Goal: Feedback & Contribution: Leave review/rating

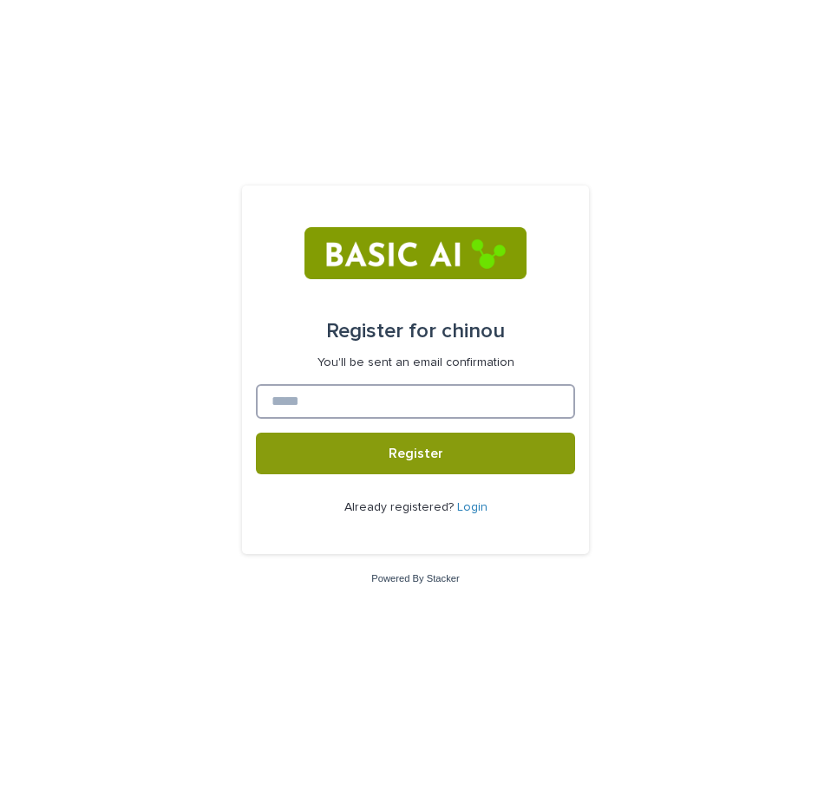
click at [424, 396] on input at bounding box center [415, 401] width 319 height 35
type input "*"
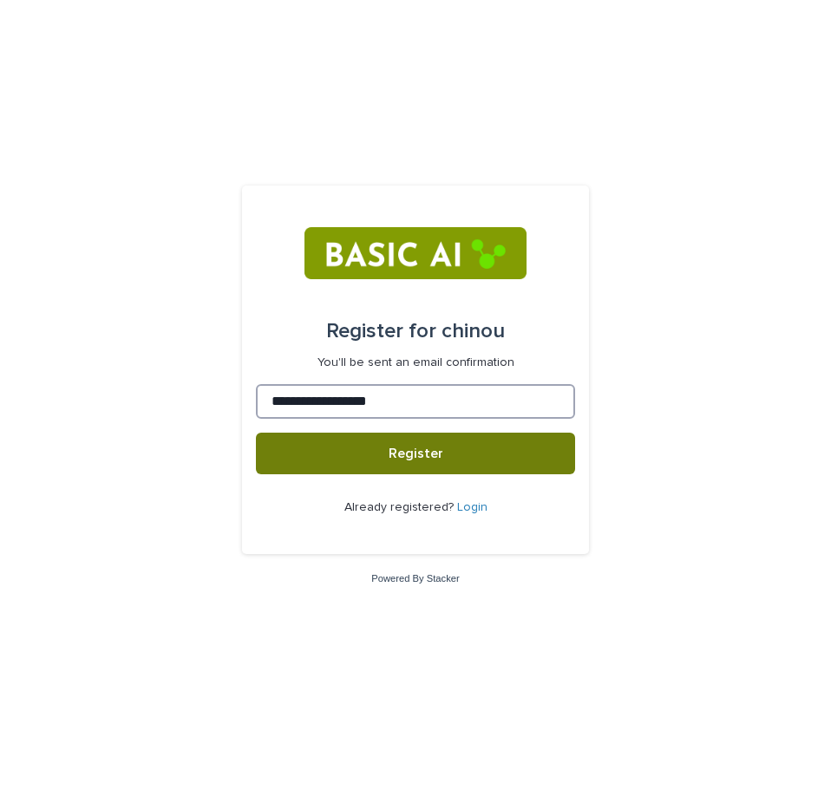
type input "**********"
click at [378, 467] on button "Register" at bounding box center [415, 454] width 319 height 42
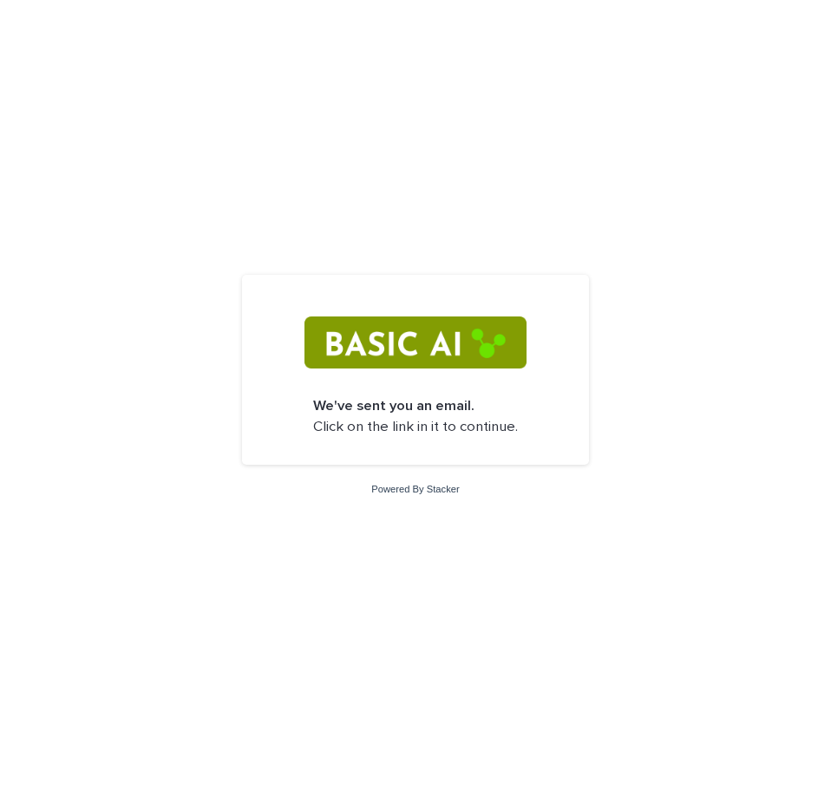
click at [382, 522] on div "We've sent you an email. Click on the link in it to continue. Powered By Stacker" at bounding box center [415, 394] width 831 height 789
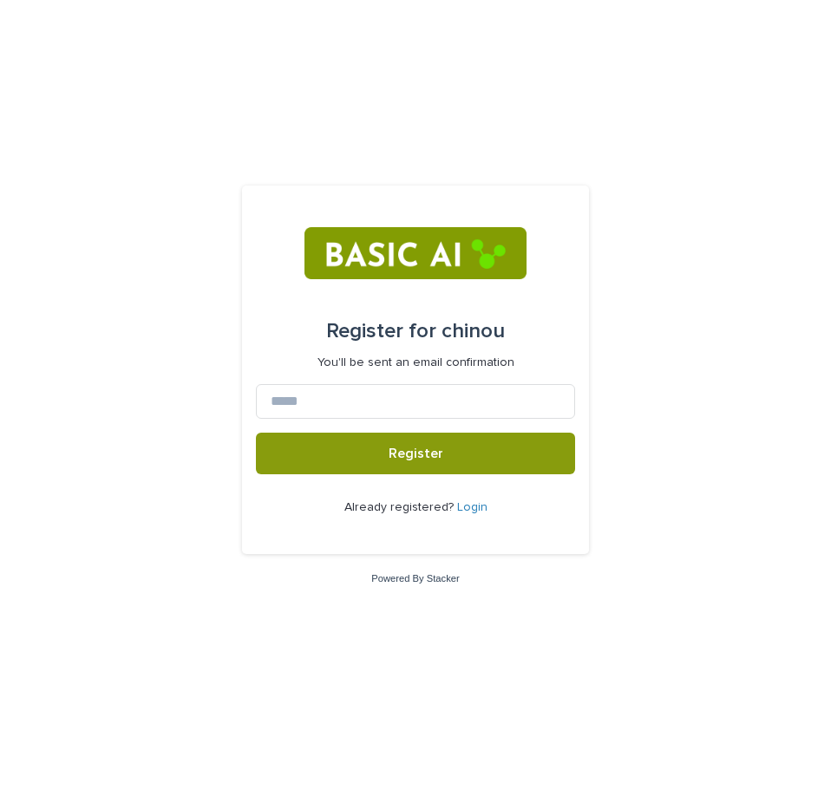
click at [474, 505] on link "Login" at bounding box center [472, 507] width 30 height 12
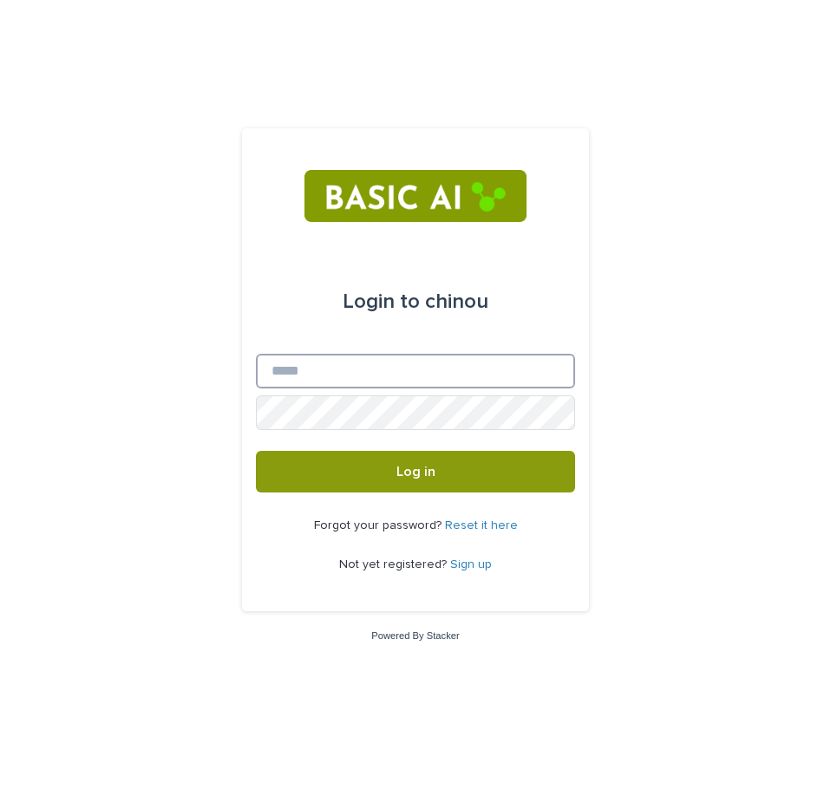
click at [435, 378] on input "Email" at bounding box center [415, 371] width 319 height 35
type input "*"
type input "**********"
drag, startPoint x: 409, startPoint y: 363, endPoint x: 29, endPoint y: 417, distance: 383.6
click at [29, 417] on div "**********" at bounding box center [415, 394] width 831 height 789
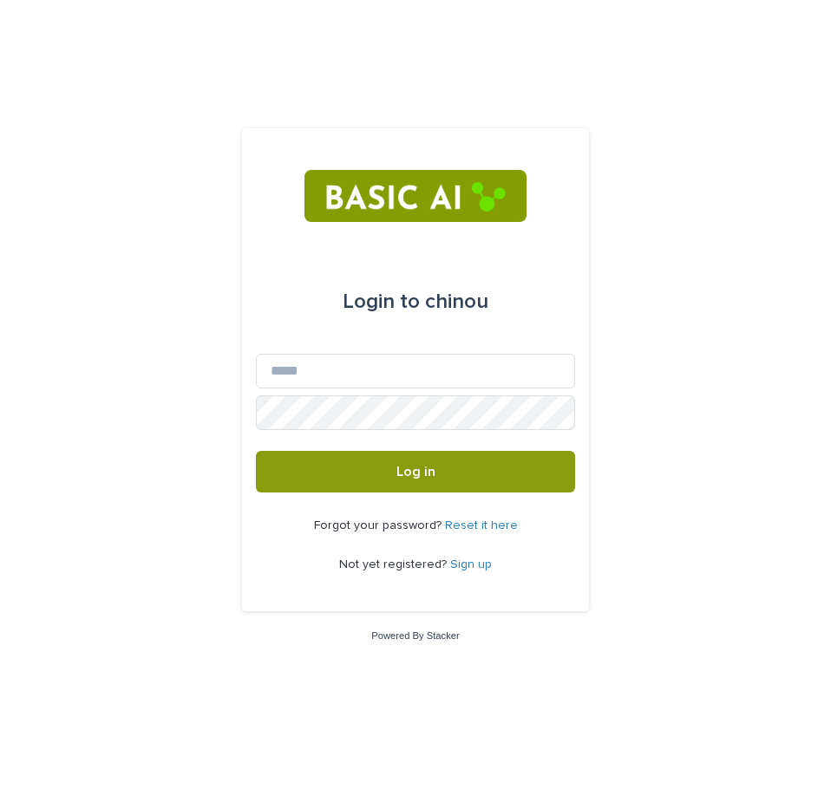
click at [475, 558] on link "Sign up" at bounding box center [471, 564] width 42 height 12
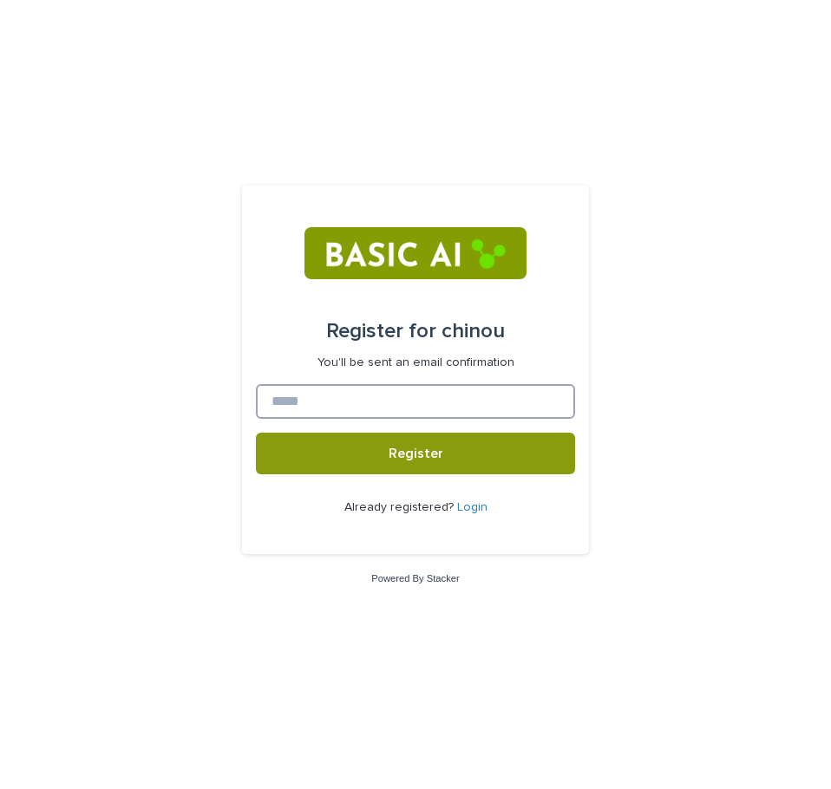
click at [402, 407] on input at bounding box center [415, 401] width 319 height 35
type input "*"
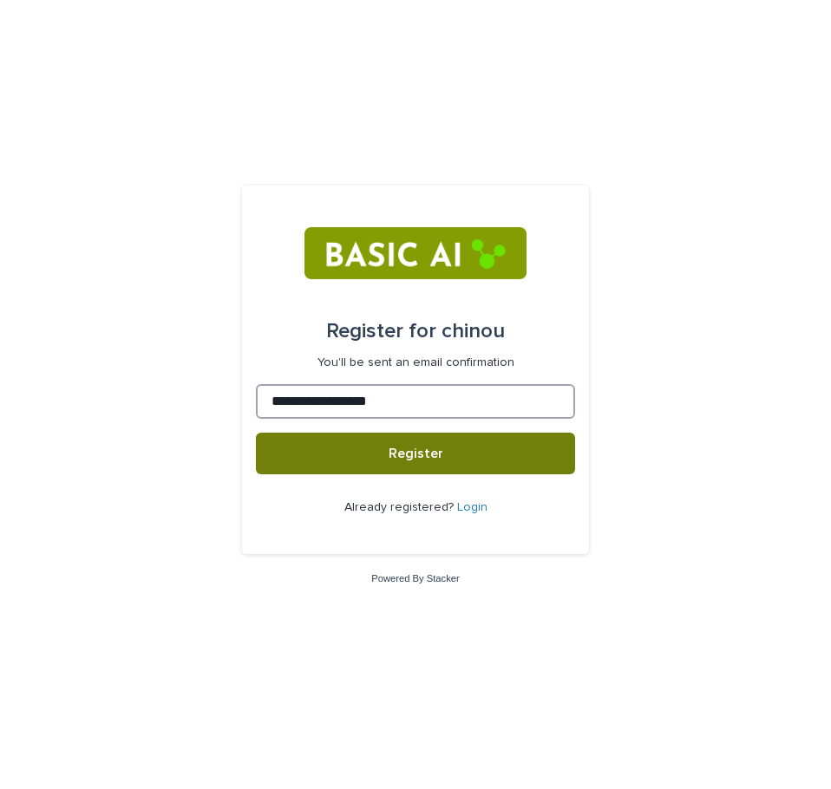
type input "**********"
click at [412, 455] on span "Register" at bounding box center [415, 454] width 55 height 14
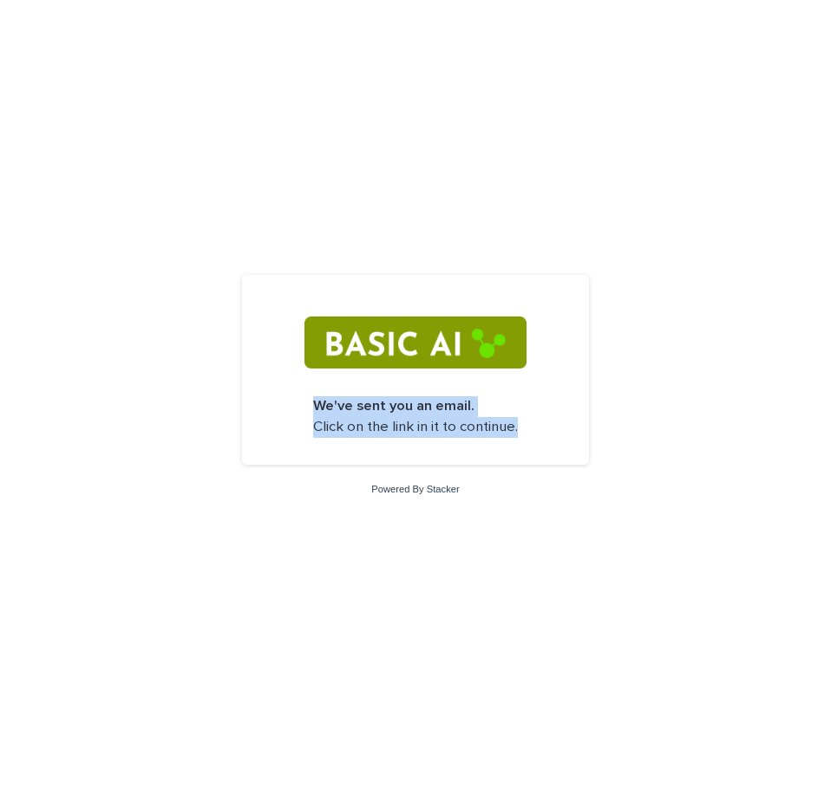
drag, startPoint x: 310, startPoint y: 398, endPoint x: 557, endPoint y: 470, distance: 257.4
click at [557, 470] on div "We've sent you an email. Click on the link in it to continue. Powered By Stacker" at bounding box center [415, 394] width 831 height 789
click at [532, 257] on div "We've sent you an email. Click on the link in it to continue. Powered By Stacker" at bounding box center [415, 394] width 831 height 789
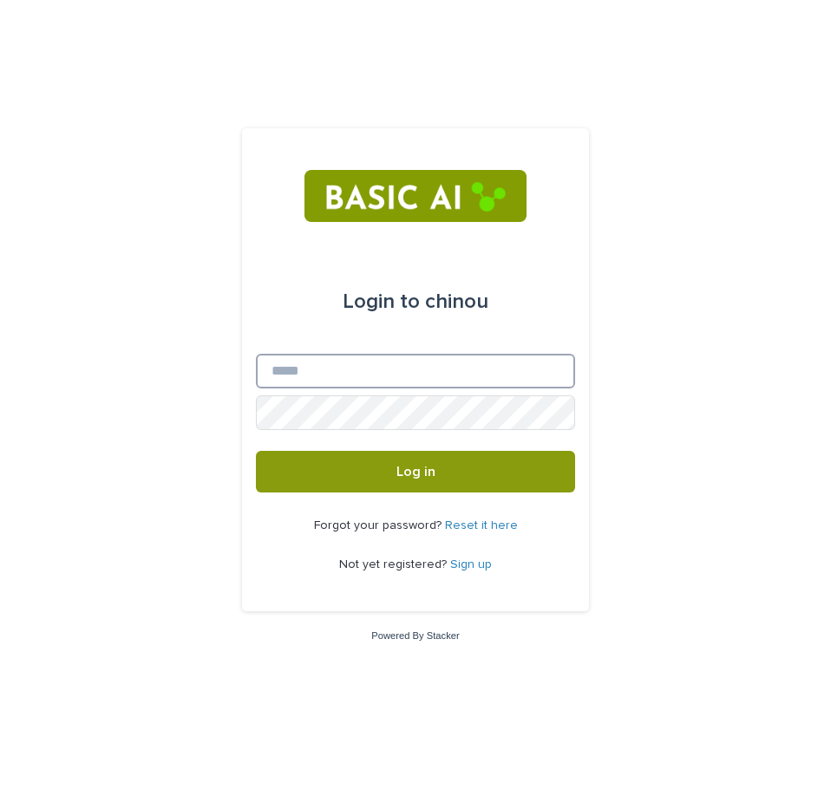
click at [408, 369] on input "Email" at bounding box center [415, 371] width 319 height 35
type input "**"
click at [256, 451] on button "Log in" at bounding box center [415, 472] width 319 height 42
click at [369, 368] on input "Email" at bounding box center [415, 371] width 319 height 35
type input "**********"
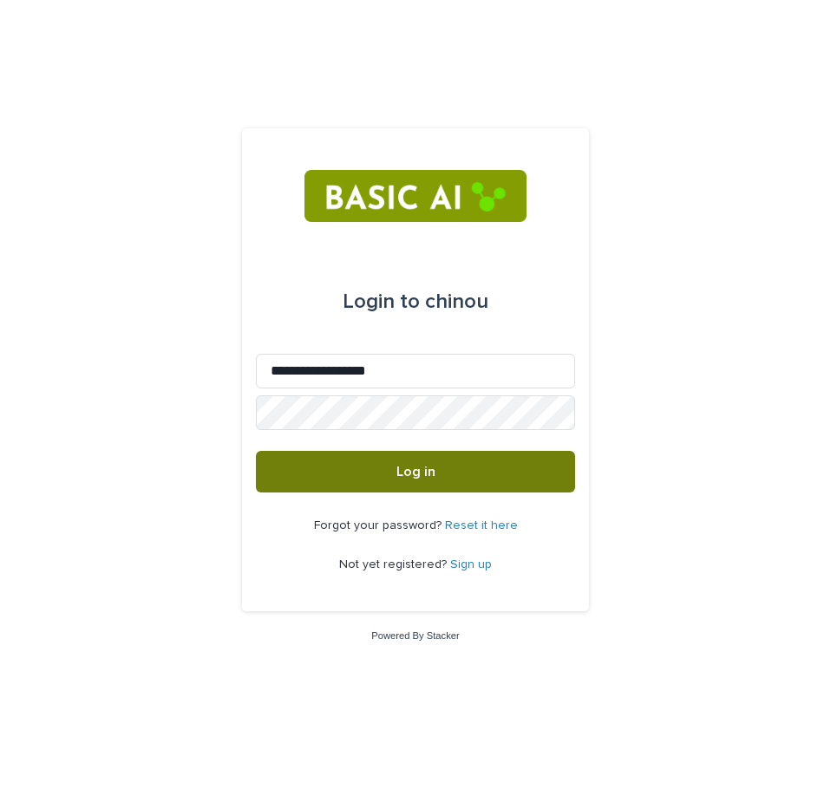
click at [395, 478] on button "Log in" at bounding box center [415, 472] width 319 height 42
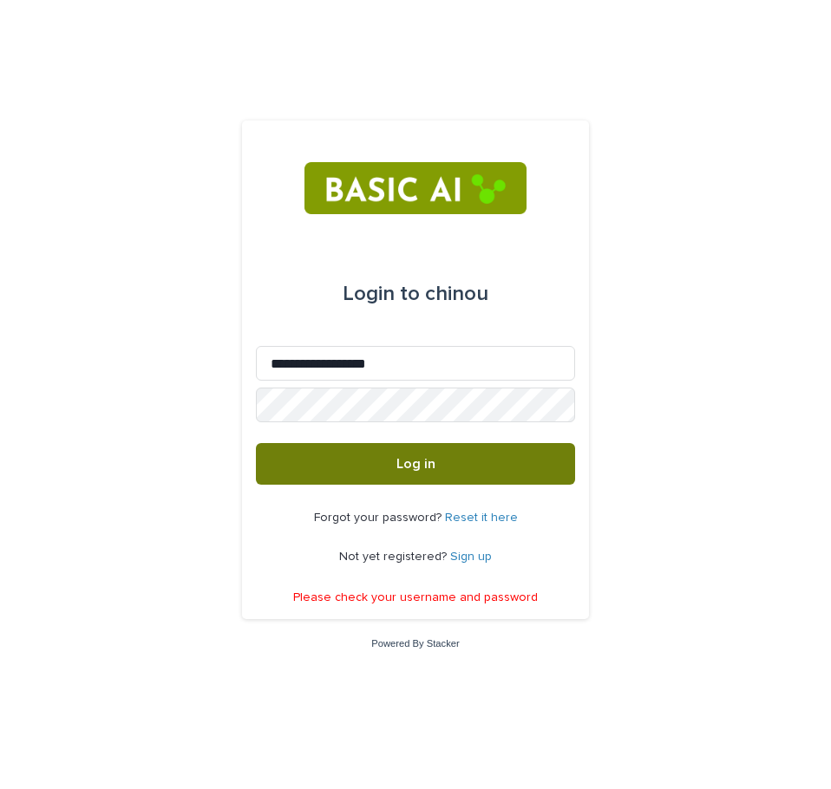
click at [390, 454] on button "Log in" at bounding box center [415, 464] width 319 height 42
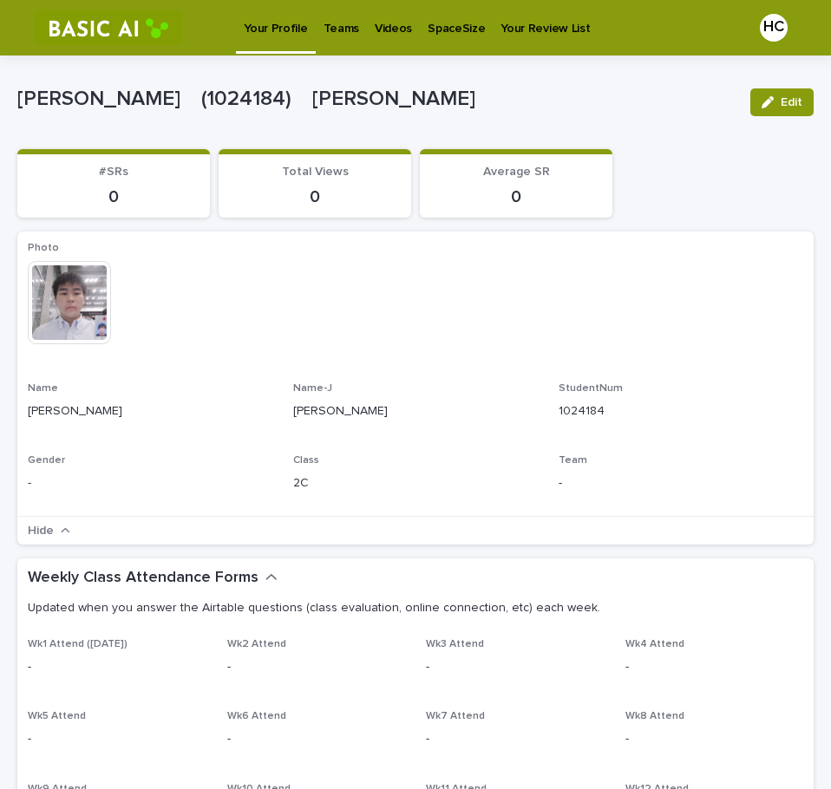
click at [376, 34] on p "Videos" at bounding box center [393, 18] width 37 height 36
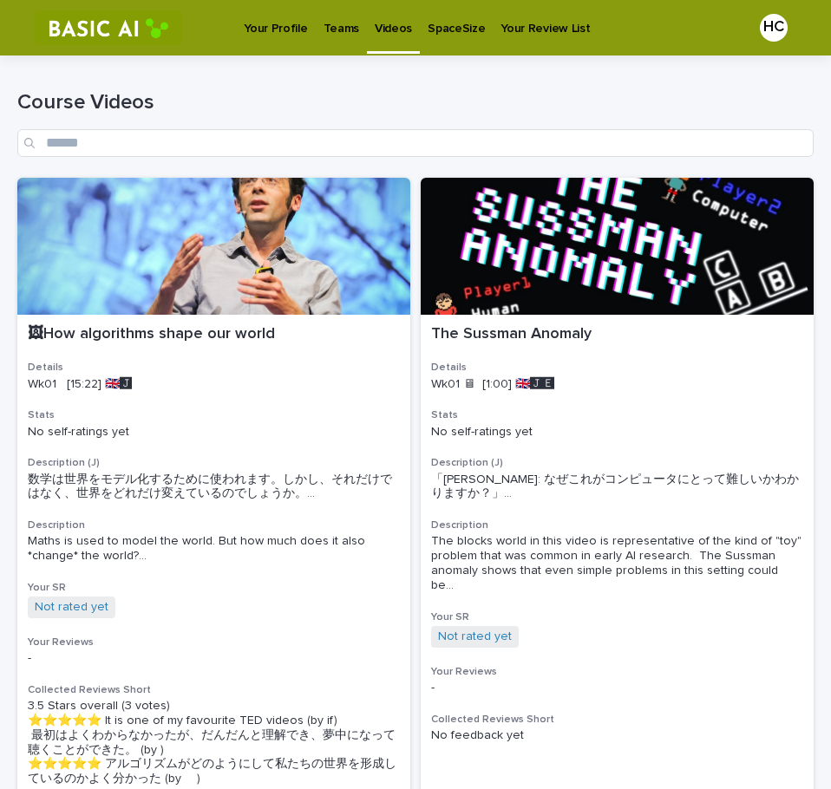
click at [505, 19] on p "Your Review List" at bounding box center [544, 18] width 89 height 36
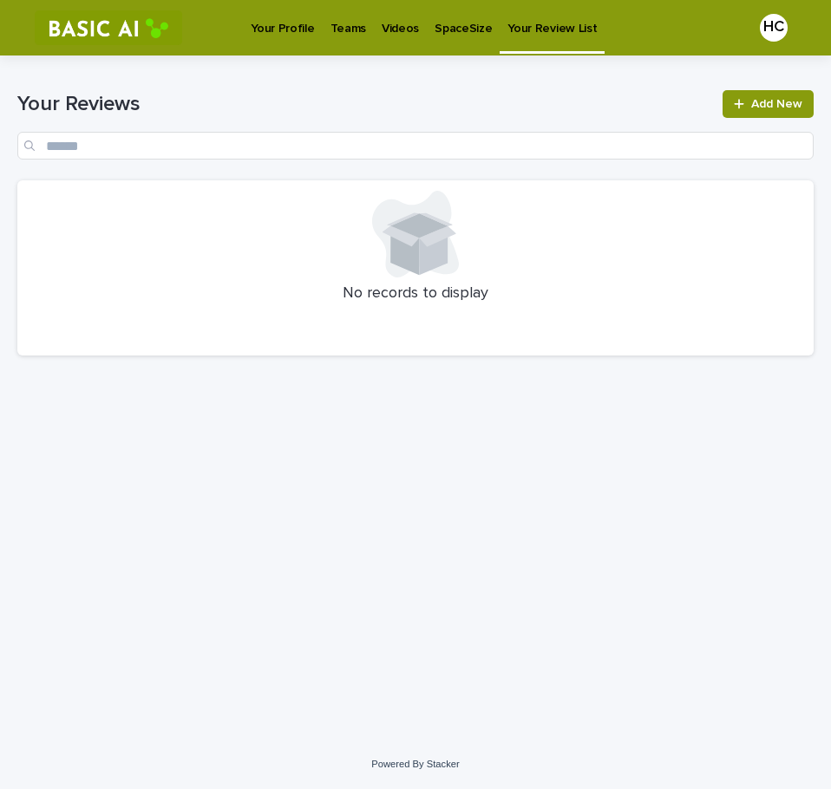
click at [410, 15] on p "Videos" at bounding box center [400, 18] width 37 height 36
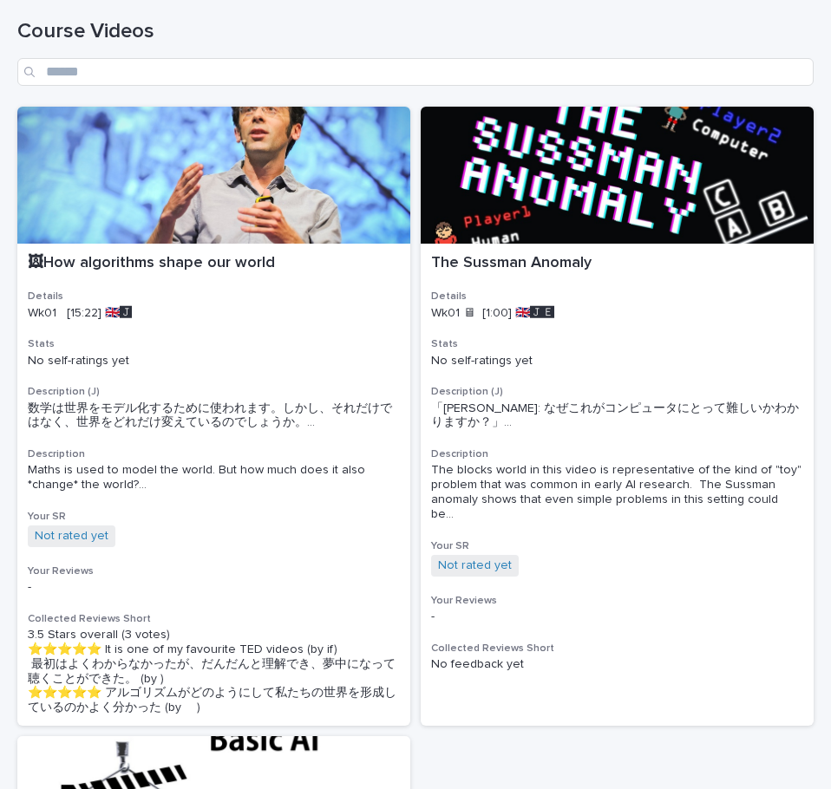
scroll to position [6, 0]
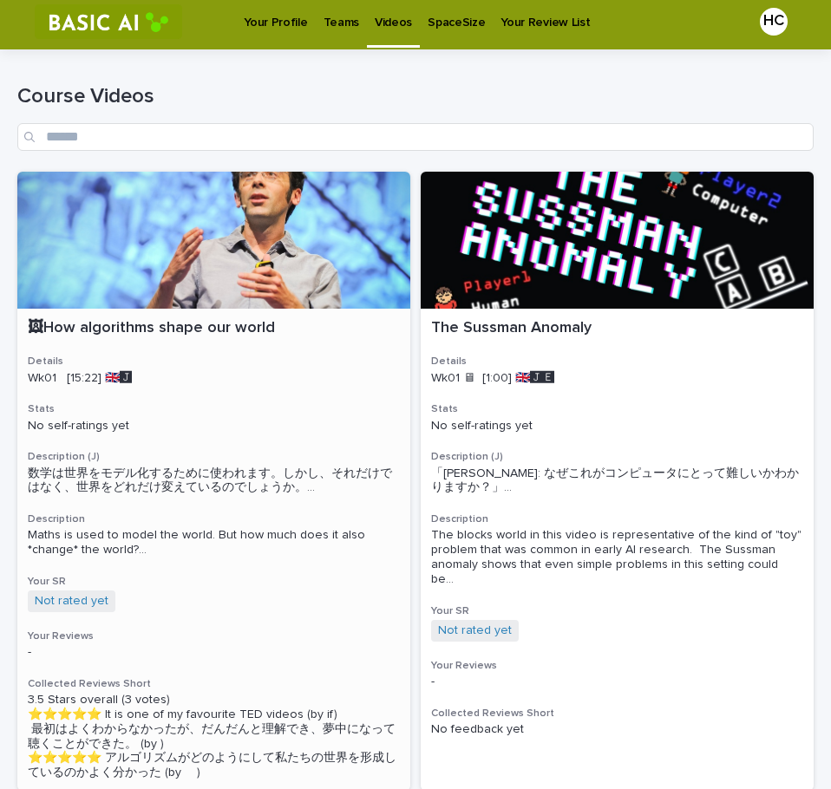
click at [194, 217] on div at bounding box center [213, 240] width 393 height 137
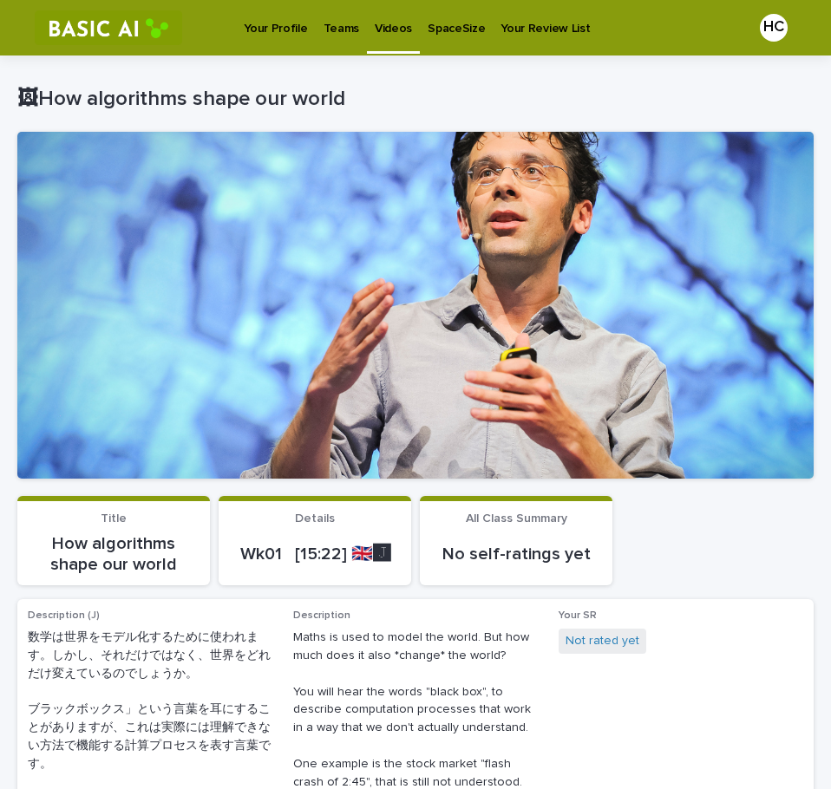
click at [266, 16] on p "Your Profile" at bounding box center [275, 18] width 63 height 36
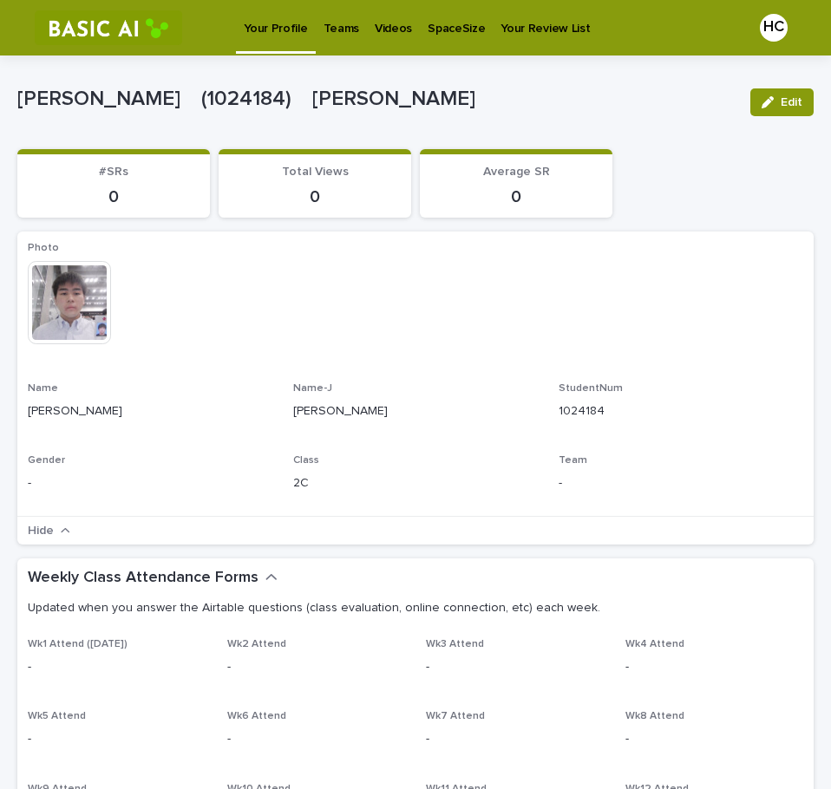
click at [394, 27] on p "Videos" at bounding box center [393, 18] width 37 height 36
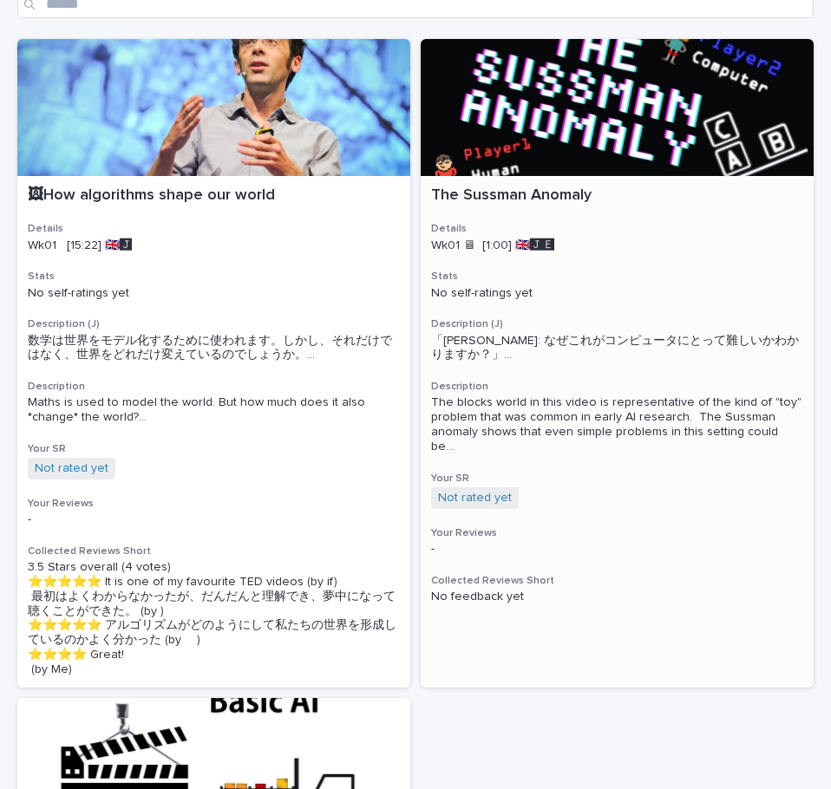
scroll to position [133, 0]
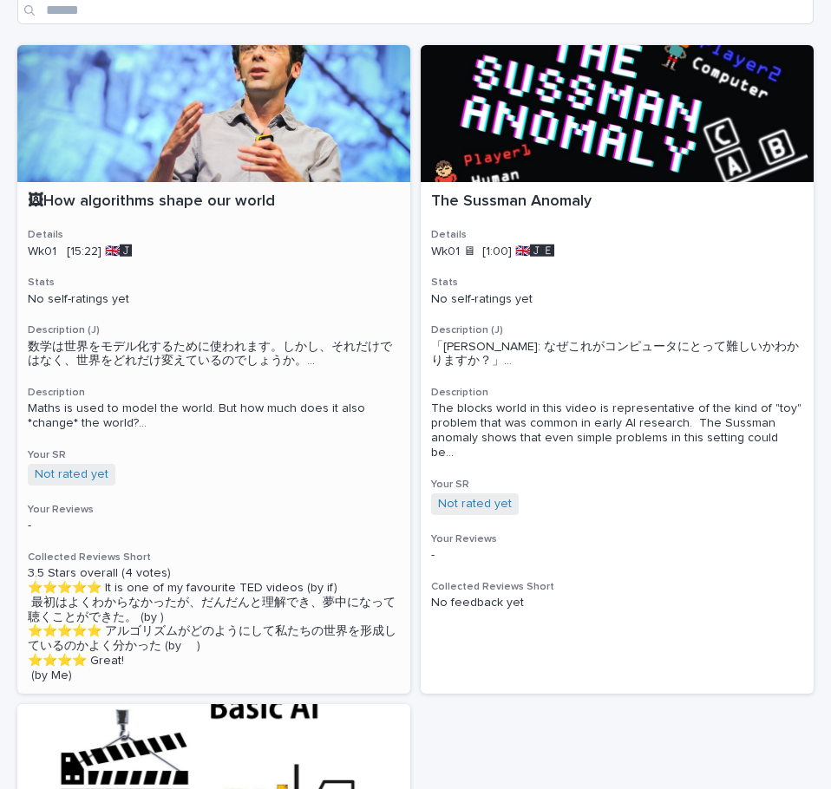
click at [122, 137] on div at bounding box center [213, 113] width 393 height 137
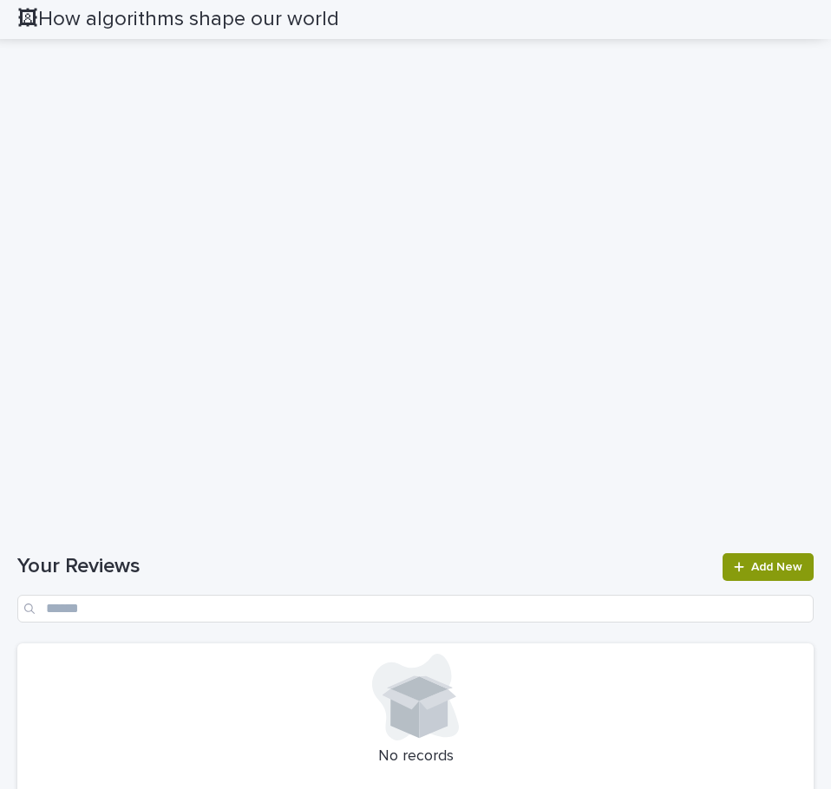
scroll to position [1349, 0]
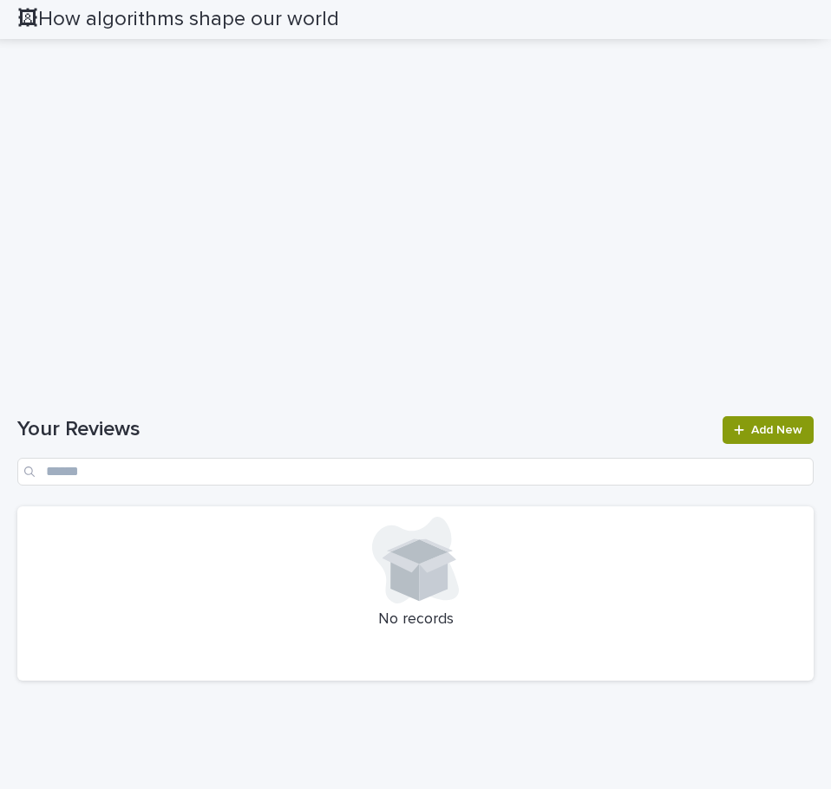
click at [540, 438] on h1 "Your Reviews" at bounding box center [364, 429] width 695 height 25
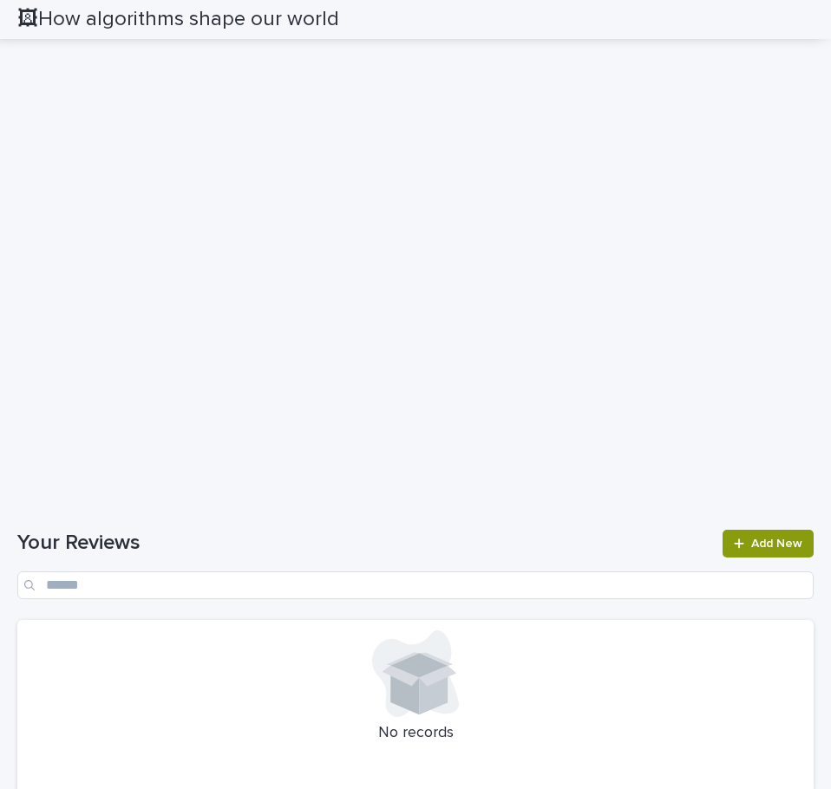
scroll to position [1241, 0]
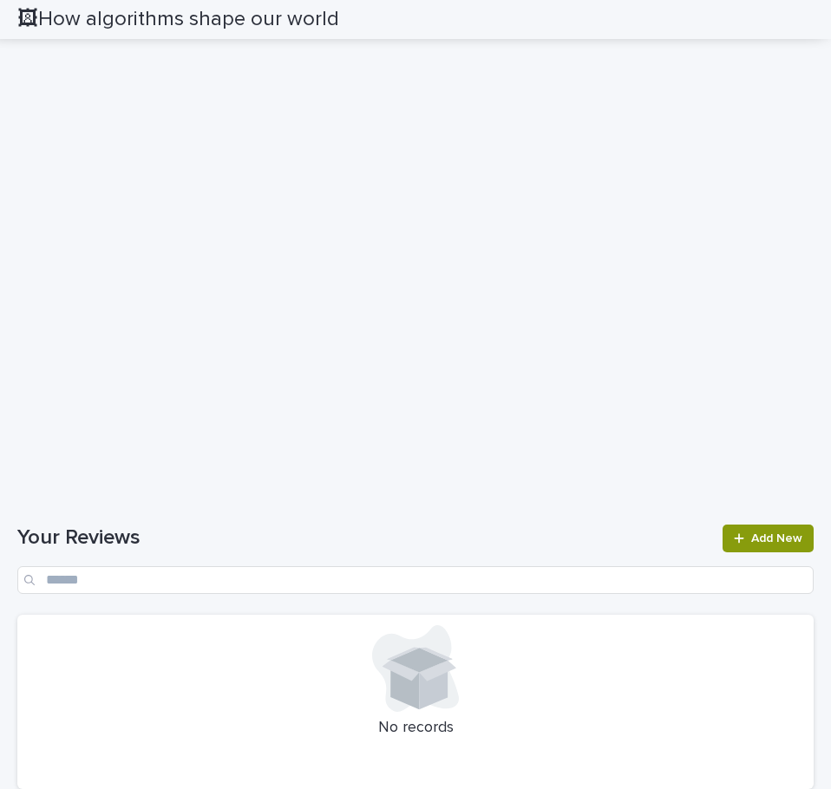
click at [608, 508] on div "Loading... Saving… Your Reviews Add New No records" at bounding box center [415, 647] width 796 height 314
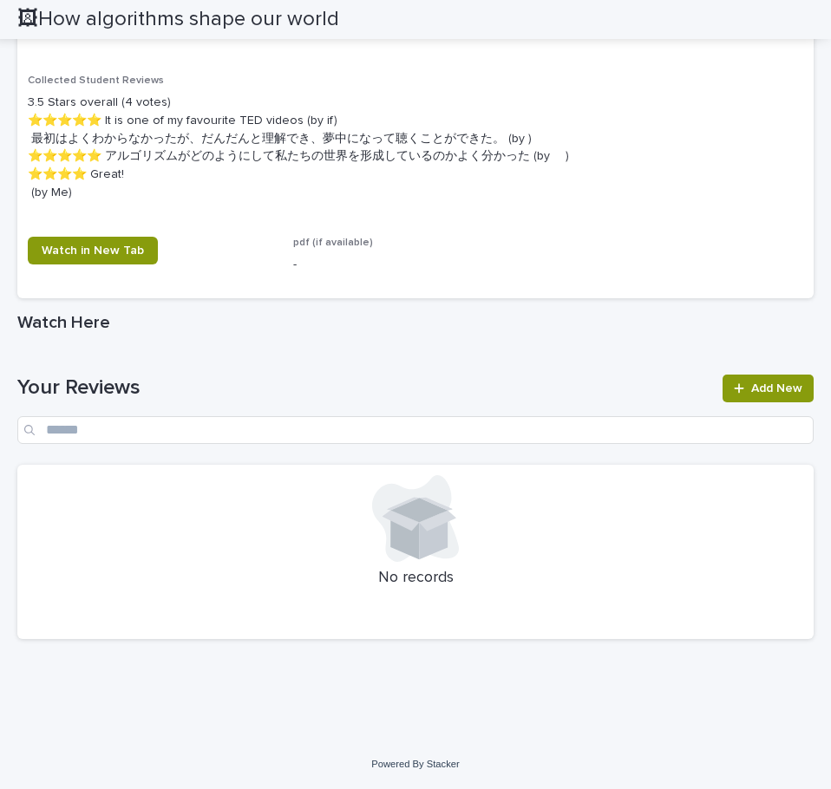
scroll to position [1059, 0]
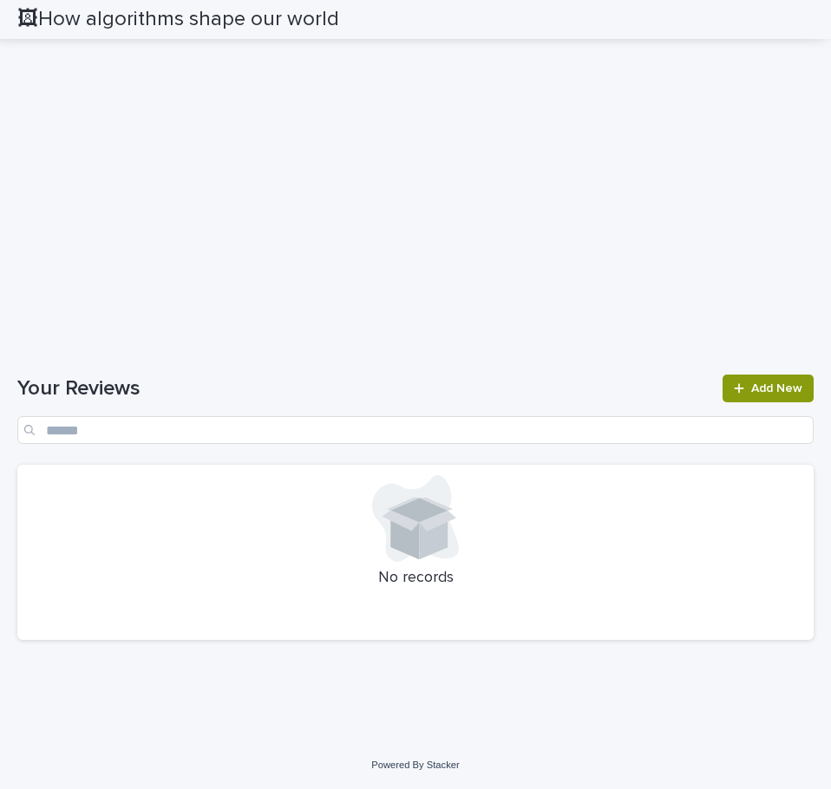
scroll to position [1733, 0]
drag, startPoint x: 783, startPoint y: 403, endPoint x: 769, endPoint y: 393, distance: 17.3
click at [769, 393] on div "Your Reviews Add New" at bounding box center [415, 409] width 796 height 69
click at [769, 393] on span "Add New" at bounding box center [776, 388] width 51 height 12
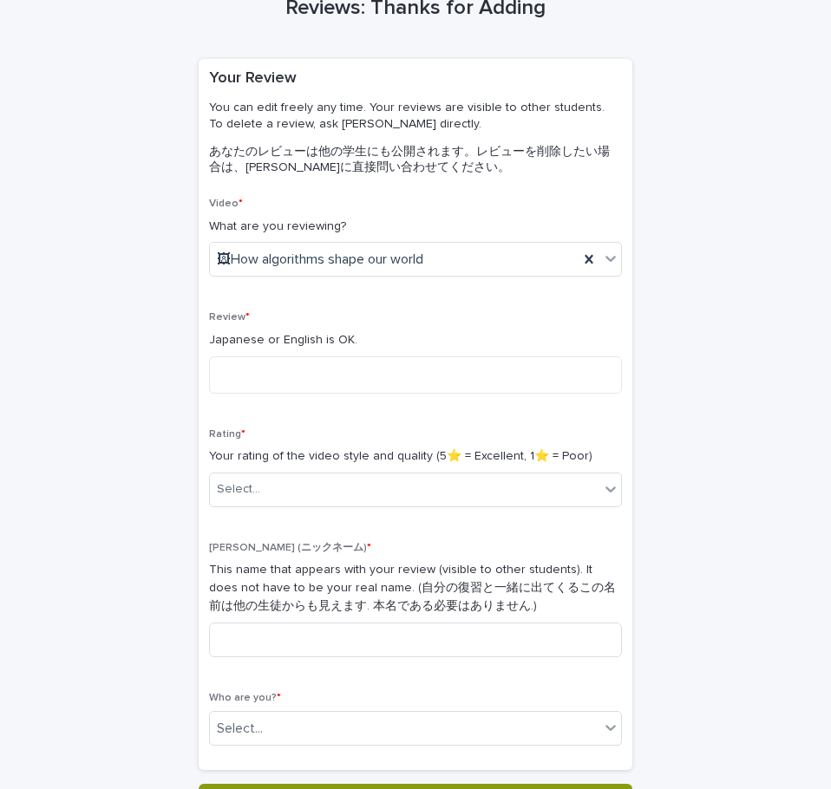
scroll to position [95, 0]
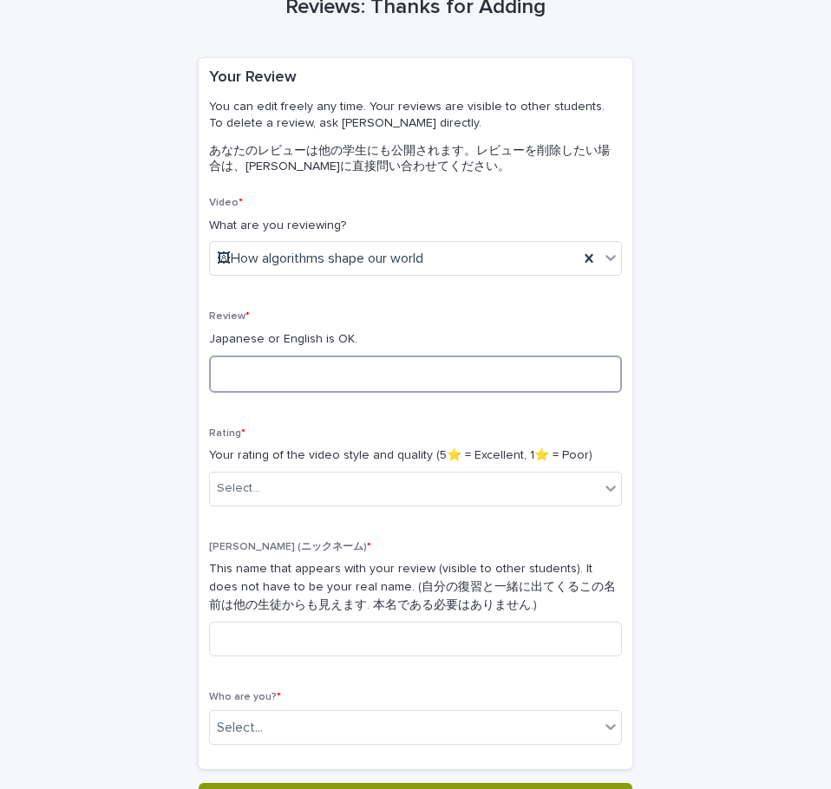
click at [243, 369] on textarea at bounding box center [415, 374] width 413 height 37
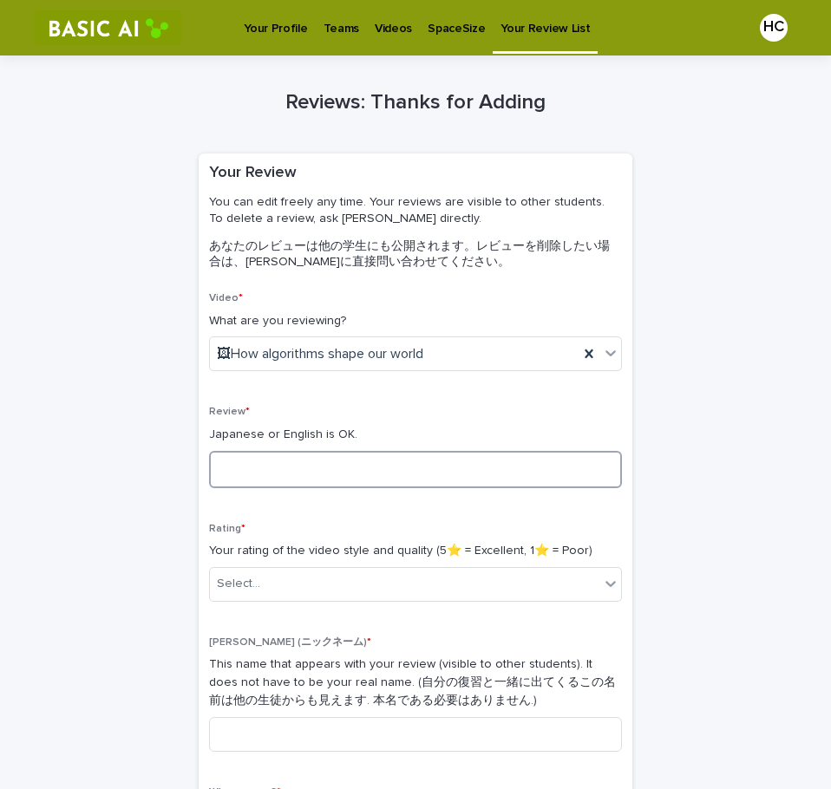
scroll to position [0, 0]
type textarea "*"
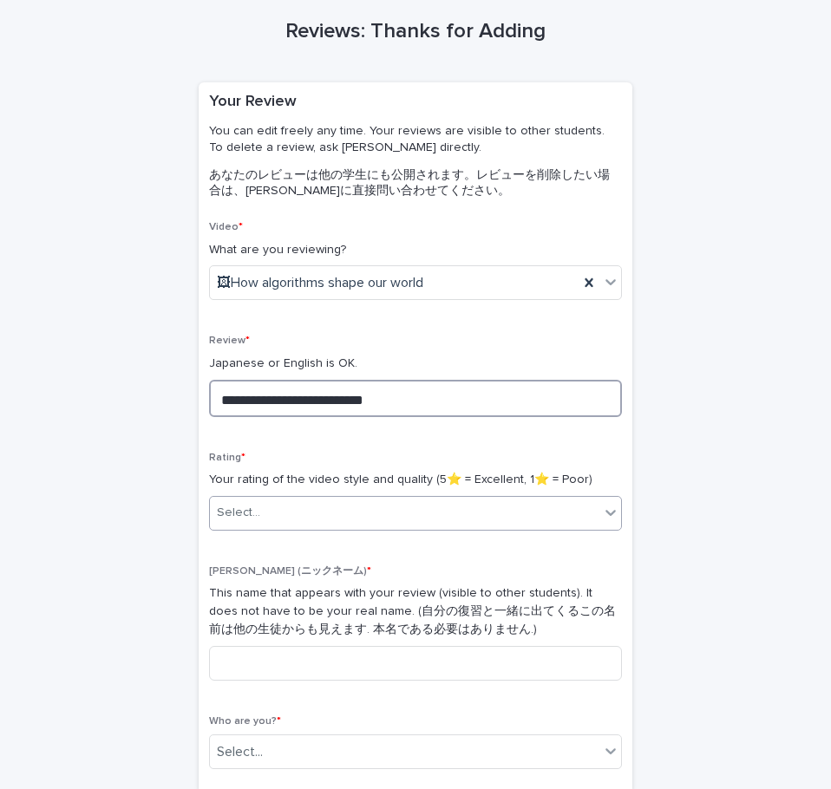
scroll to position [70, 0]
type textarea "**********"
click at [452, 495] on div "Rating * Your rating of the video style and quality (5⭐️ = Excellent, 1⭐️ = Poo…" at bounding box center [415, 499] width 413 height 93
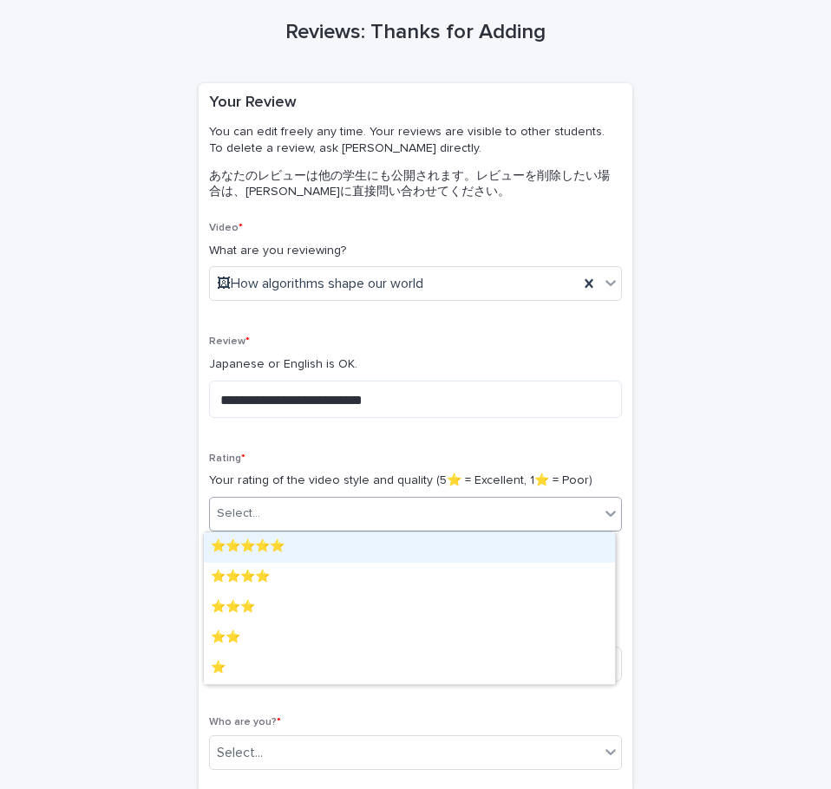
click at [438, 523] on div "Select..." at bounding box center [404, 513] width 389 height 29
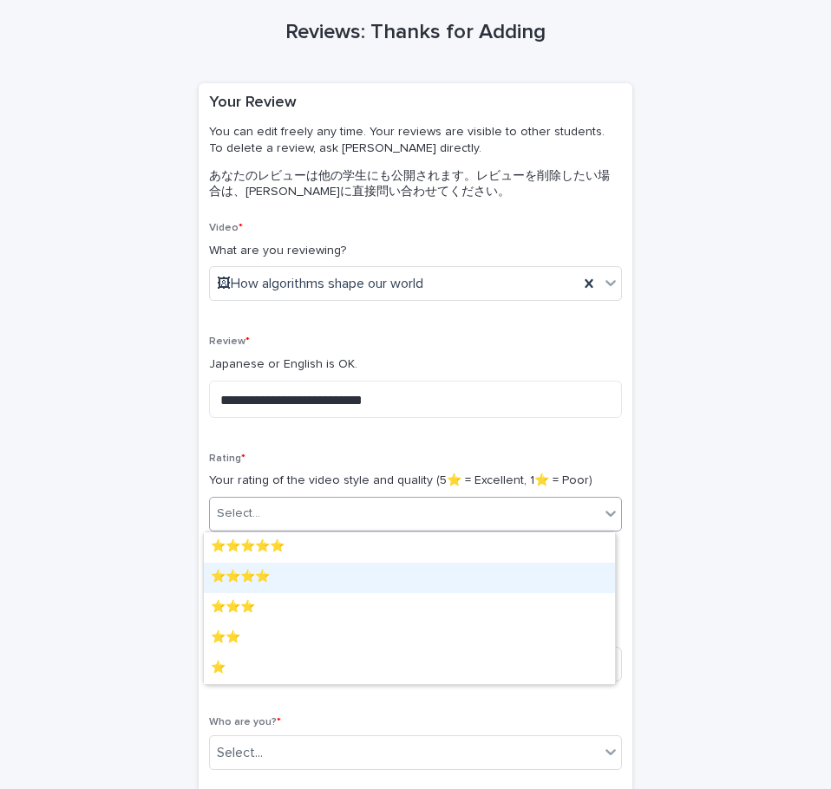
click at [334, 584] on div "⭐️⭐️⭐️⭐️" at bounding box center [409, 578] width 411 height 30
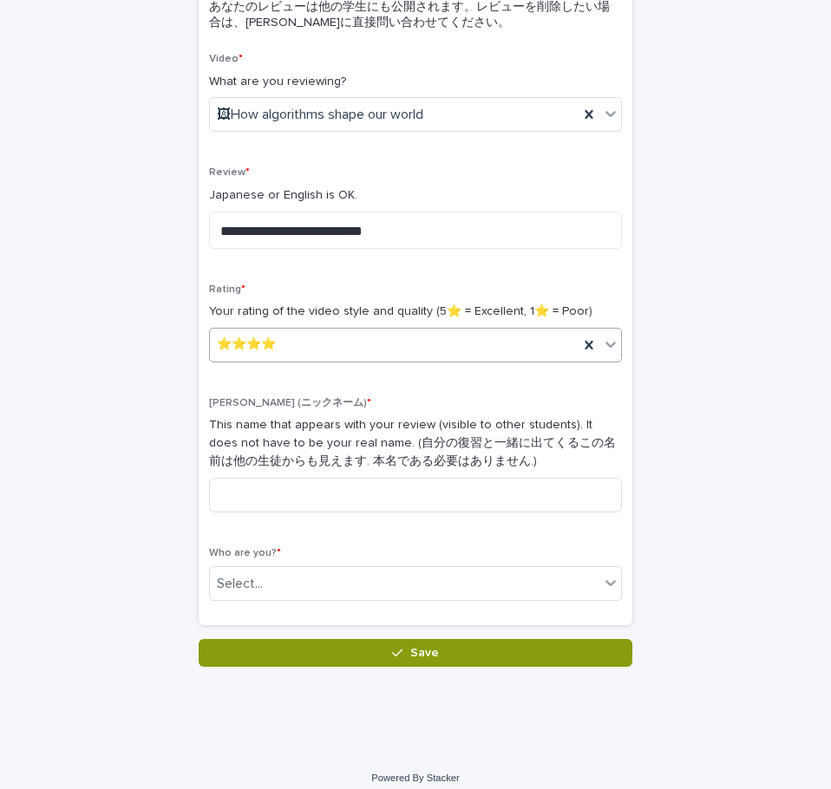
scroll to position [240, 0]
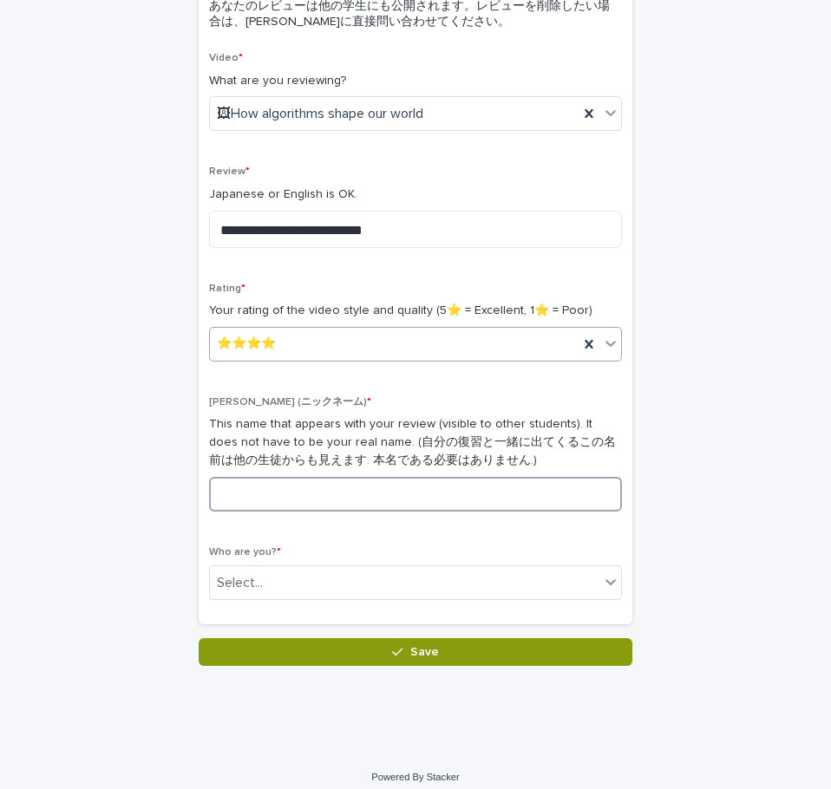
click at [297, 482] on input at bounding box center [415, 494] width 413 height 35
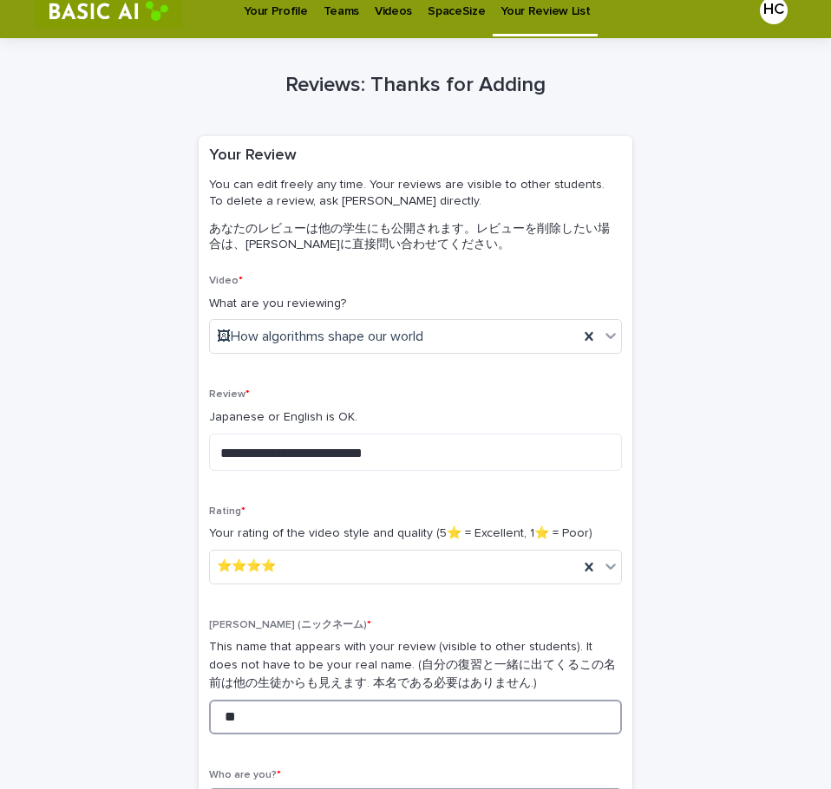
scroll to position [22, 0]
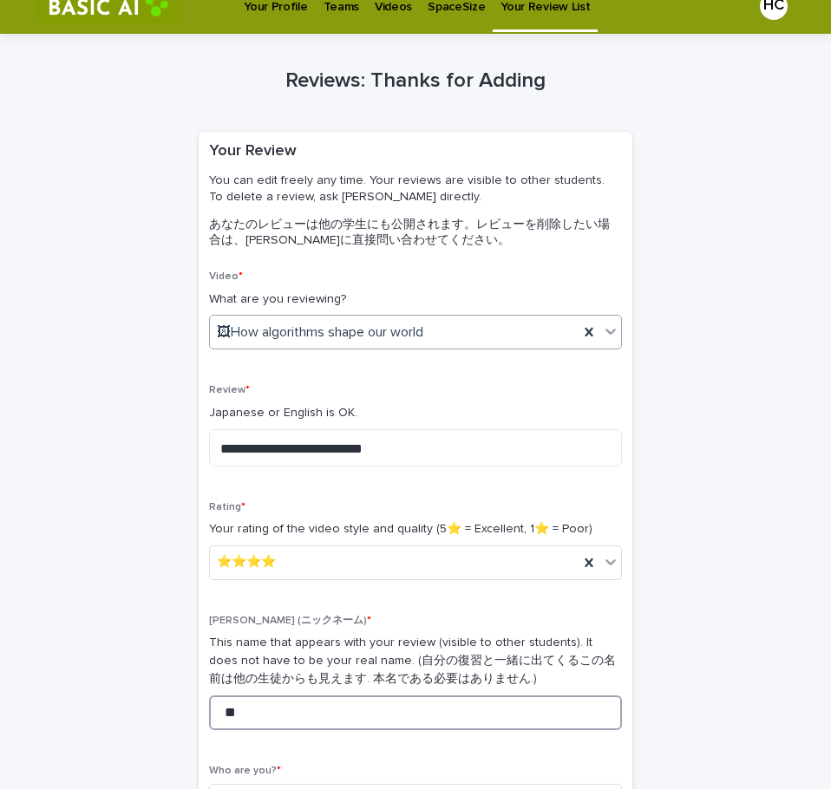
type input "**"
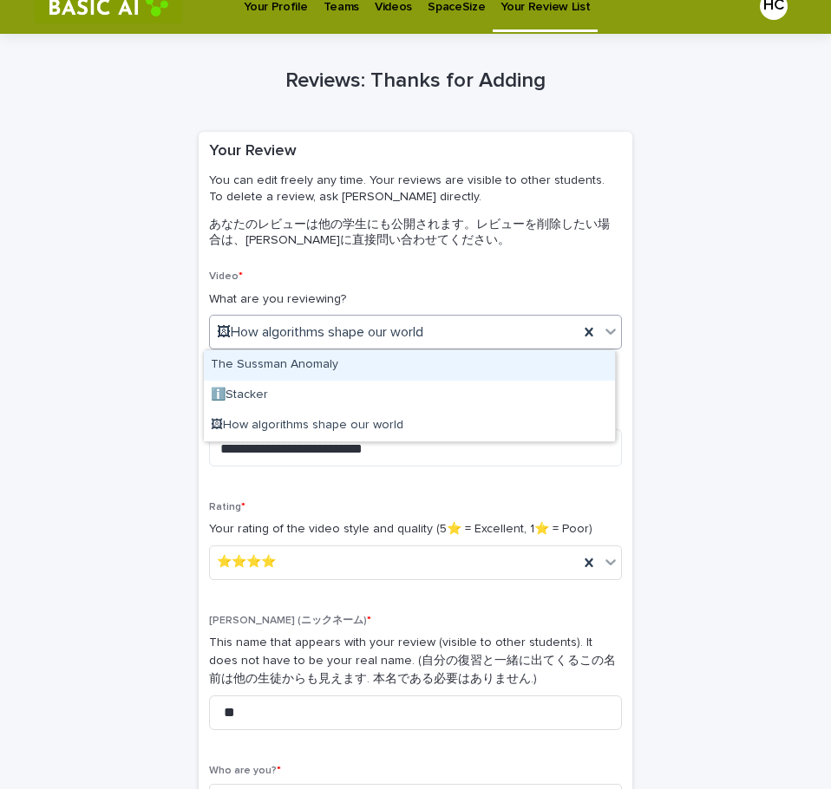
click at [418, 323] on div "🖼How algorithms shape our world" at bounding box center [394, 332] width 369 height 29
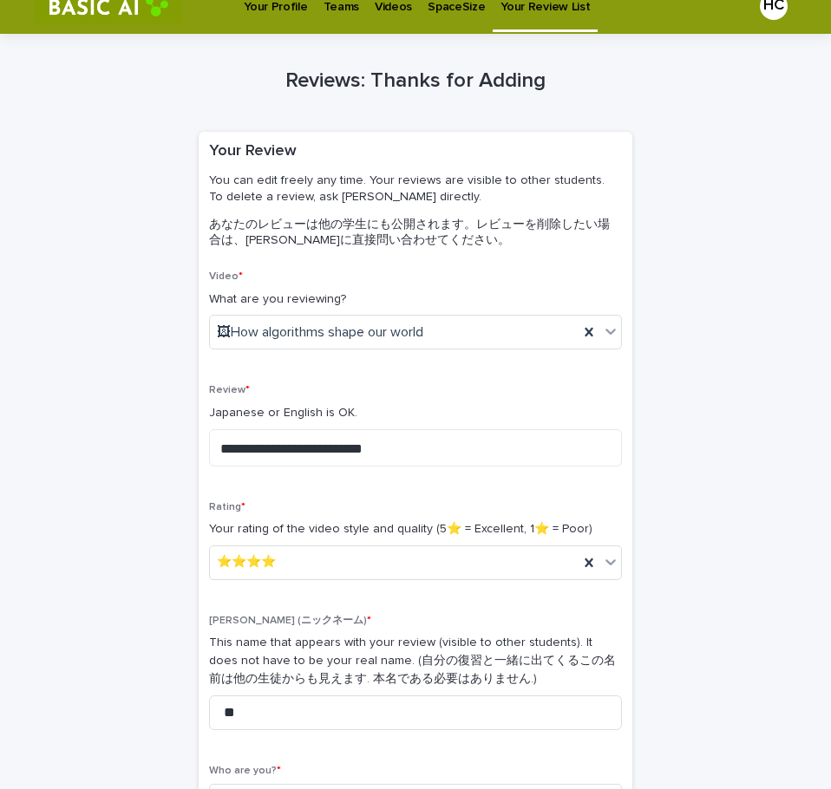
click at [415, 286] on div "Video * What are you reviewing? 🖼How algorithms shape our world" at bounding box center [415, 317] width 413 height 93
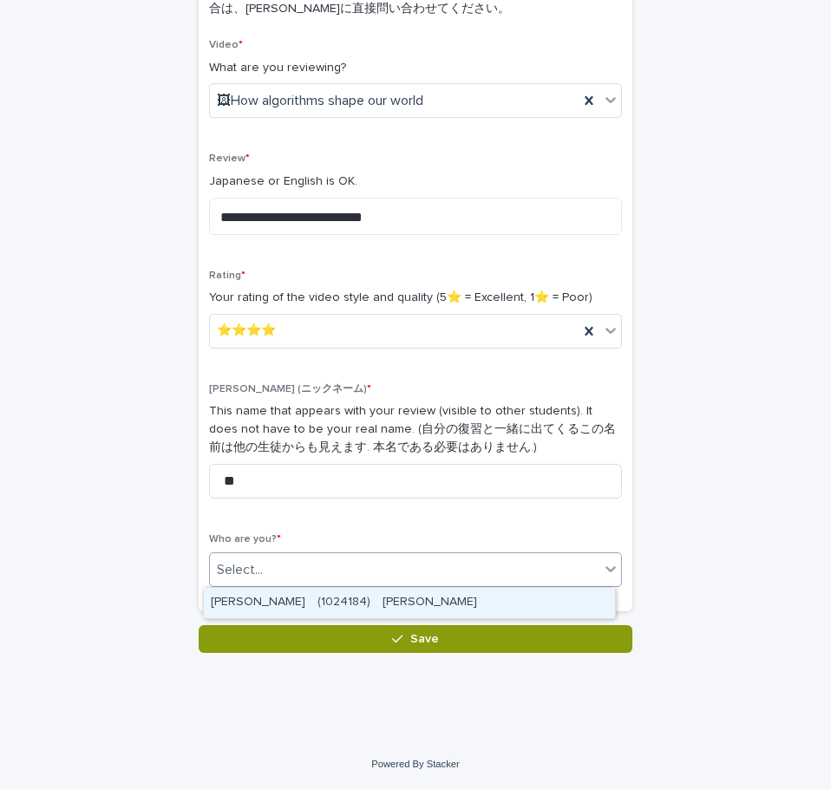
click at [248, 565] on div "Select..." at bounding box center [240, 570] width 46 height 18
click at [275, 592] on div "HANADA Chihiro　(1024184)　花田　知" at bounding box center [409, 603] width 411 height 30
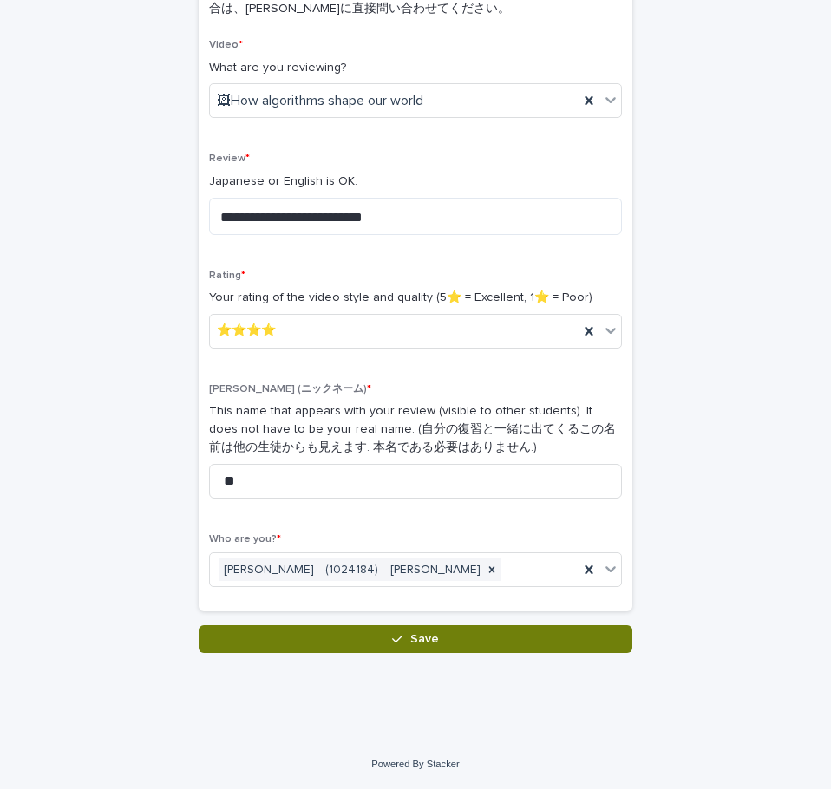
click at [292, 638] on button "Save" at bounding box center [416, 639] width 434 height 28
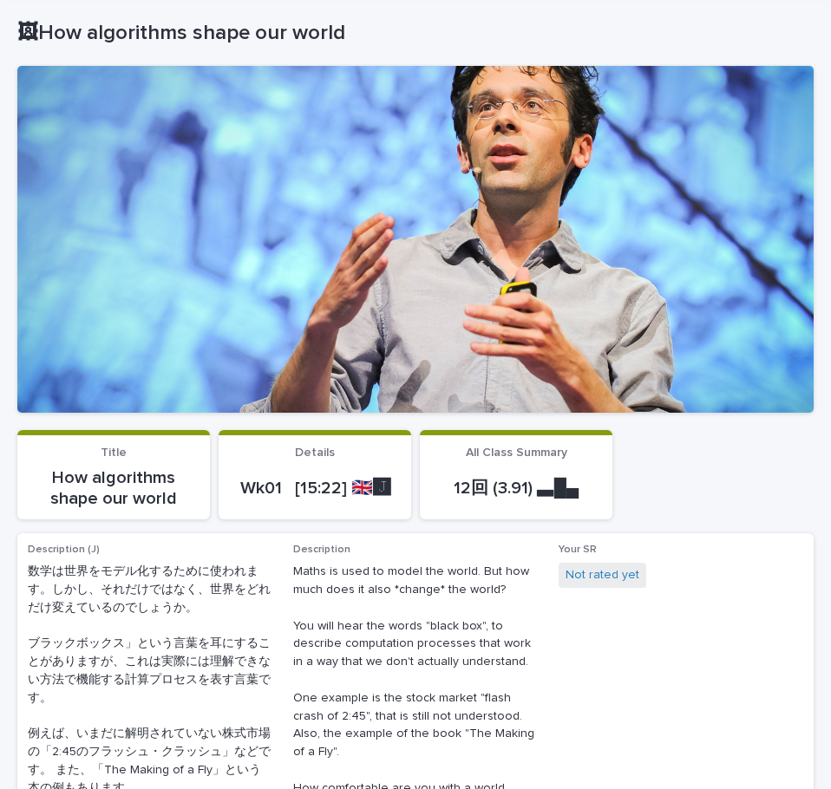
scroll to position [194, 0]
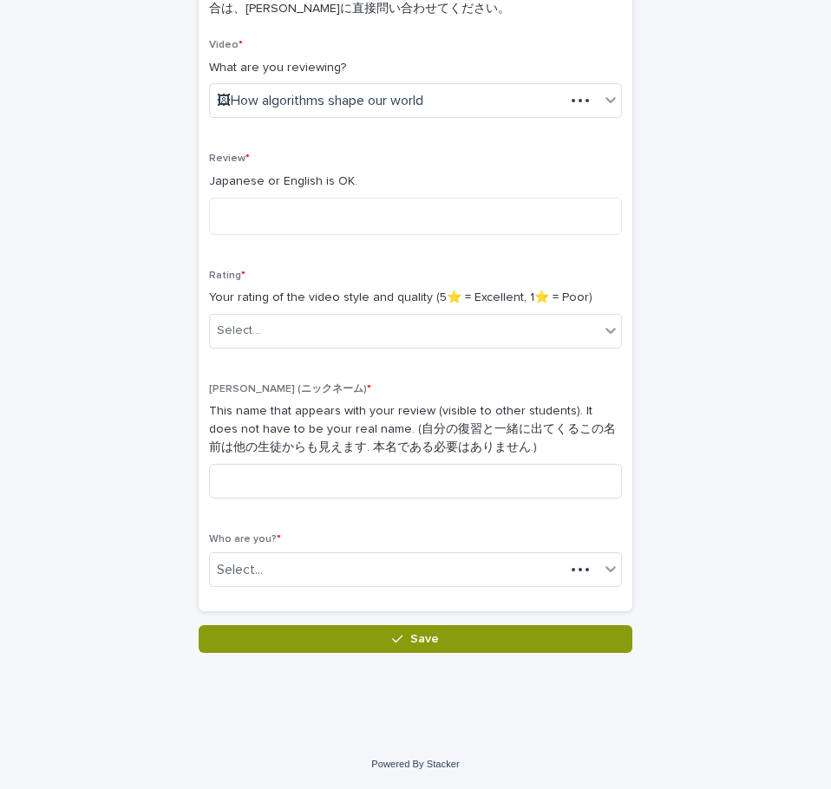
scroll to position [253, 0]
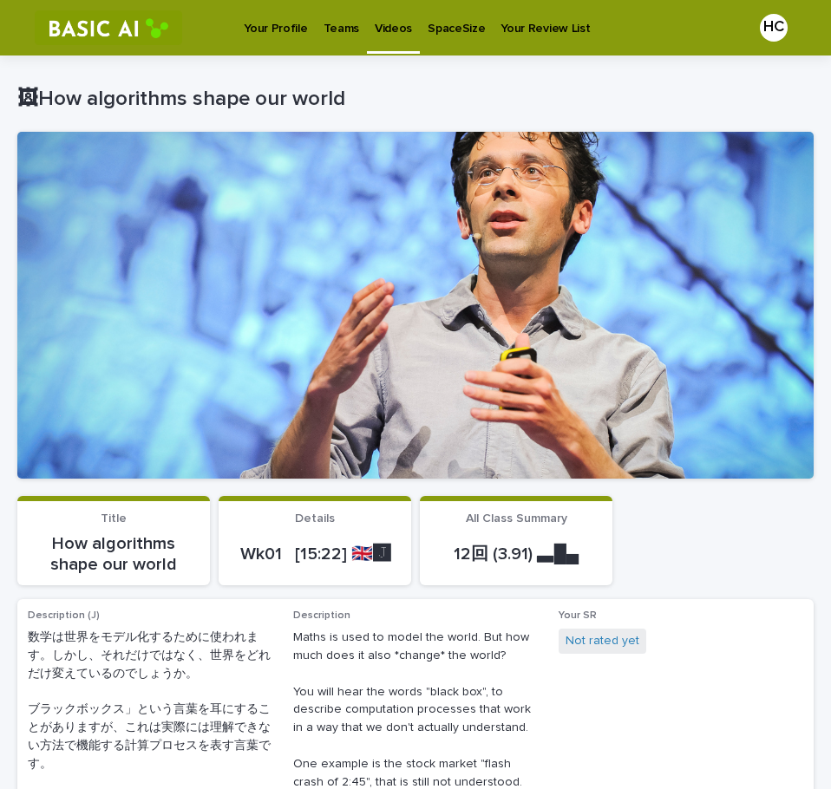
click at [389, 22] on p "Videos" at bounding box center [393, 18] width 37 height 36
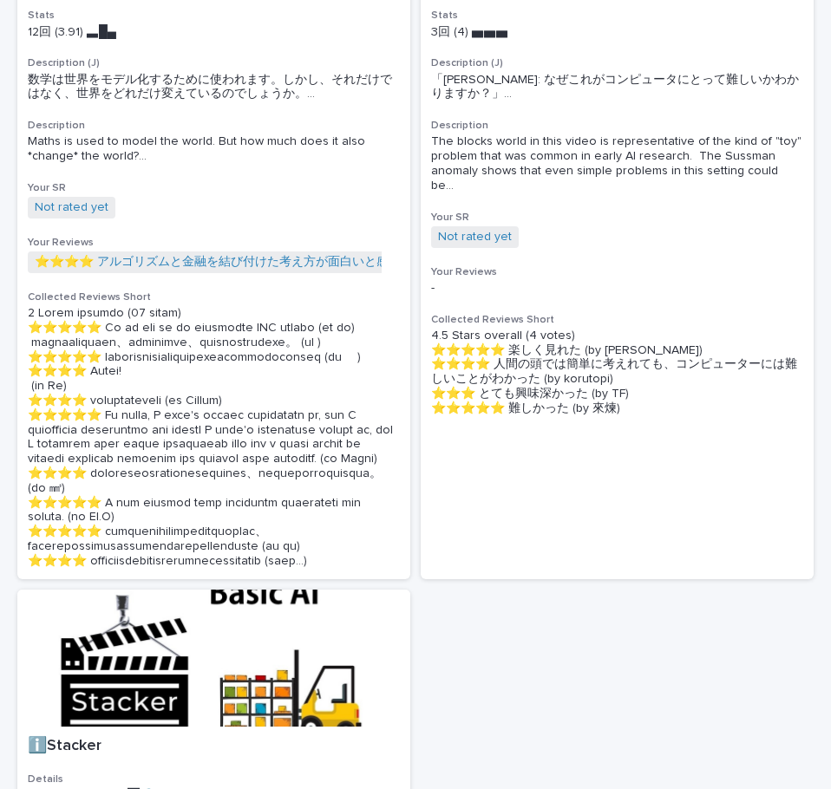
scroll to position [401, 0]
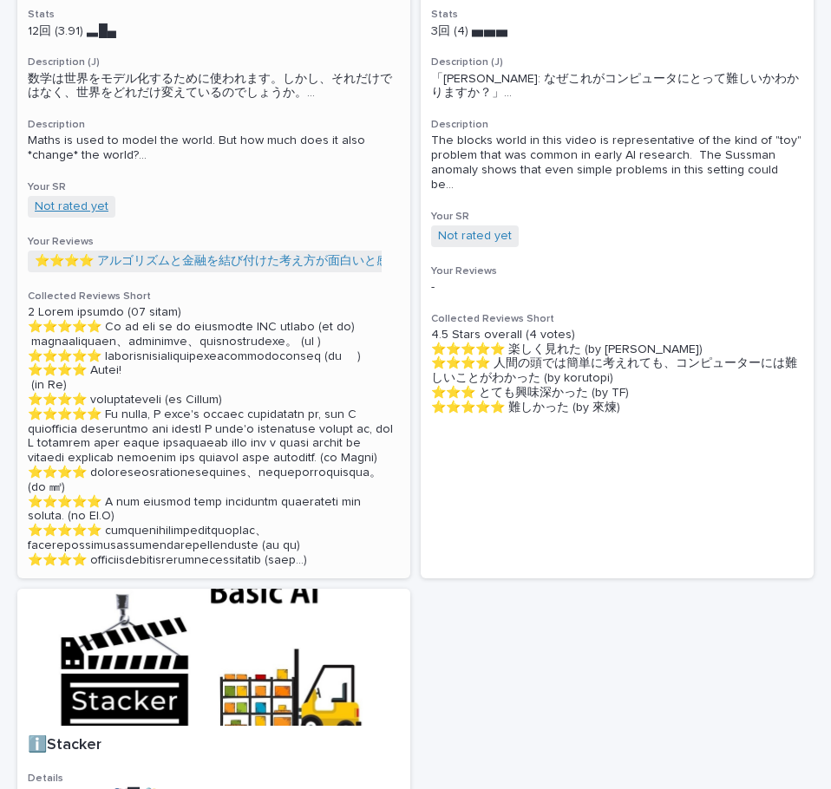
click at [74, 214] on link "Not rated yet" at bounding box center [72, 206] width 74 height 15
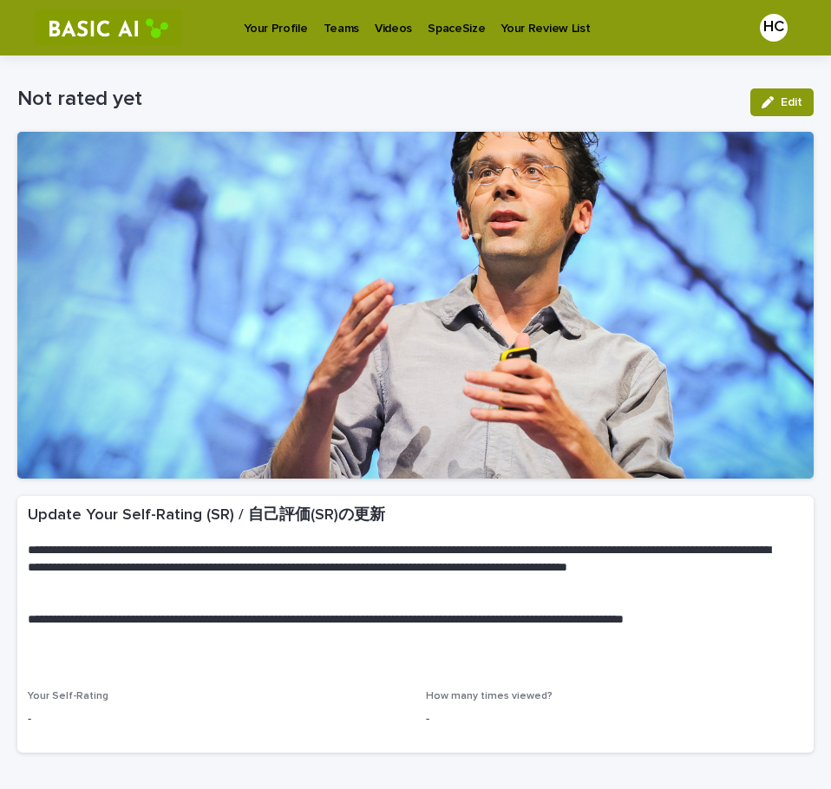
scroll to position [113, 0]
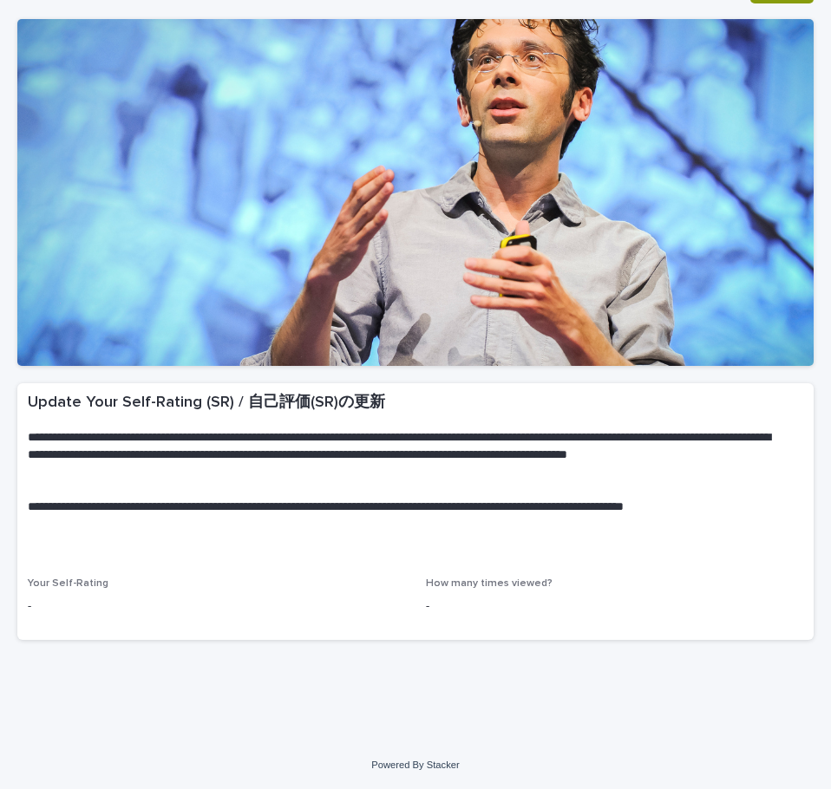
click at [101, 584] on span "Your Self-Rating" at bounding box center [68, 583] width 81 height 10
click at [498, 578] on span "How many times viewed?" at bounding box center [489, 583] width 127 height 10
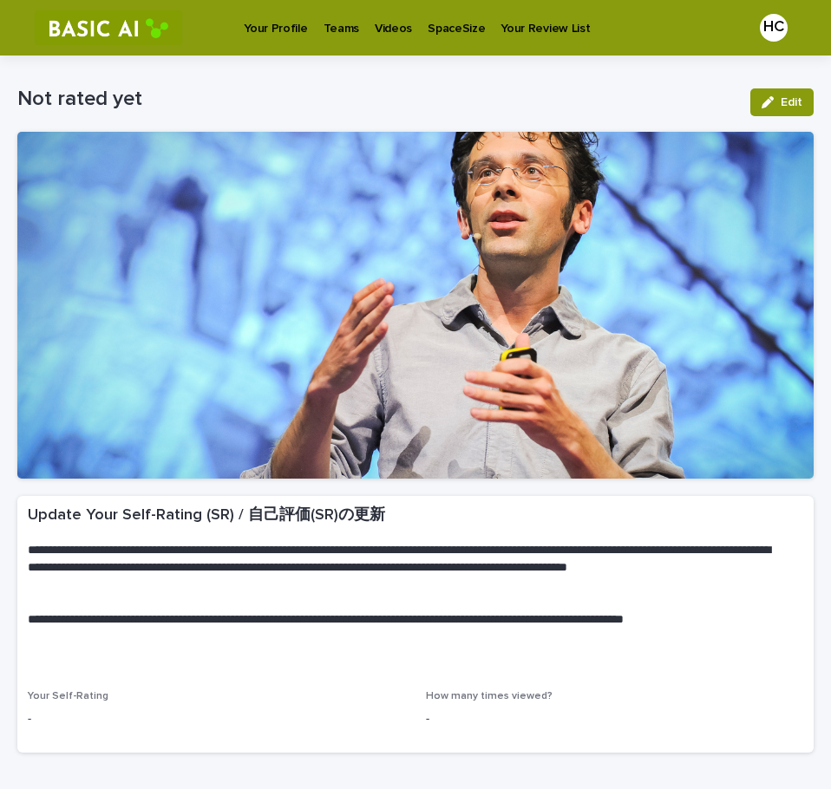
click at [801, 95] on div "**********" at bounding box center [415, 432] width 813 height 754
click at [783, 103] on span "Edit" at bounding box center [791, 102] width 22 height 12
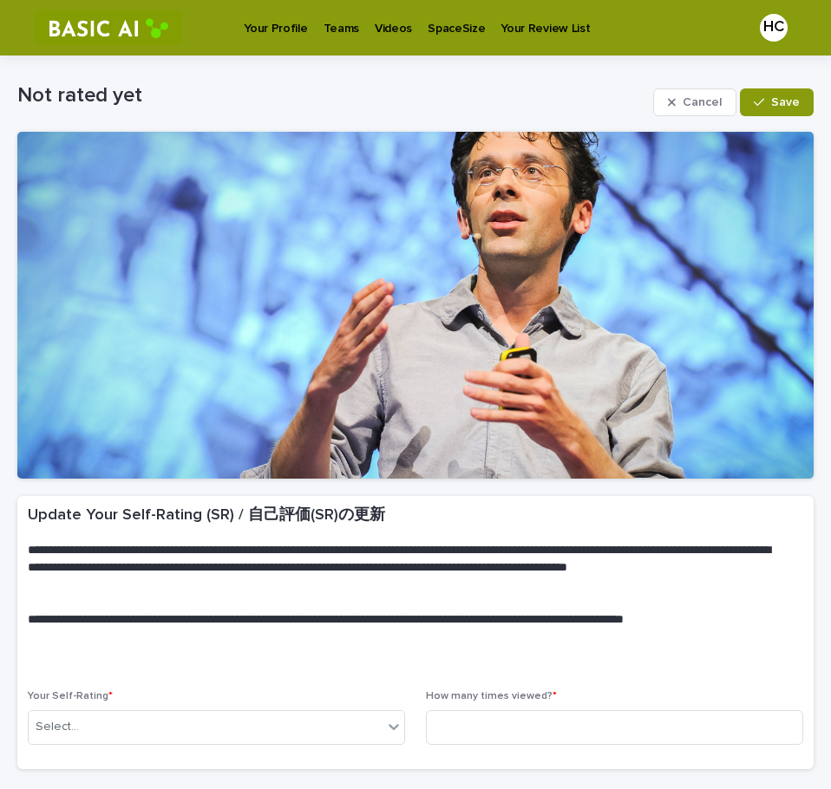
scroll to position [130, 0]
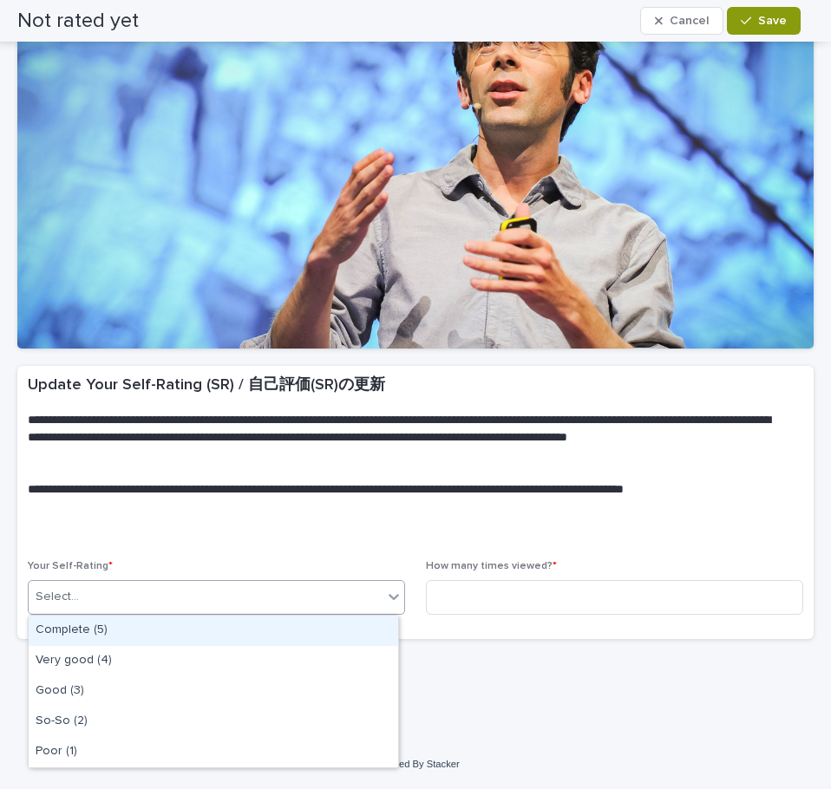
click at [241, 585] on div "Select..." at bounding box center [206, 597] width 354 height 29
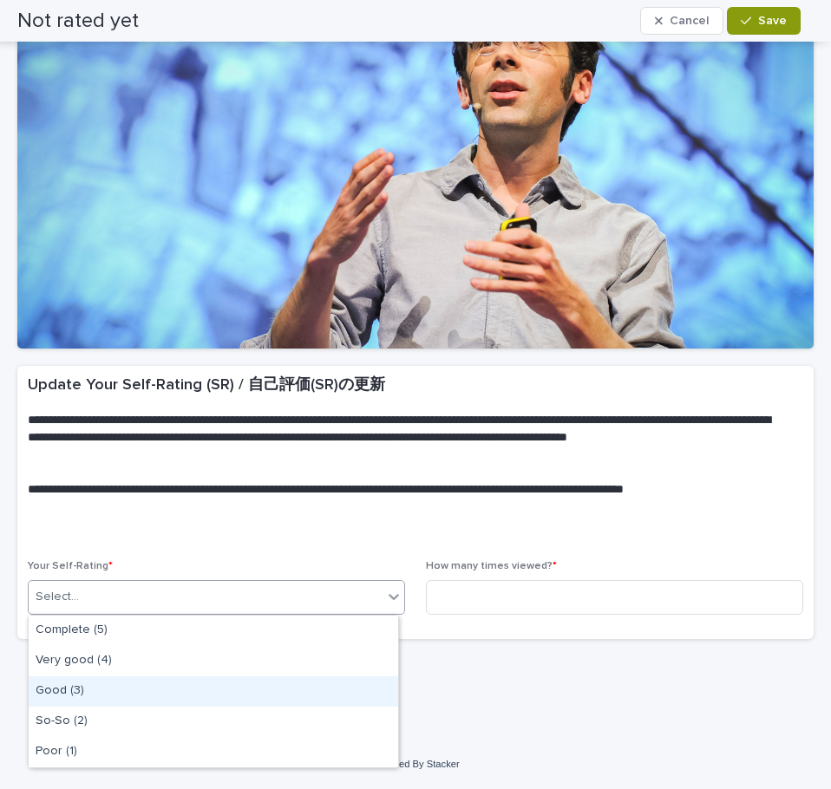
drag, startPoint x: 149, startPoint y: 674, endPoint x: 134, endPoint y: 689, distance: 22.1
click at [134, 689] on div "Good (3)" at bounding box center [213, 691] width 369 height 30
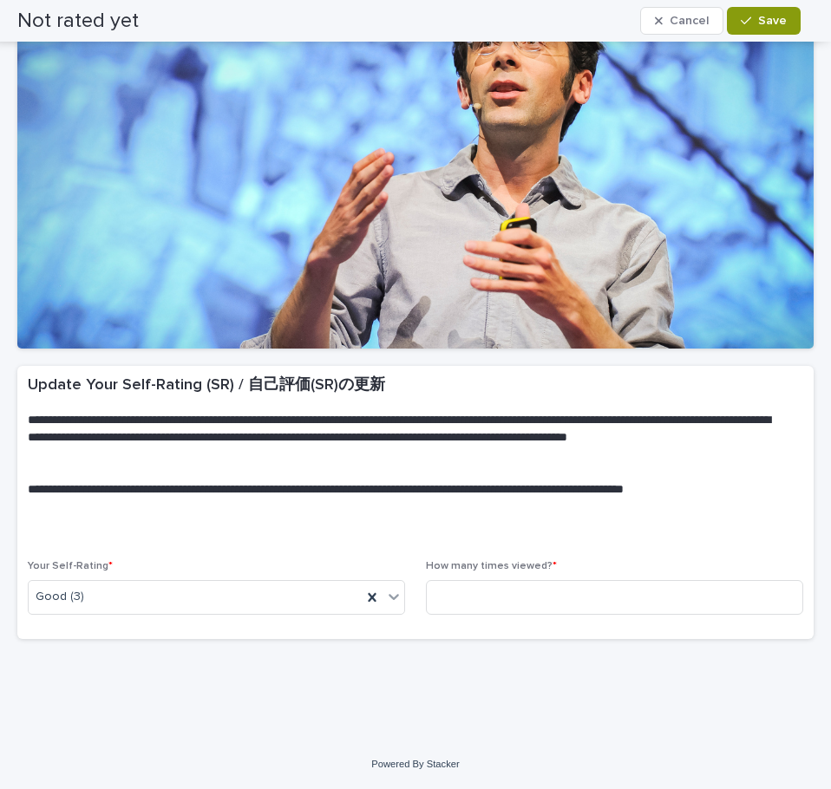
click at [134, 689] on div "**********" at bounding box center [415, 310] width 813 height 771
click at [476, 594] on input at bounding box center [614, 597] width 377 height 35
type input "*"
click at [665, 662] on div "**********" at bounding box center [415, 310] width 813 height 771
click at [780, 28] on button "Save" at bounding box center [764, 21] width 74 height 28
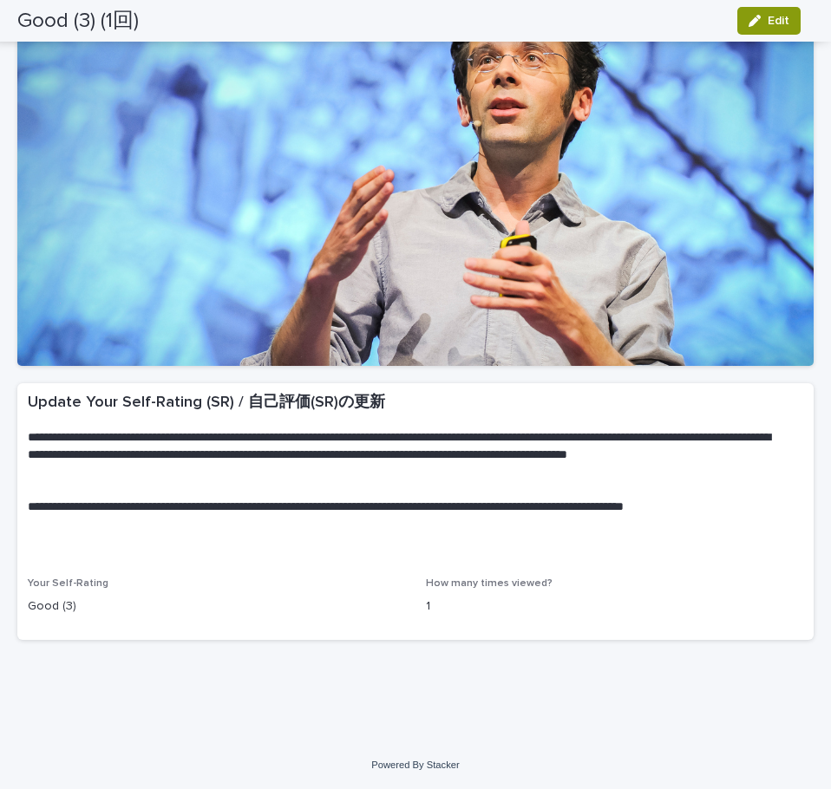
scroll to position [113, 0]
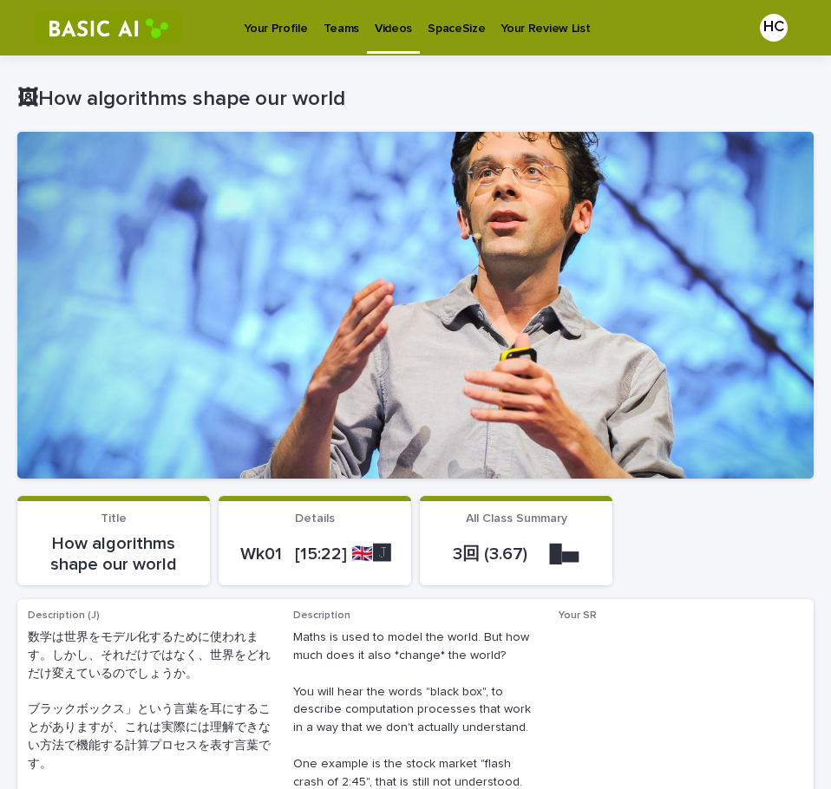
scroll to position [87, 0]
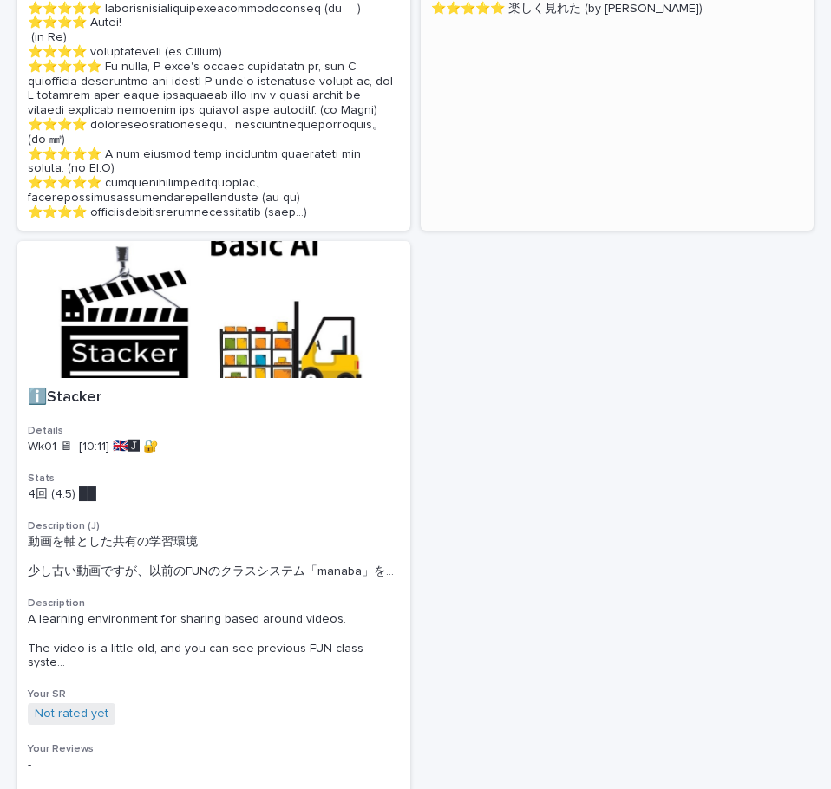
scroll to position [833, 0]
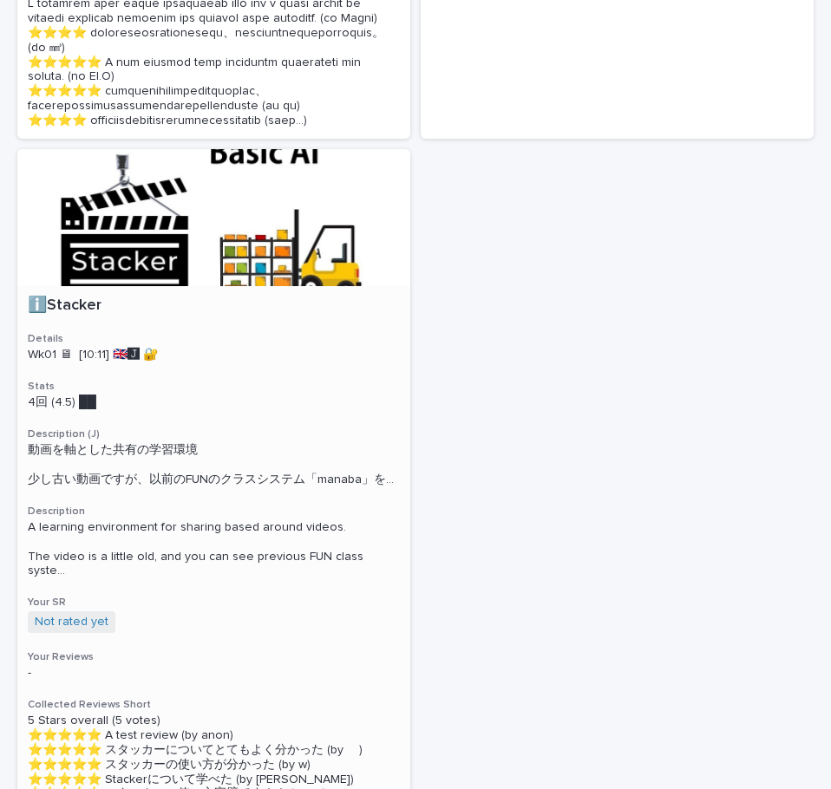
click at [220, 316] on p "ℹ️Stacker" at bounding box center [214, 306] width 372 height 19
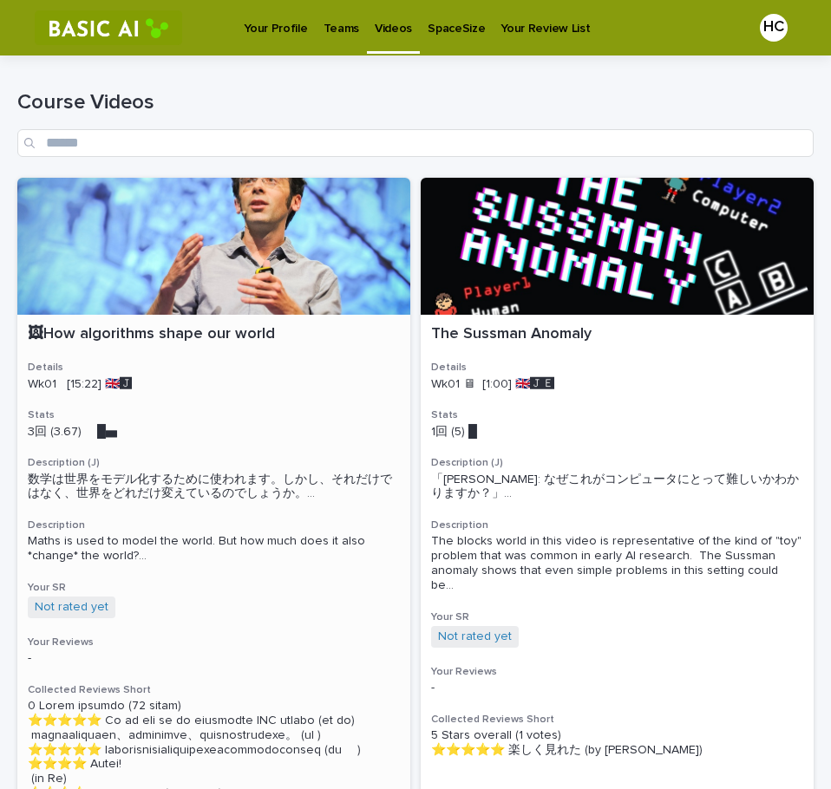
click at [212, 298] on div at bounding box center [213, 246] width 393 height 137
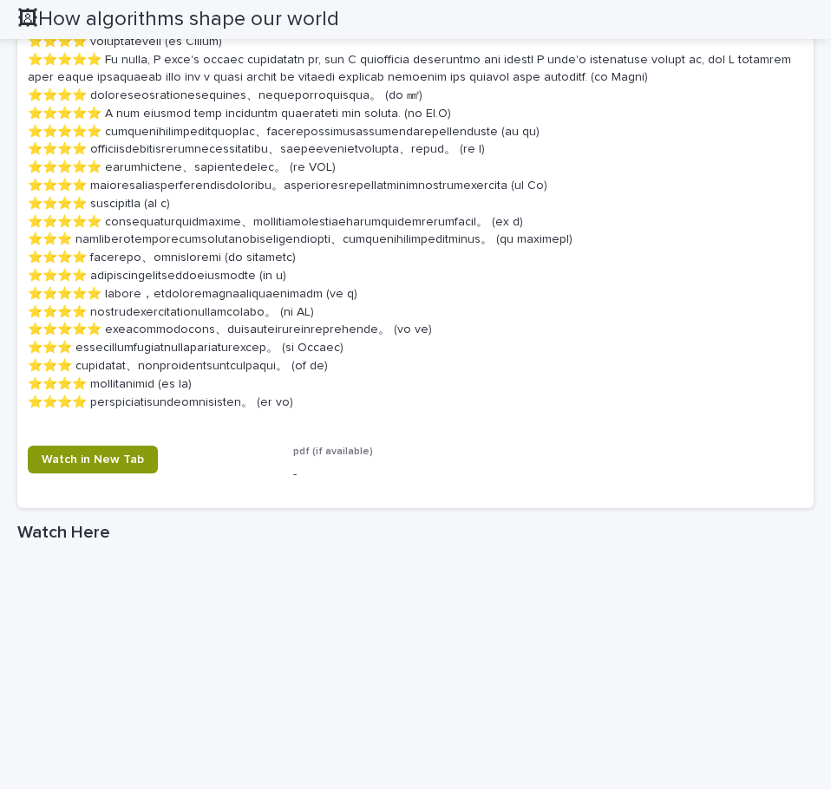
scroll to position [1084, 0]
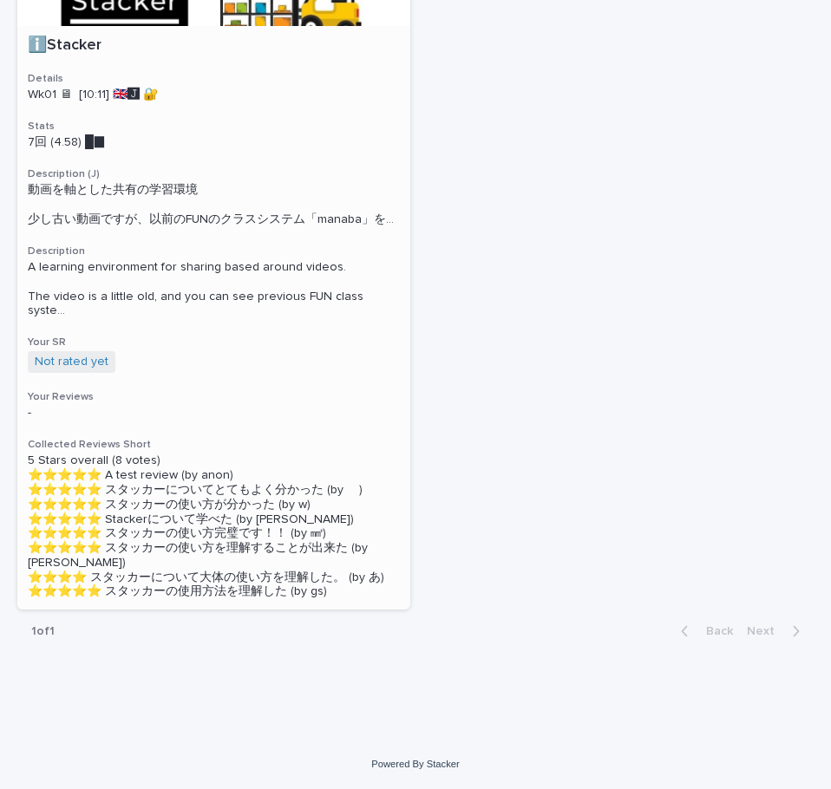
click at [144, 383] on div "ℹ️Stacker Details Wk01 🖥 [10:11] 🇬🇧🅹️ 🔐 Stats 7回 (4.58) █▉　　　 Description (J) 動…" at bounding box center [213, 318] width 393 height 584
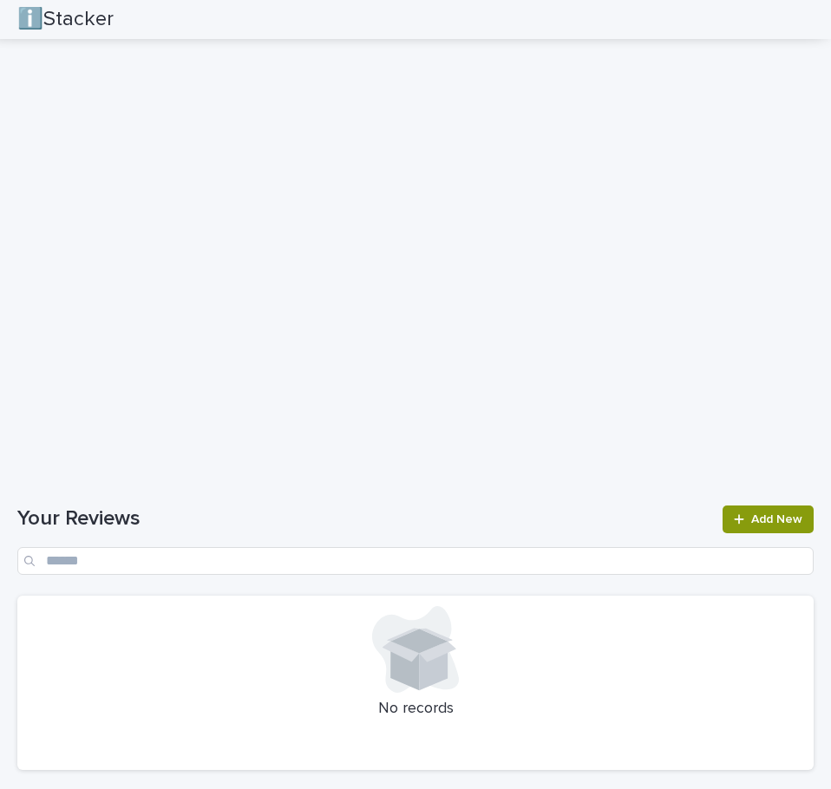
scroll to position [1548, 0]
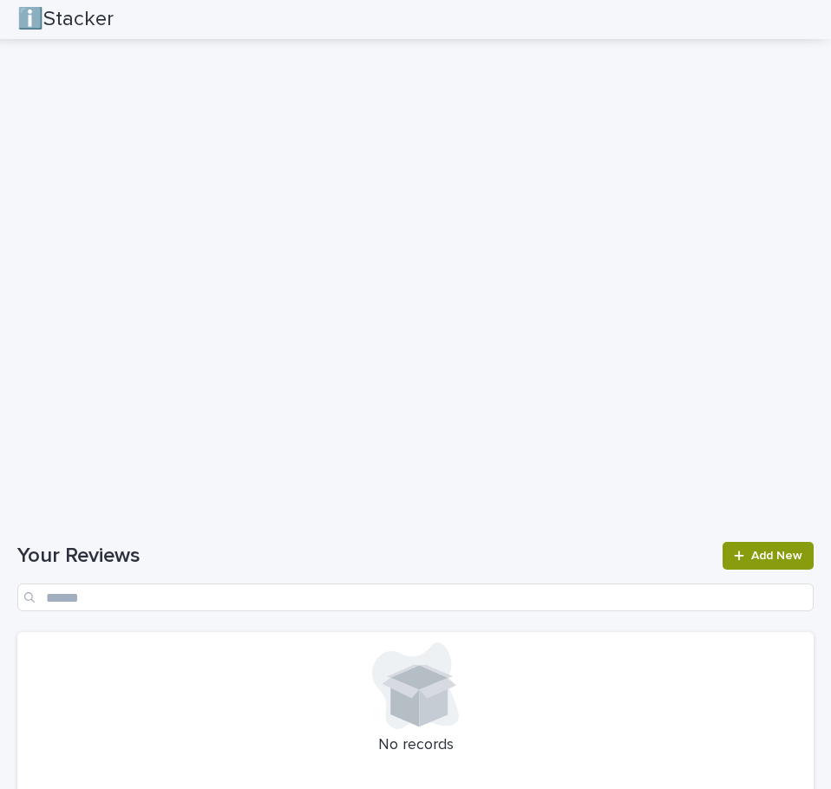
click at [447, 527] on div "Loading... Saving… Your Reviews Add New No records" at bounding box center [415, 664] width 796 height 314
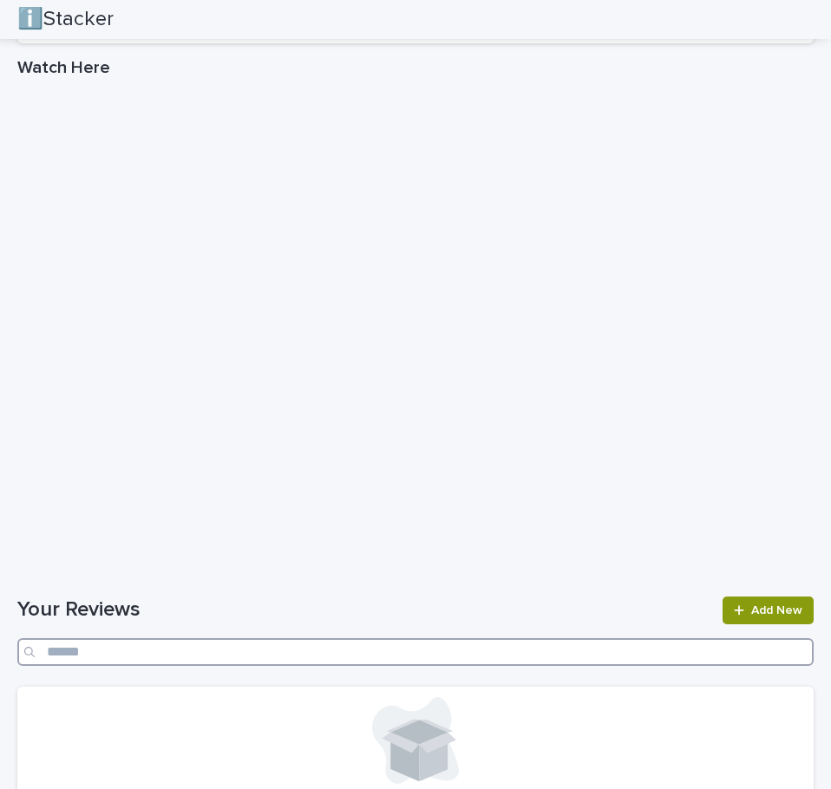
click at [466, 645] on input "Search" at bounding box center [415, 652] width 796 height 28
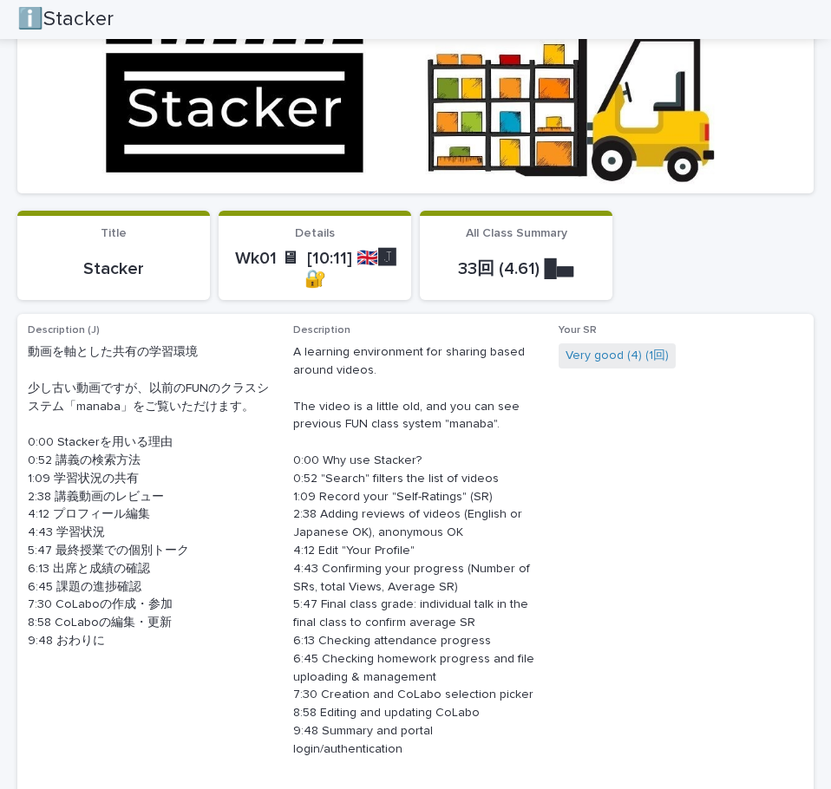
scroll to position [0, 0]
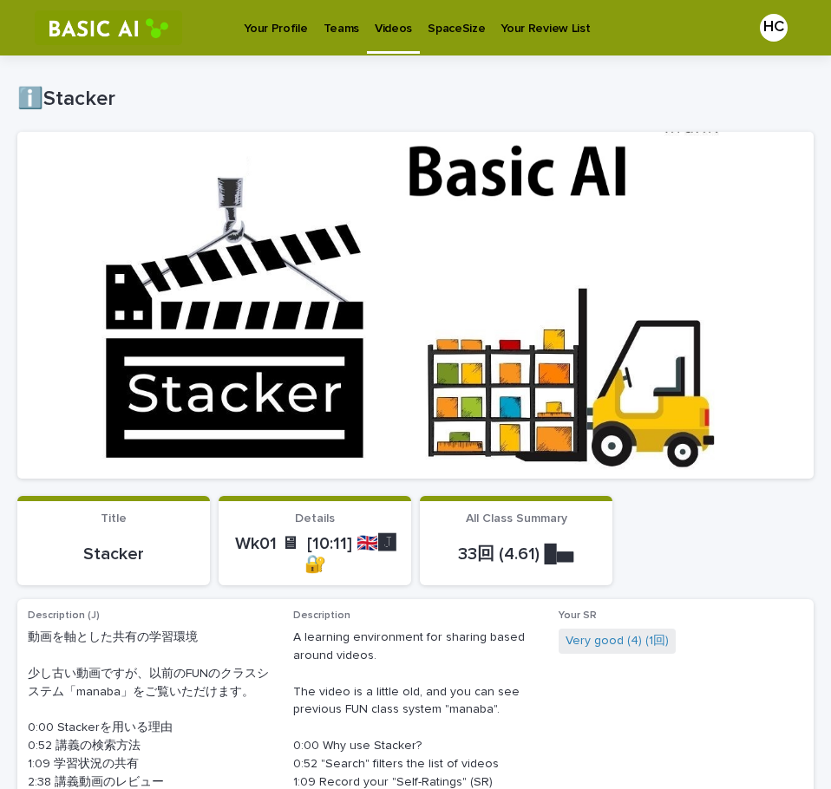
click at [380, 33] on p "Videos" at bounding box center [393, 18] width 37 height 36
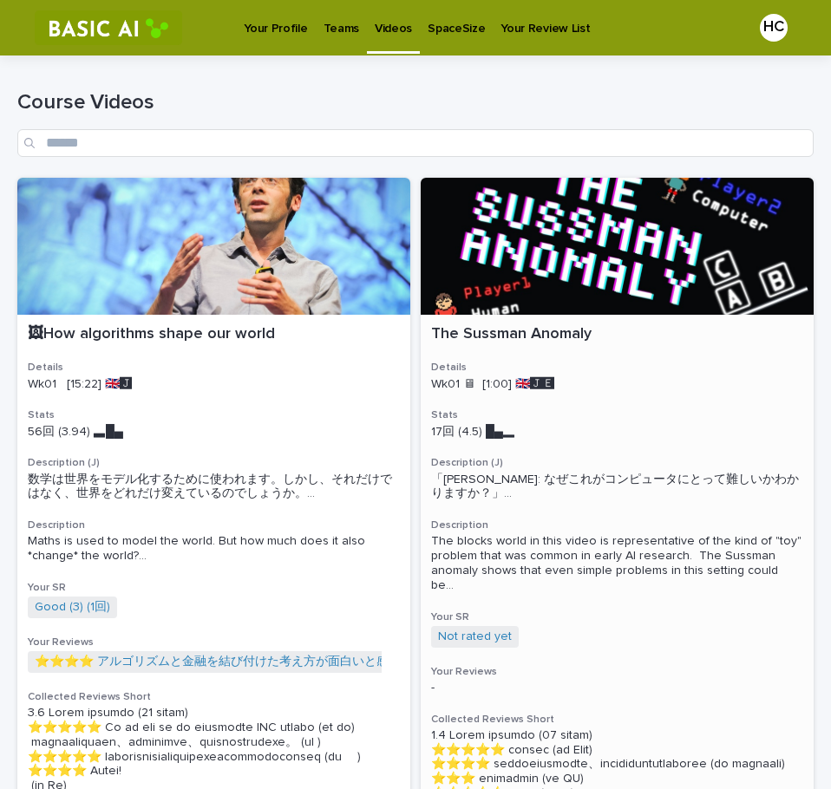
click at [679, 408] on h3 "Stats" at bounding box center [617, 415] width 372 height 14
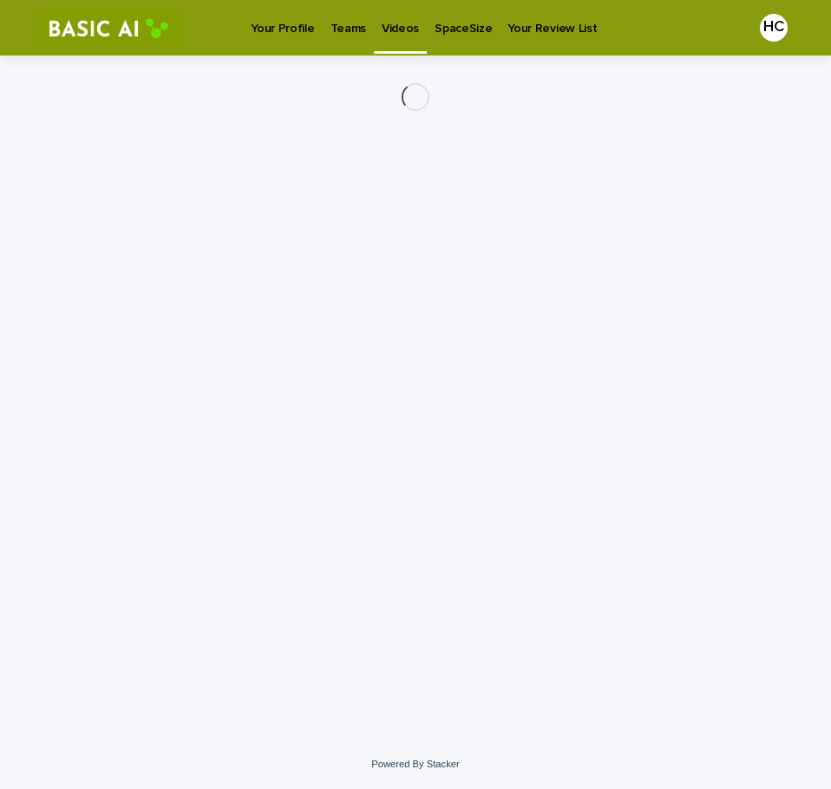
click at [679, 408] on div "Loading... Saving… Loading... Saving…" at bounding box center [415, 375] width 813 height 641
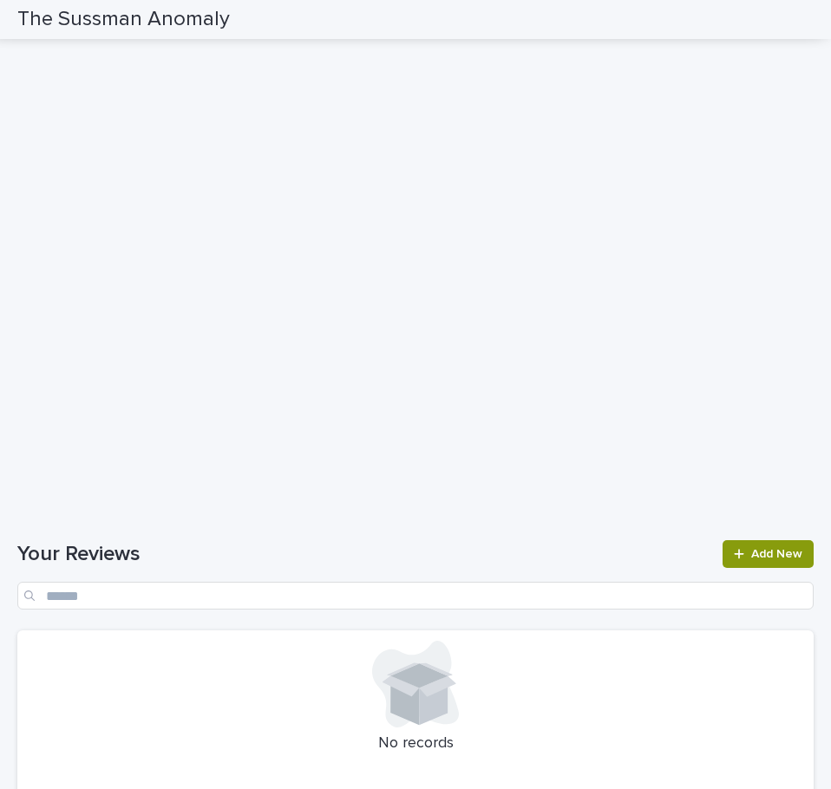
scroll to position [1641, 0]
click at [777, 567] on link "Add New" at bounding box center [767, 553] width 91 height 28
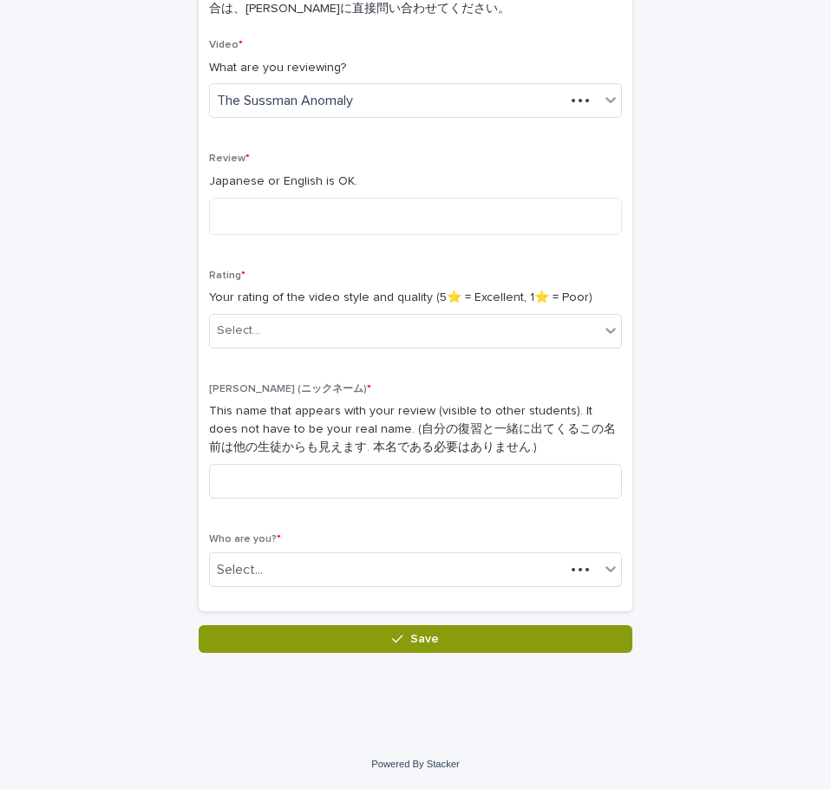
scroll to position [253, 0]
click at [488, 228] on textarea at bounding box center [415, 216] width 413 height 37
type textarea "*"
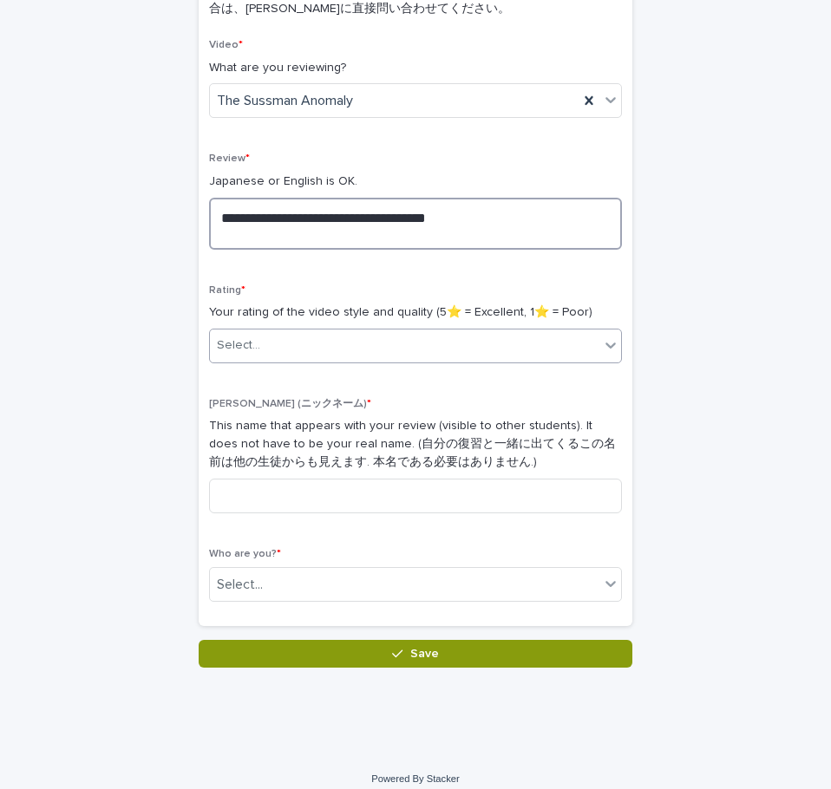
type textarea "**********"
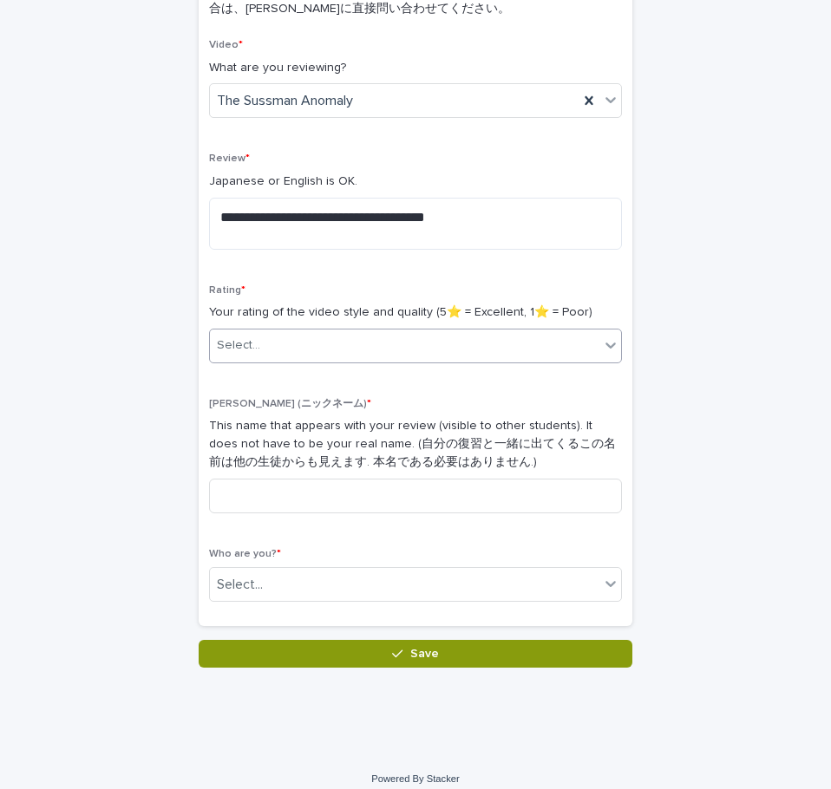
click at [340, 334] on div "Select..." at bounding box center [404, 345] width 389 height 29
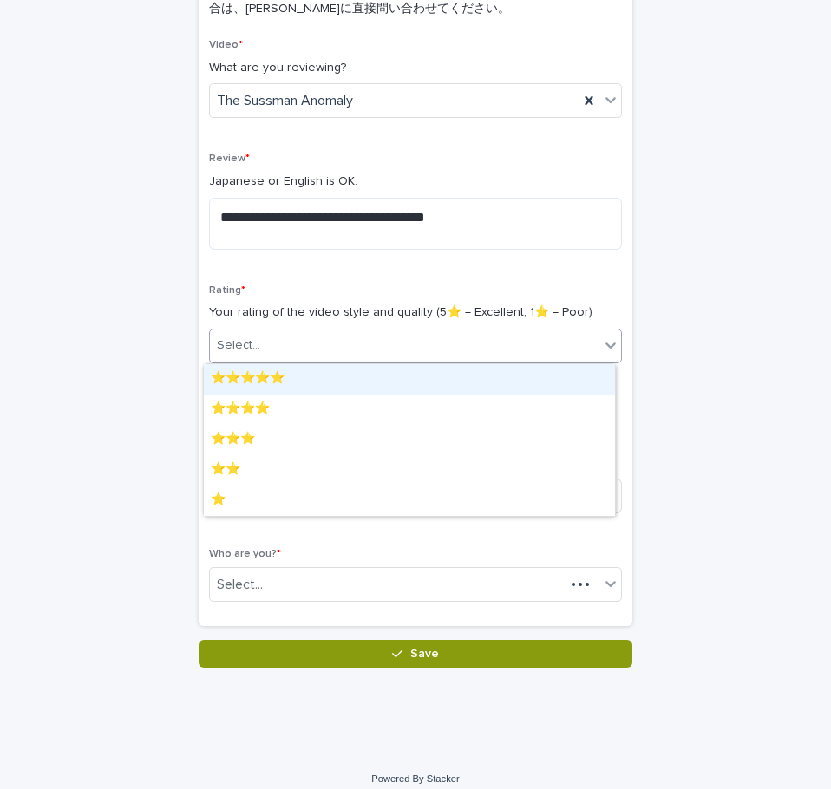
click at [296, 382] on div "⭐️⭐️⭐️⭐️⭐️" at bounding box center [409, 379] width 411 height 30
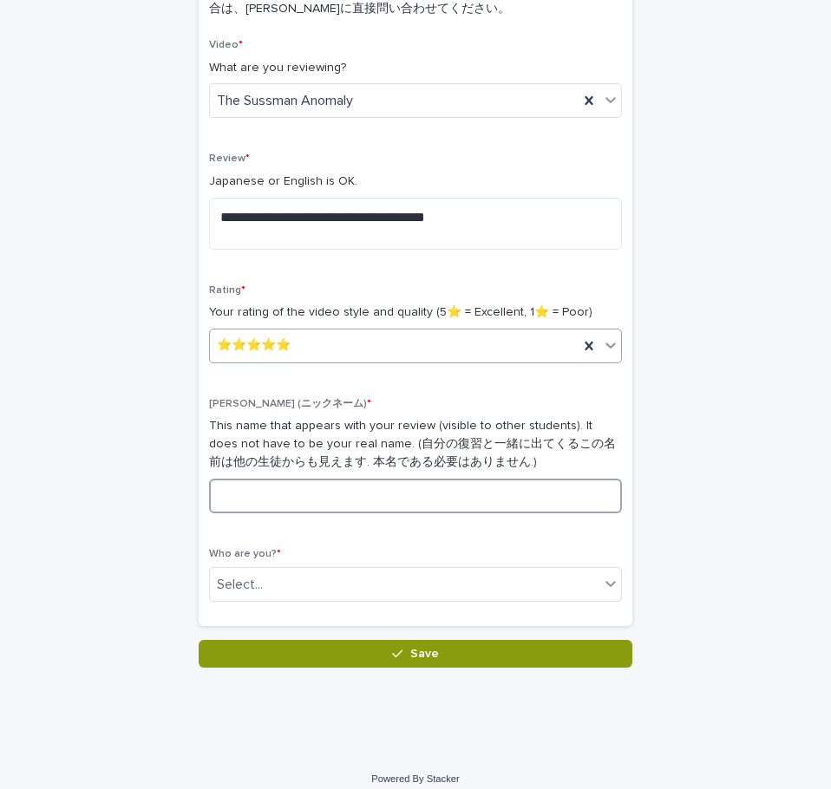
click at [284, 501] on input at bounding box center [415, 496] width 413 height 35
type input "**"
click at [275, 582] on div "Select..." at bounding box center [404, 585] width 389 height 29
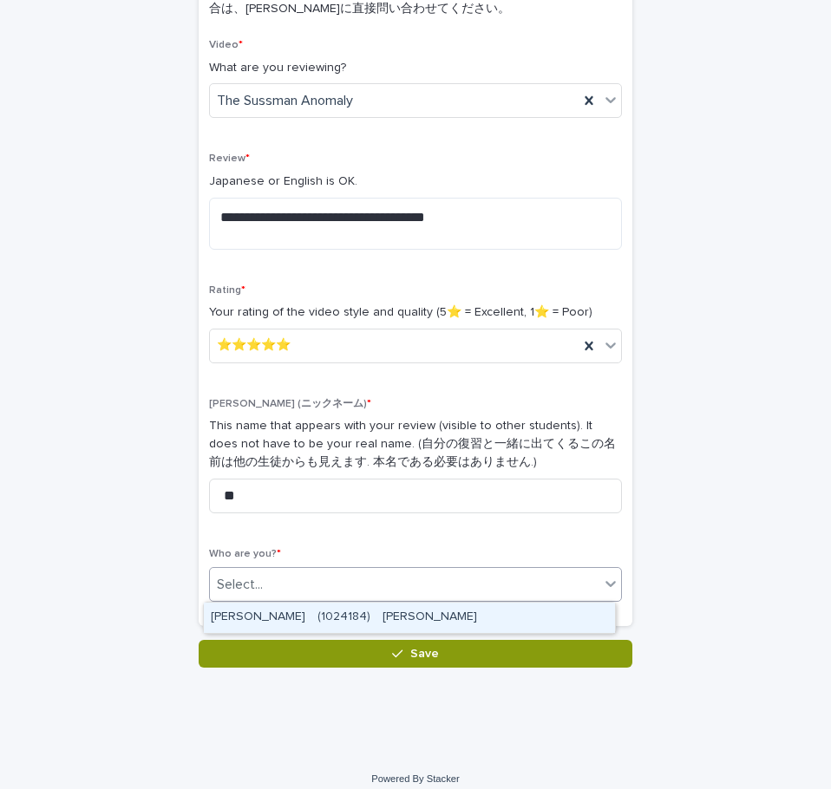
click at [282, 623] on div "HANADA Chihiro　(1024184)　花田　知" at bounding box center [409, 618] width 411 height 30
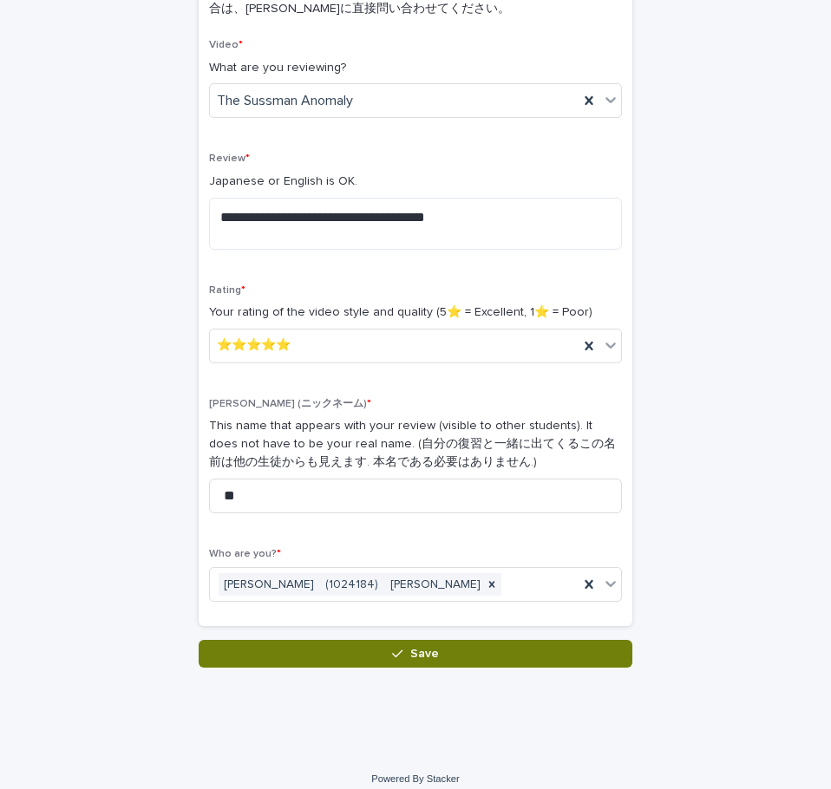
click at [330, 645] on button "Save" at bounding box center [416, 654] width 434 height 28
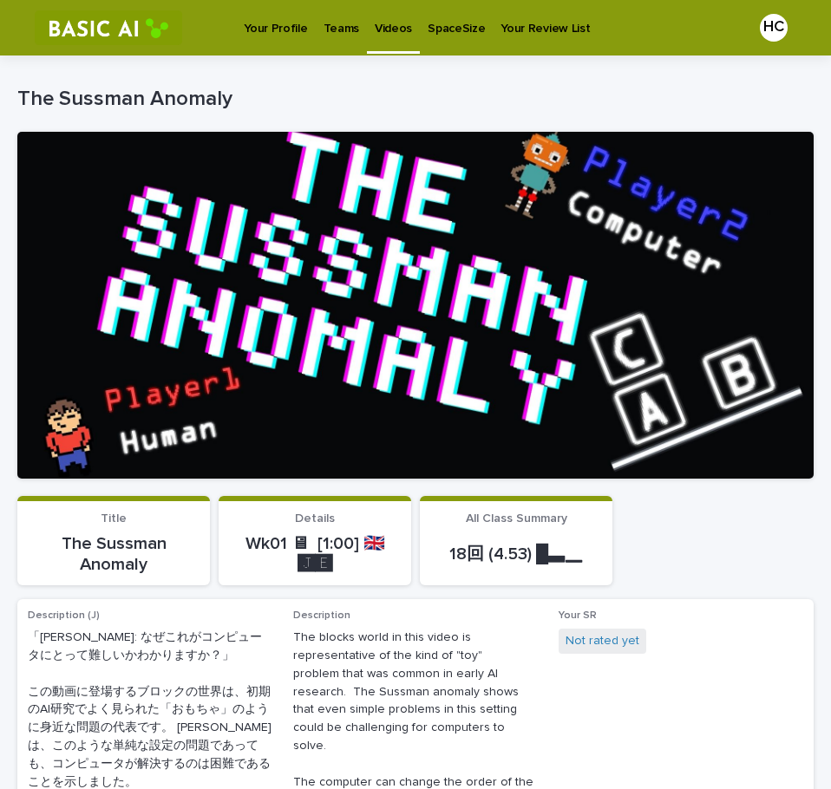
click at [367, 27] on div "Videos" at bounding box center [393, 18] width 53 height 36
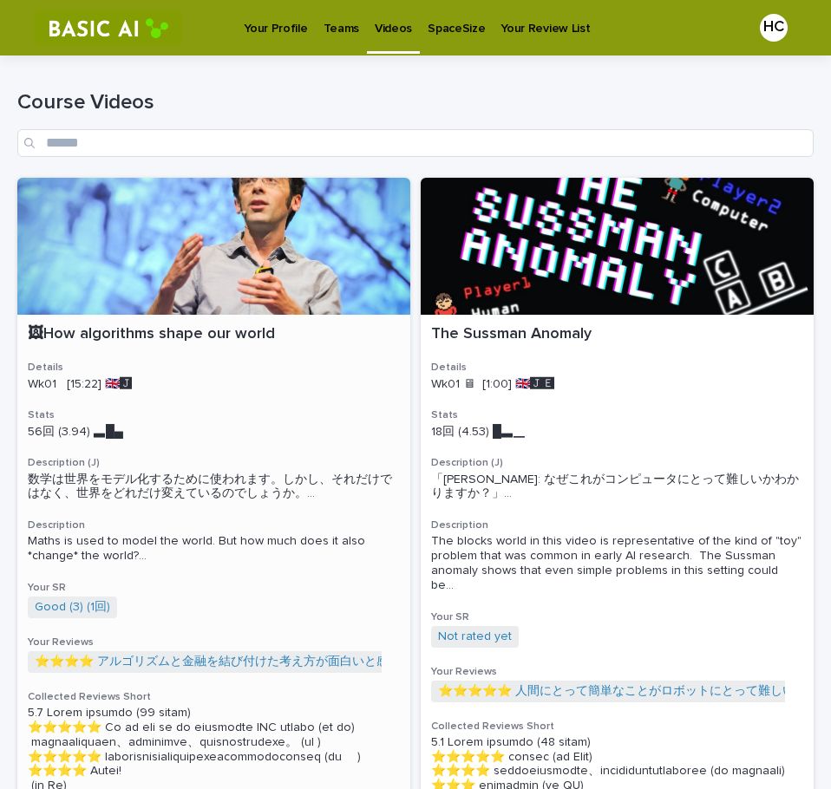
scroll to position [113, 0]
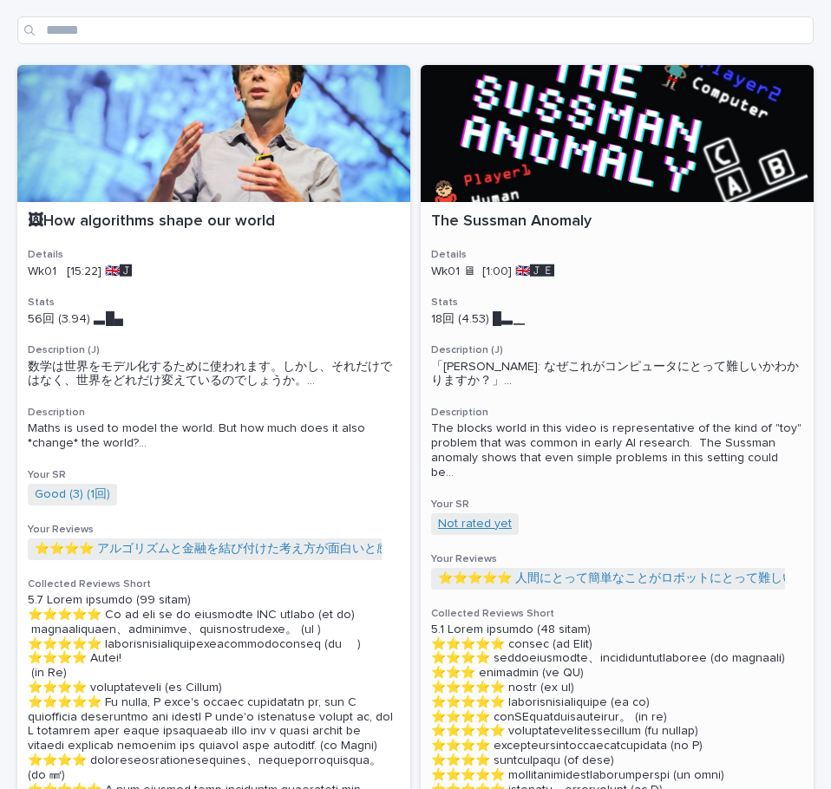
click at [474, 528] on link "Not rated yet" at bounding box center [475, 524] width 74 height 15
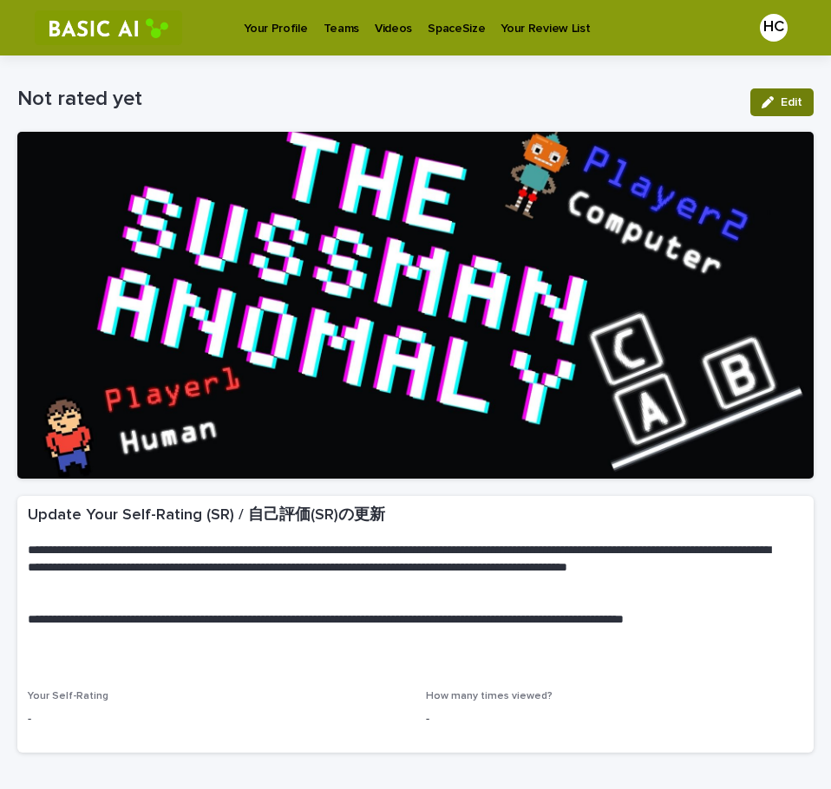
click at [773, 94] on button "Edit" at bounding box center [781, 102] width 63 height 28
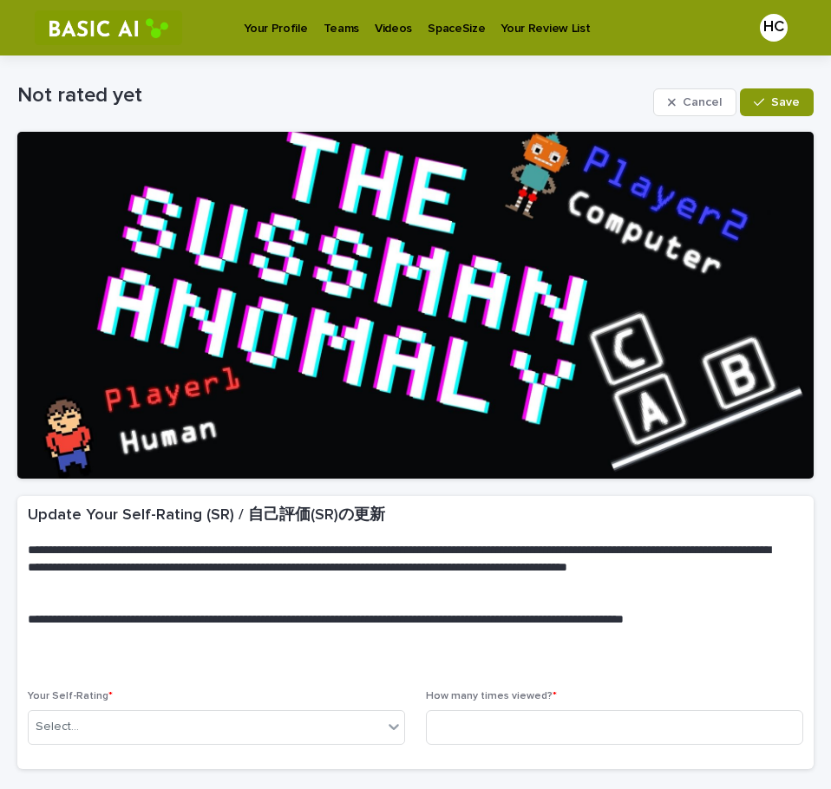
scroll to position [130, 0]
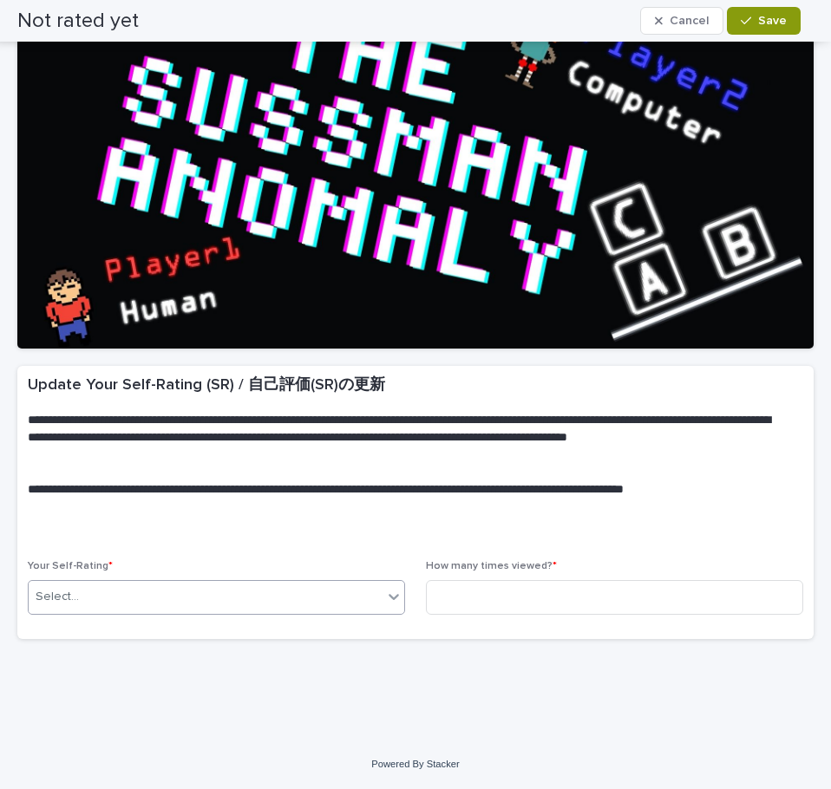
click at [258, 604] on div "Select..." at bounding box center [206, 597] width 354 height 29
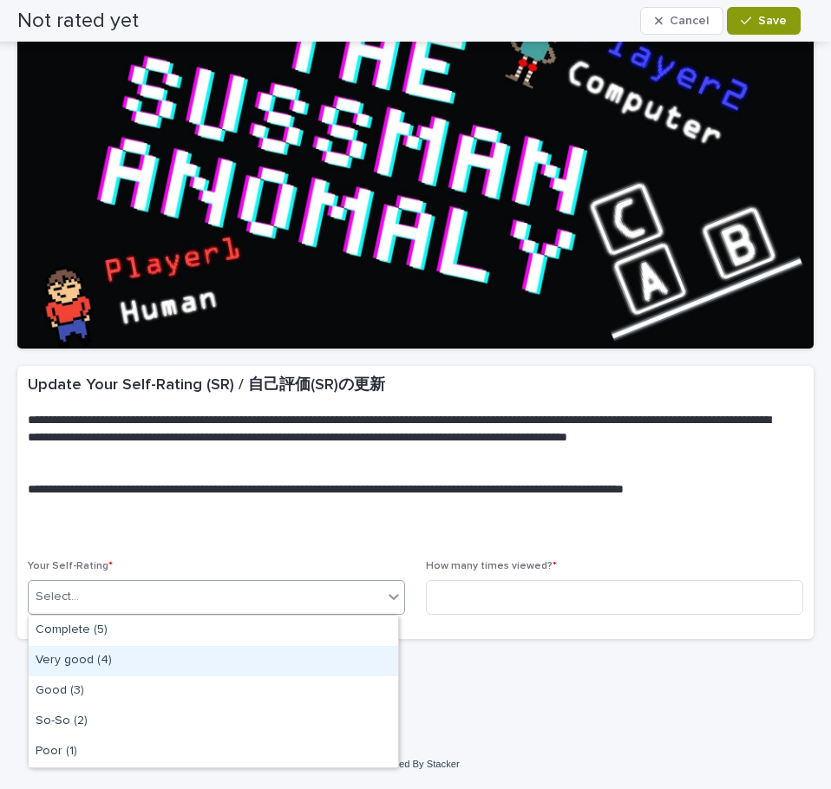
click at [126, 667] on div "Very good (4)" at bounding box center [213, 661] width 369 height 30
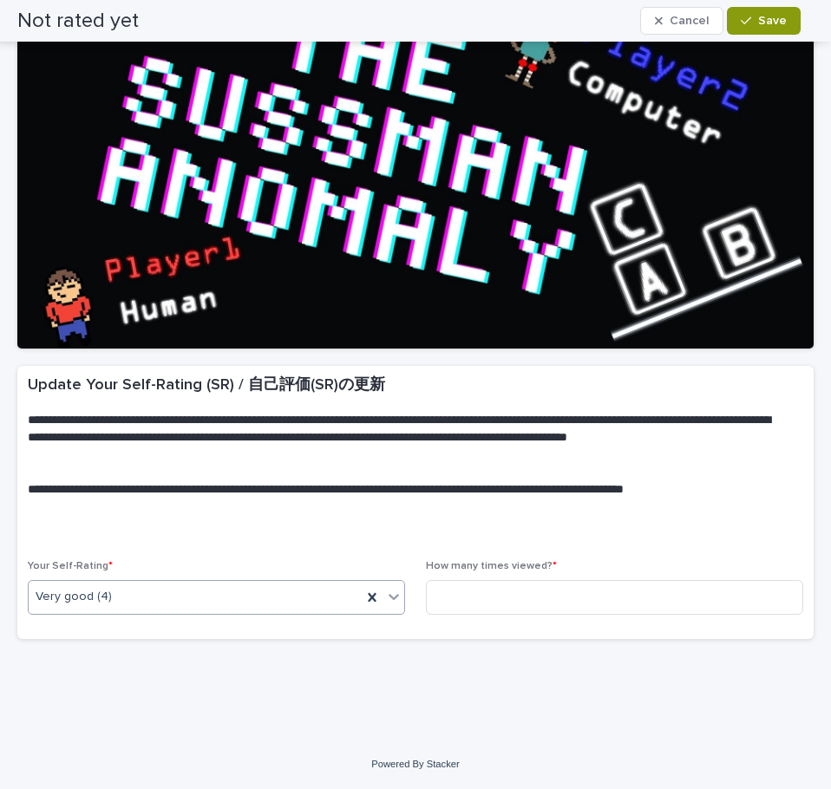
click at [587, 566] on p "How many times viewed? *" at bounding box center [614, 566] width 377 height 12
click at [554, 592] on input at bounding box center [614, 597] width 377 height 35
type input "*"
click at [743, 10] on button "Save" at bounding box center [764, 21] width 74 height 28
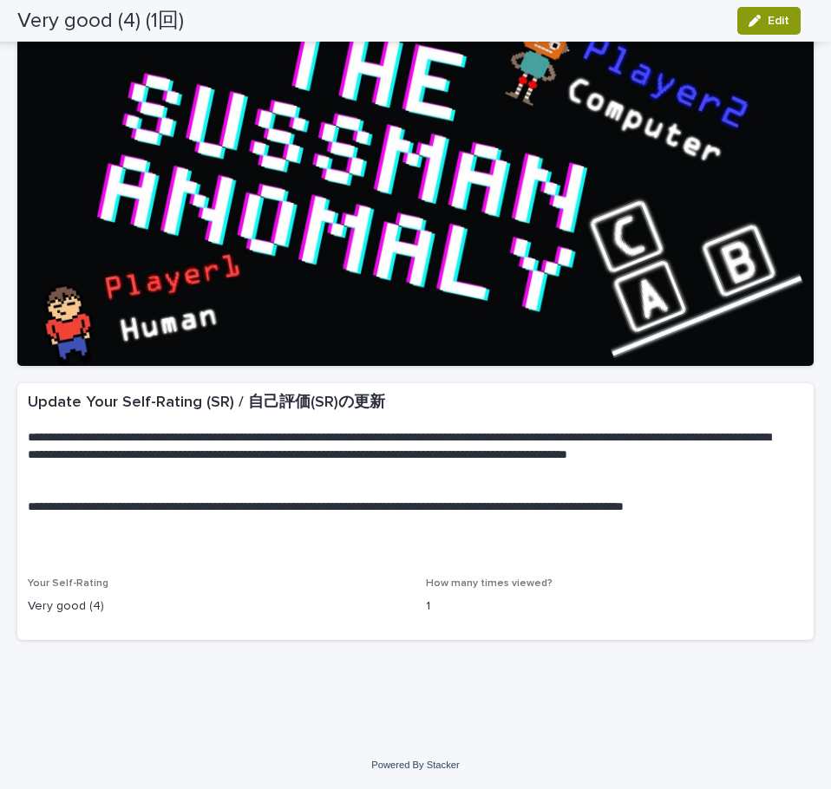
scroll to position [113, 0]
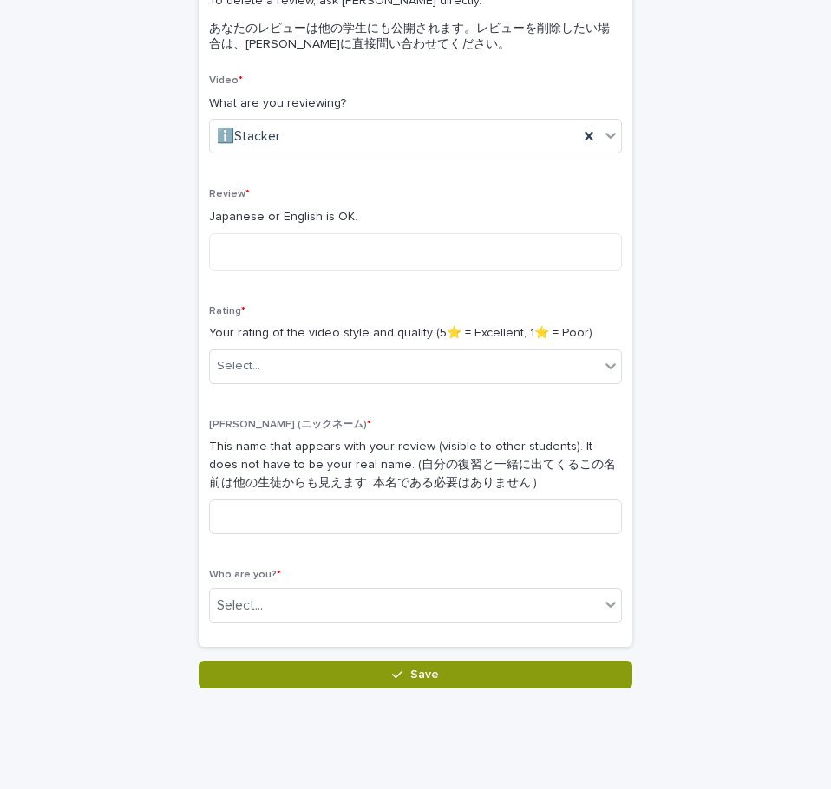
scroll to position [219, 0]
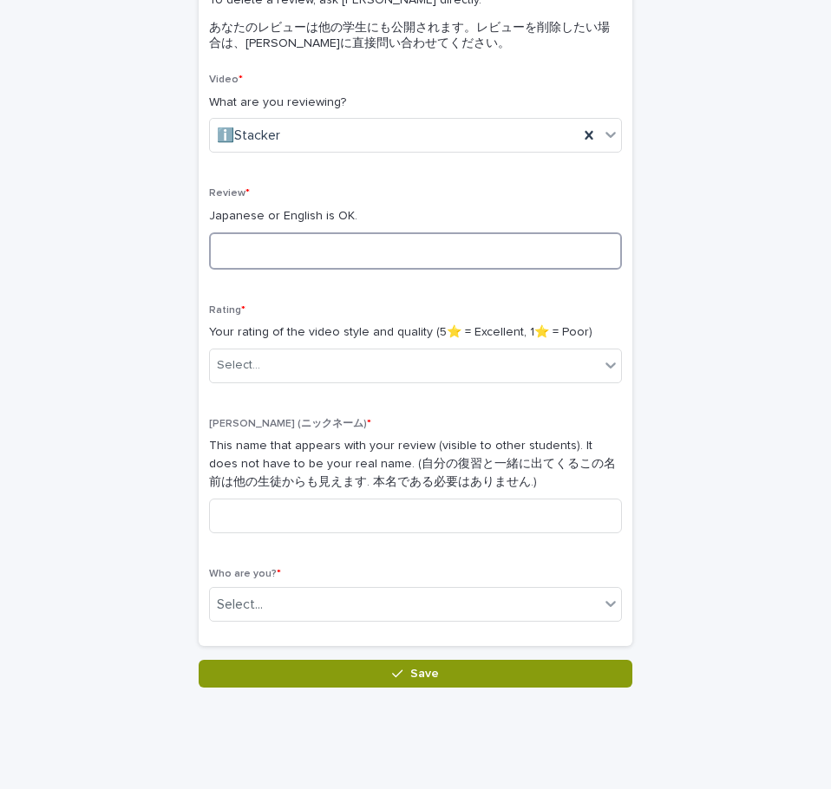
click at [271, 246] on textarea at bounding box center [415, 250] width 413 height 37
type textarea "*"
type textarea "**********"
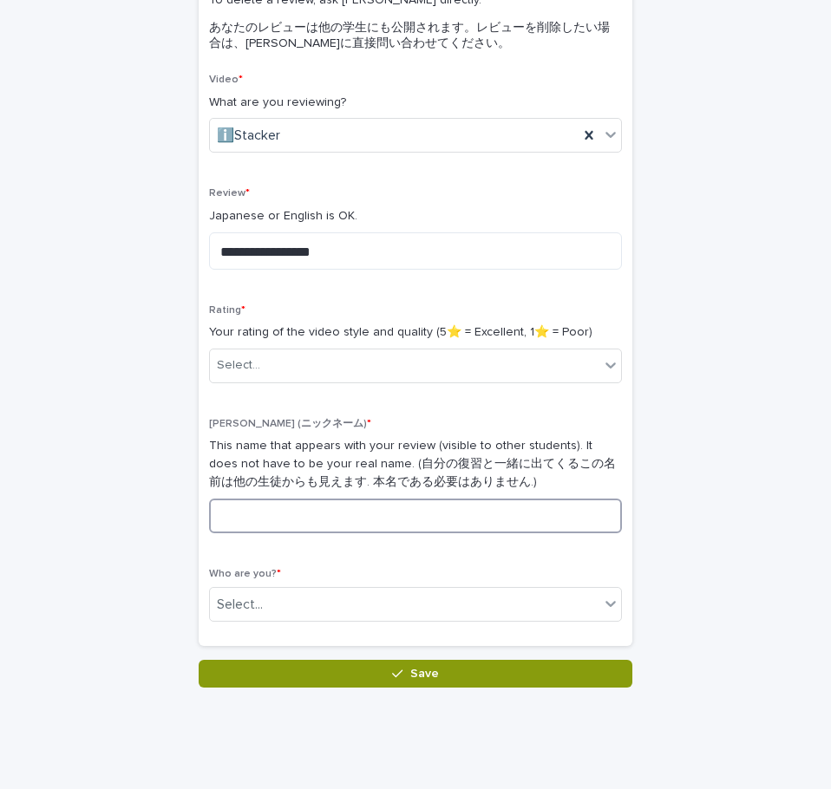
click at [249, 514] on input at bounding box center [415, 516] width 413 height 35
type input "*"
type input "**"
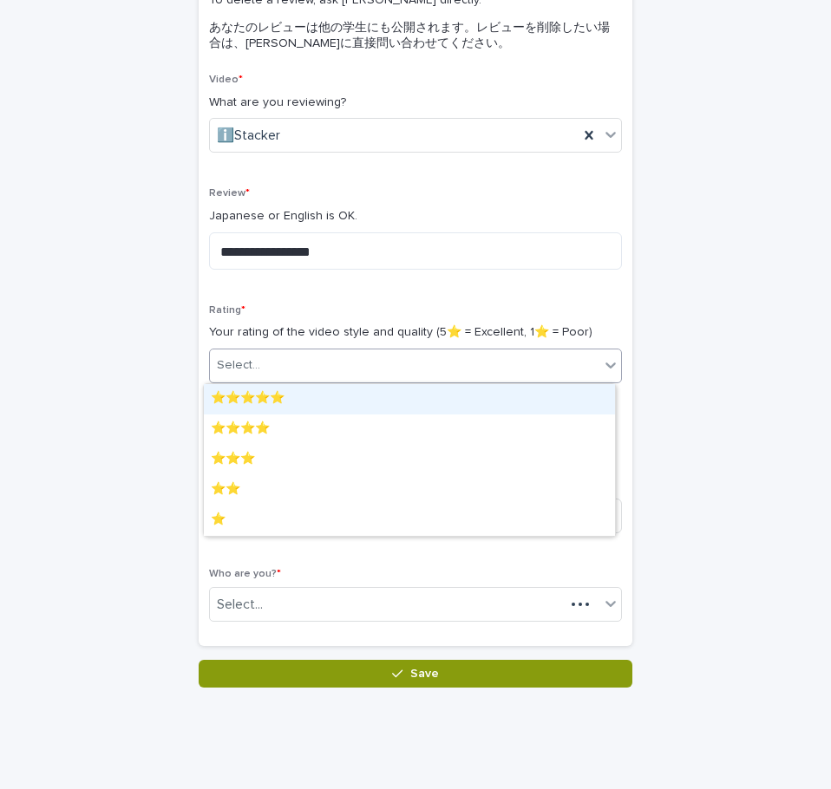
click at [362, 360] on div "Select..." at bounding box center [404, 365] width 389 height 29
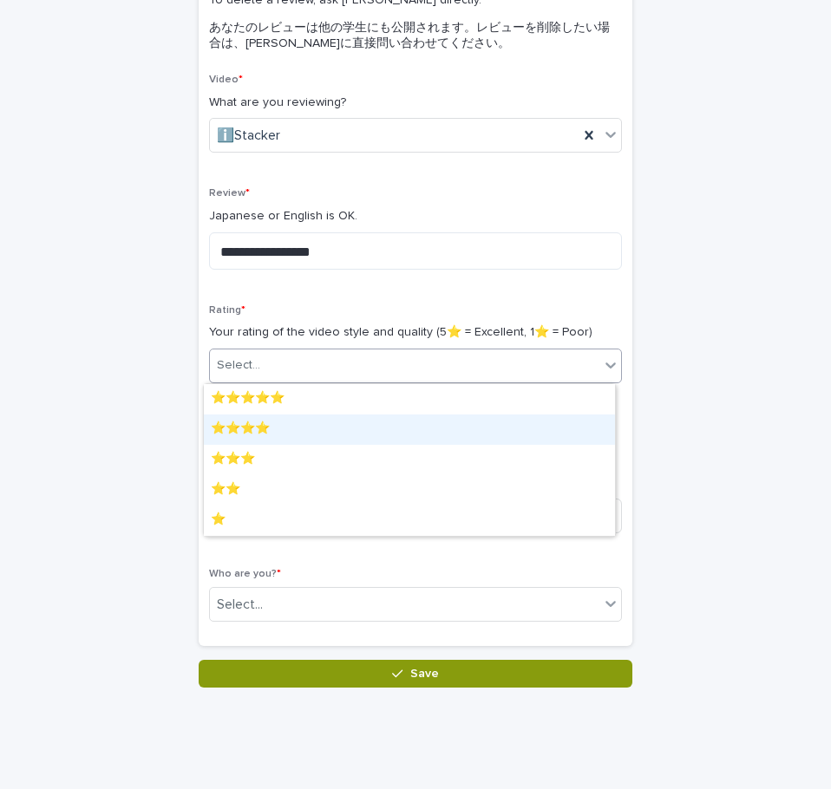
click at [266, 434] on div "⭐️⭐️⭐️⭐️" at bounding box center [409, 430] width 411 height 30
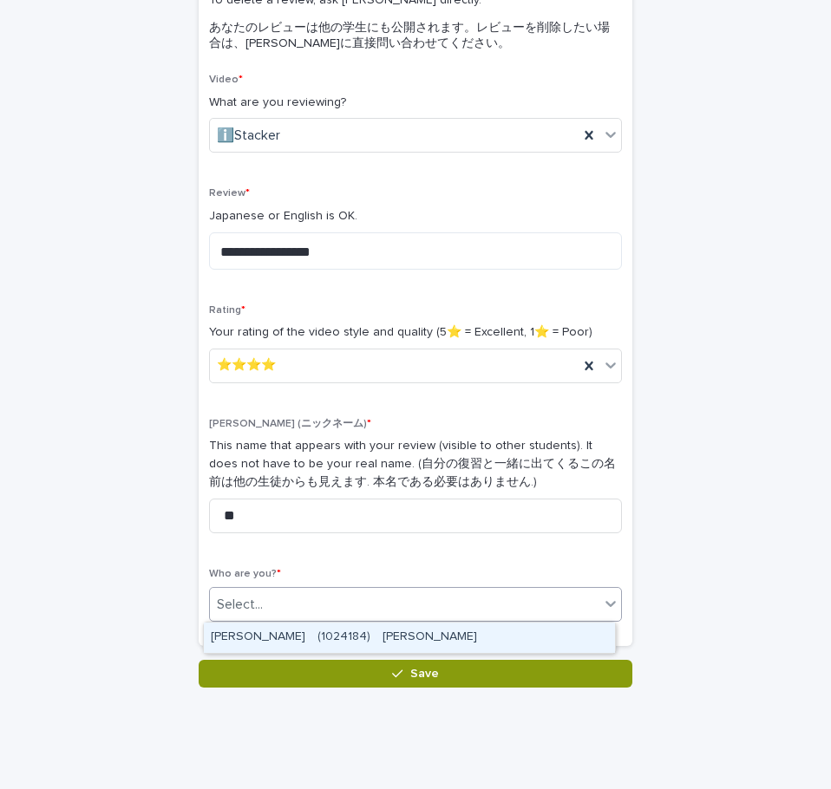
click at [289, 595] on div "Select..." at bounding box center [404, 605] width 389 height 29
click at [349, 627] on div "HANADA Chihiro　(1024184)　花田　知" at bounding box center [409, 638] width 411 height 30
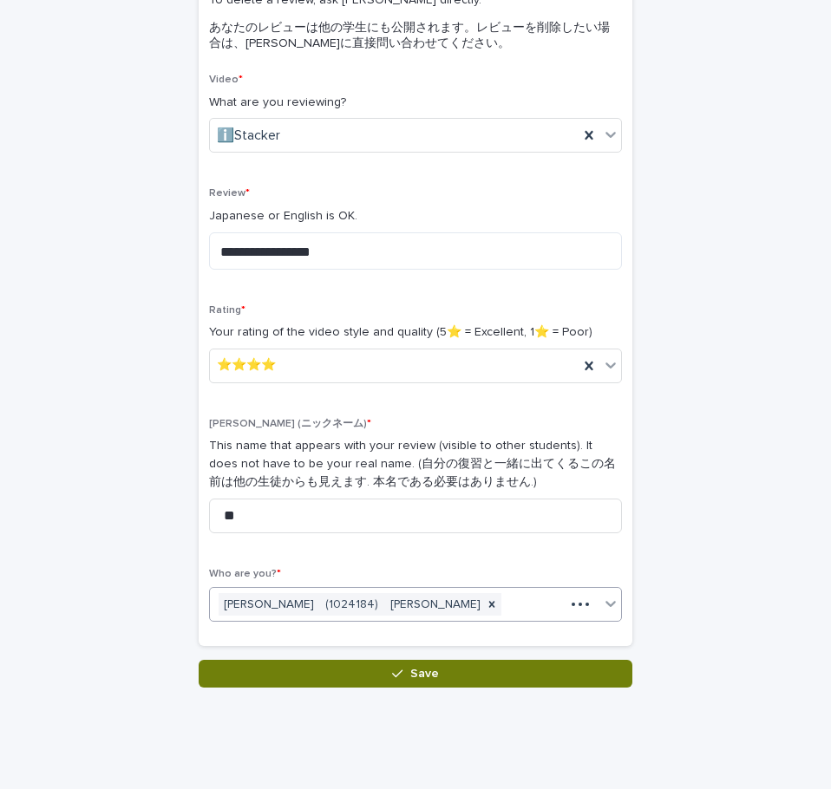
click at [425, 666] on button "Save" at bounding box center [416, 674] width 434 height 28
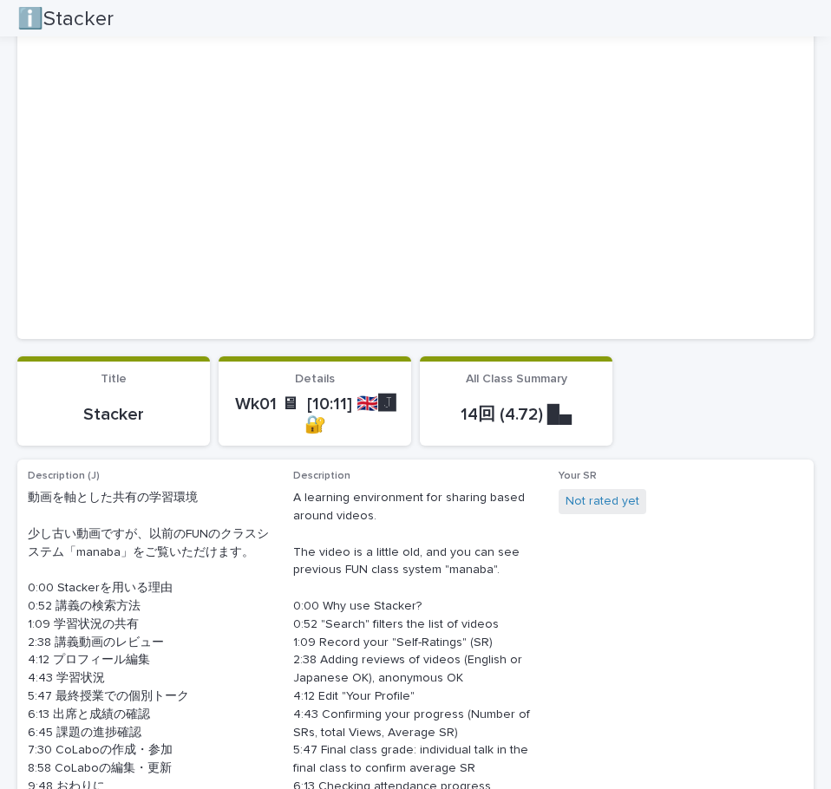
scroll to position [140, 0]
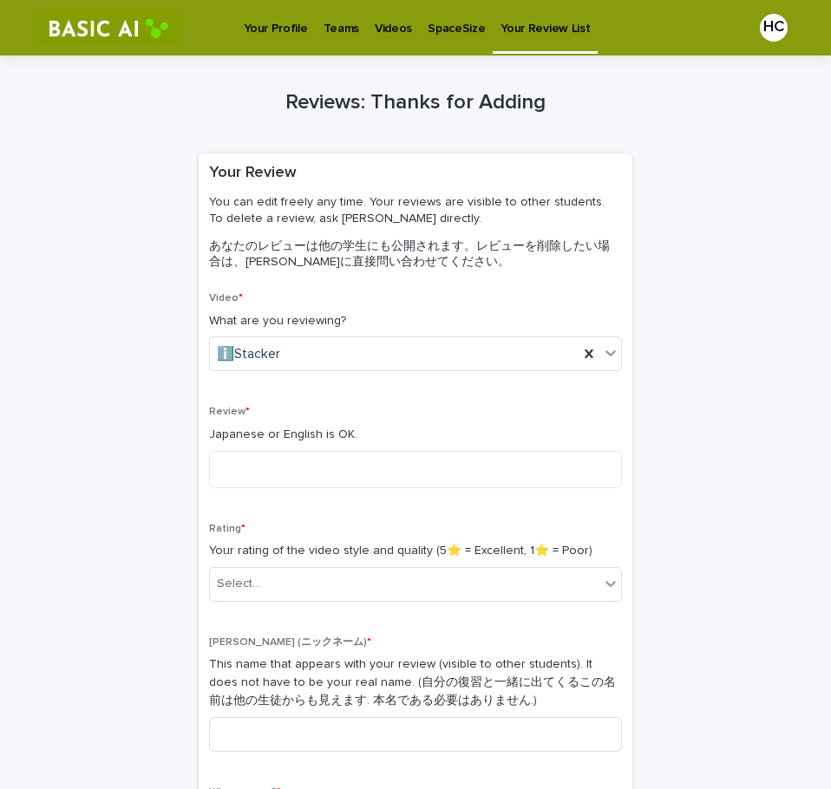
click at [382, 31] on p "Videos" at bounding box center [393, 18] width 37 height 36
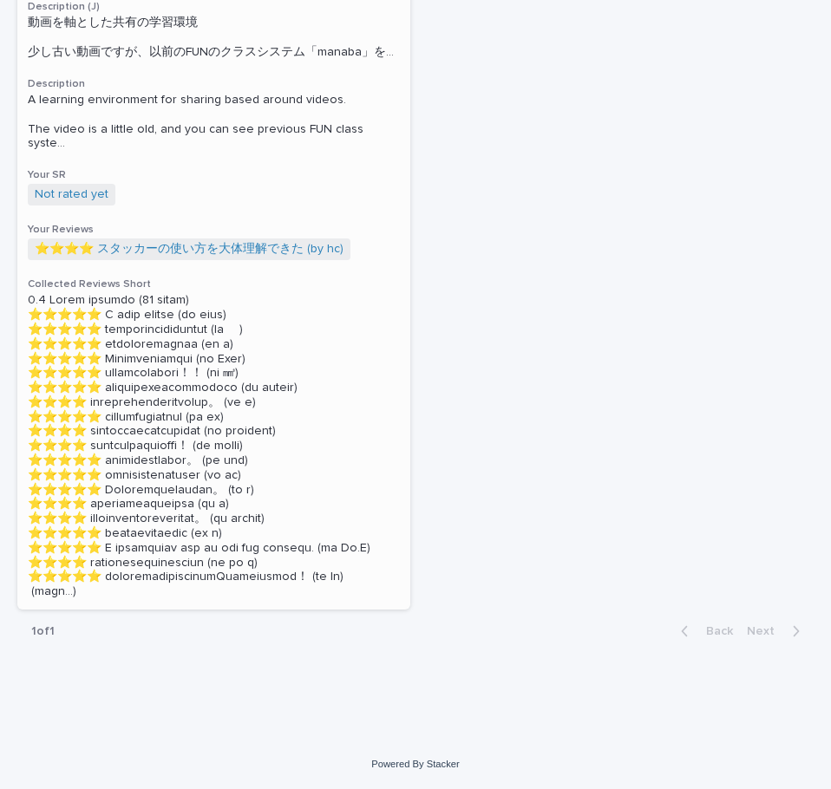
scroll to position [1387, 0]
click at [77, 187] on link "Not rated yet" at bounding box center [72, 194] width 74 height 15
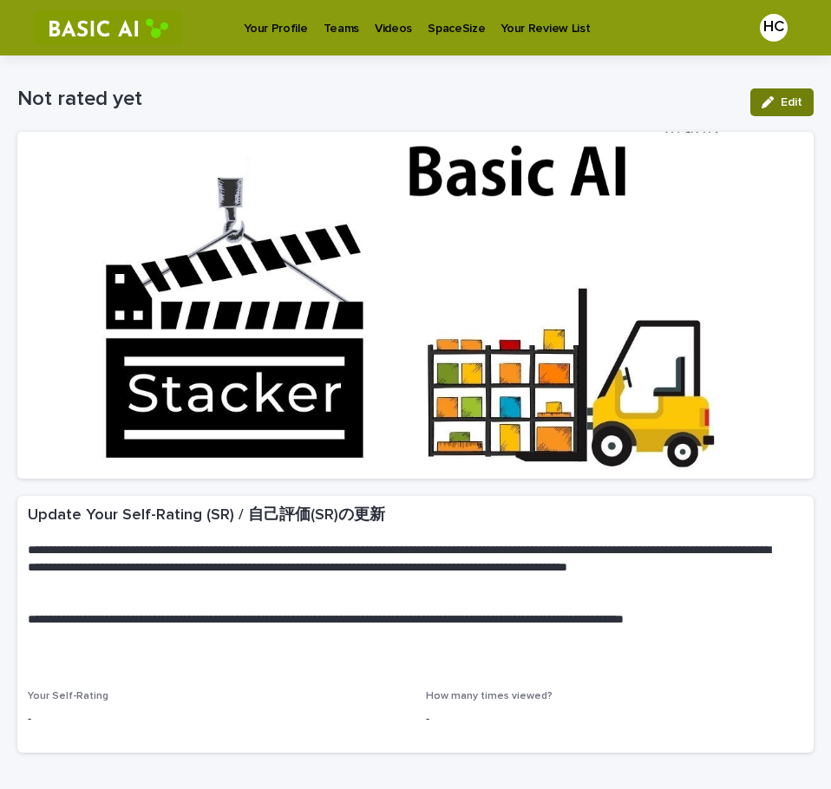
click at [784, 97] on span "Edit" at bounding box center [791, 102] width 22 height 12
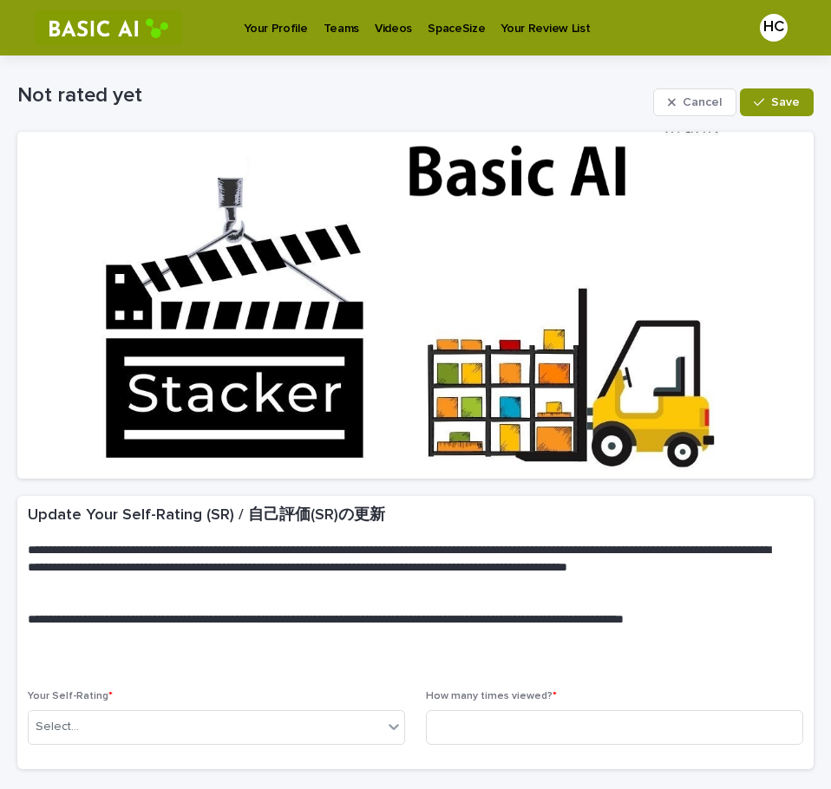
scroll to position [130, 0]
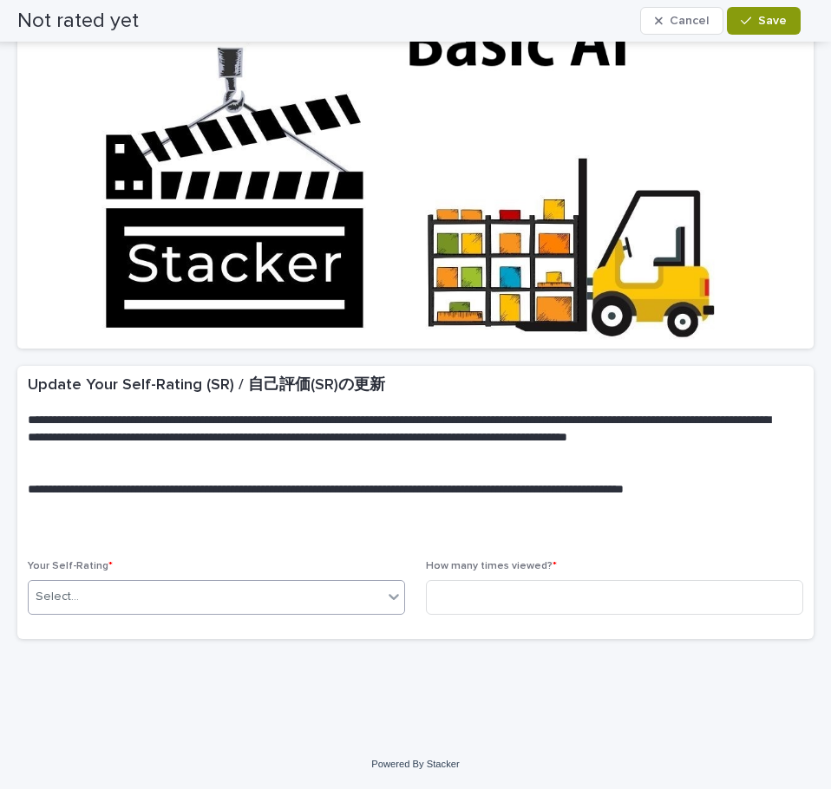
click at [100, 614] on body "**********" at bounding box center [415, 394] width 831 height 789
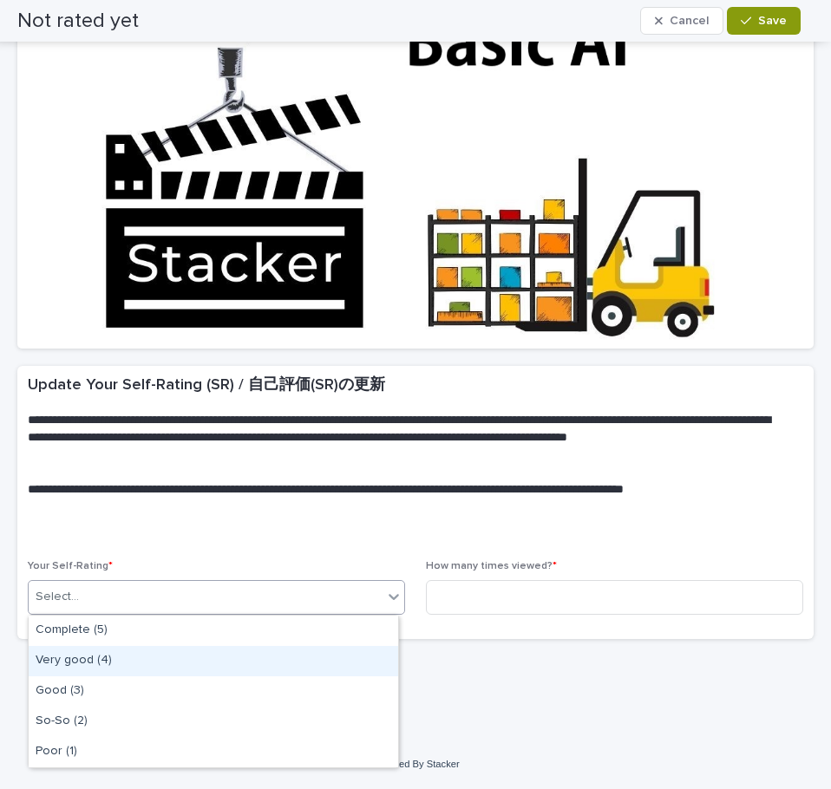
click at [116, 667] on div "Very good (4)" at bounding box center [213, 661] width 369 height 30
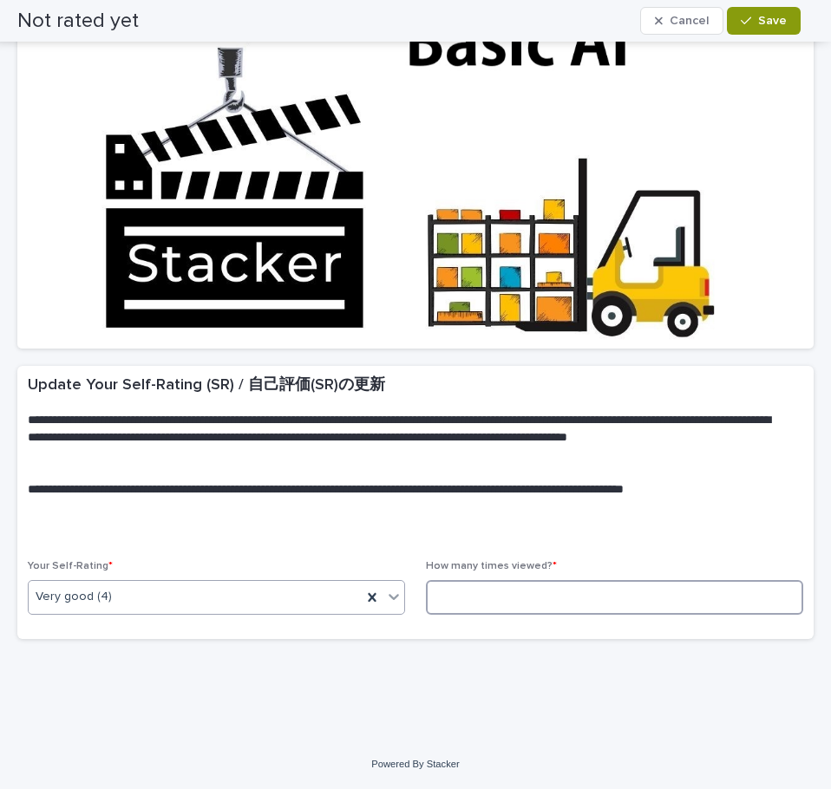
click at [506, 586] on input at bounding box center [614, 597] width 377 height 35
type input "*"
click at [768, 23] on span "Save" at bounding box center [772, 21] width 29 height 12
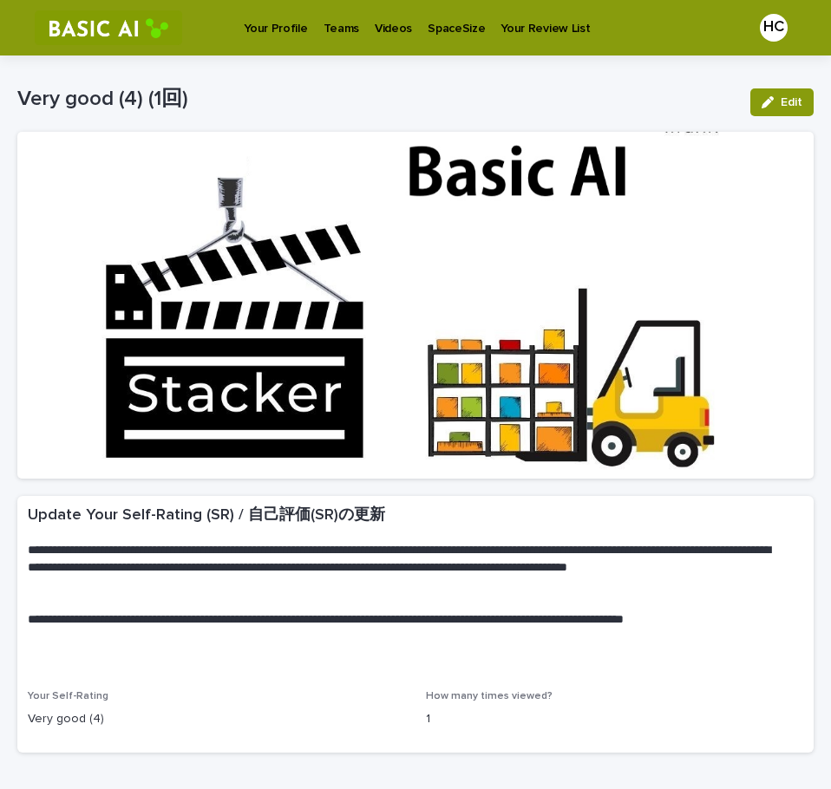
scroll to position [6, 0]
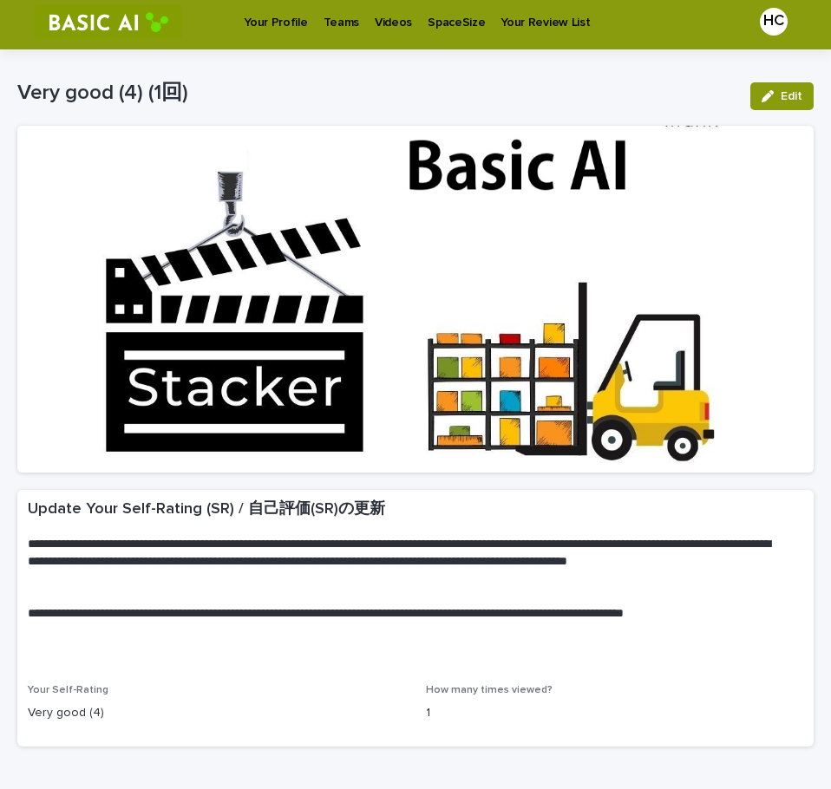
click at [395, 17] on p "Videos" at bounding box center [393, 12] width 37 height 36
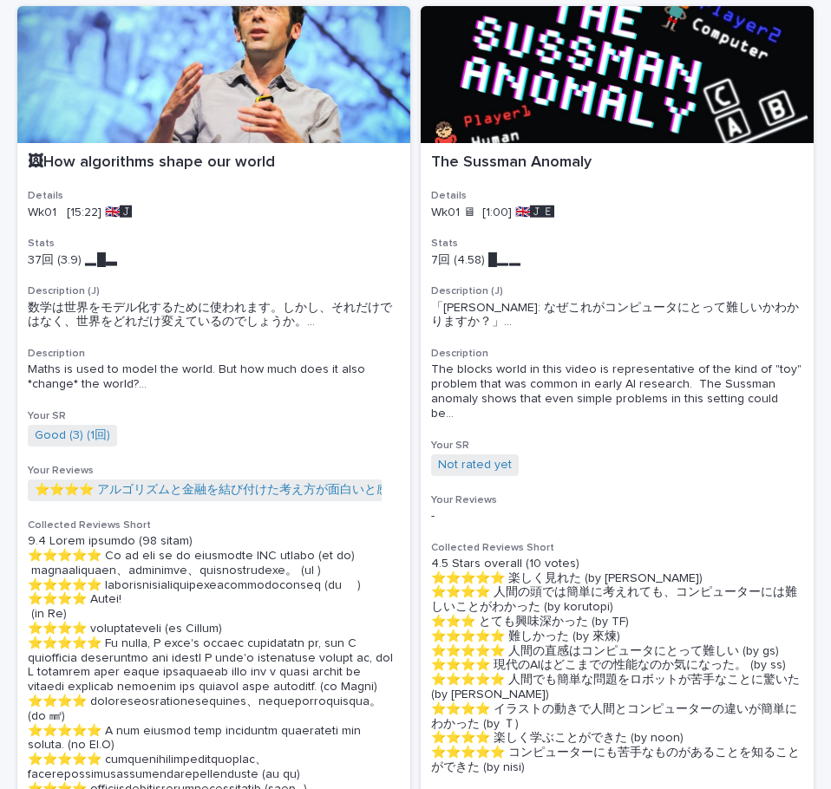
scroll to position [193, 0]
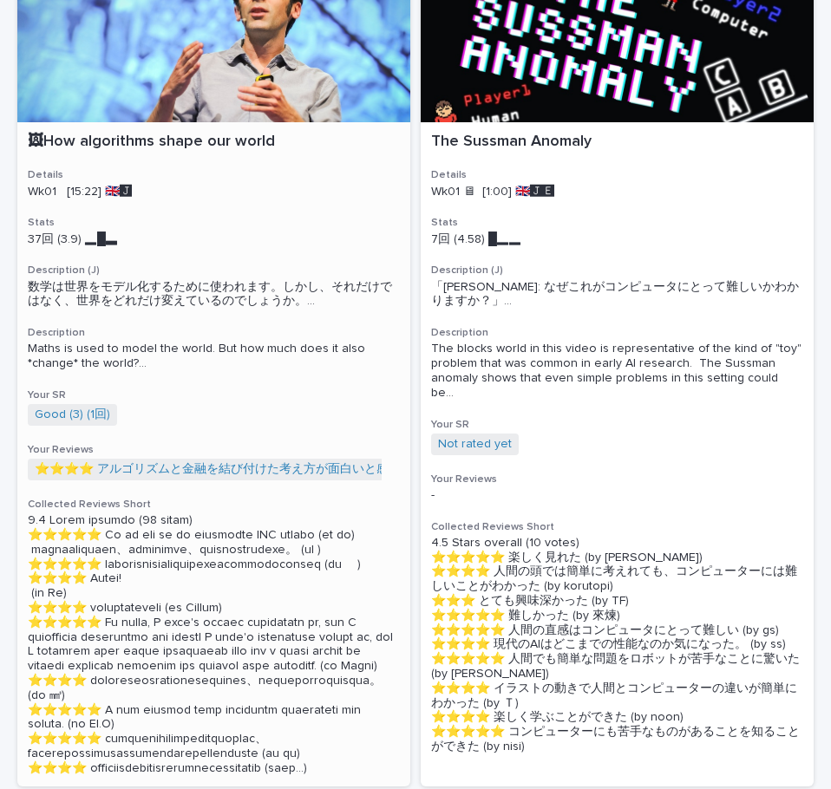
click at [227, 363] on span "Maths is used to model the world. But how much does it also *change* the world?…" at bounding box center [214, 356] width 372 height 29
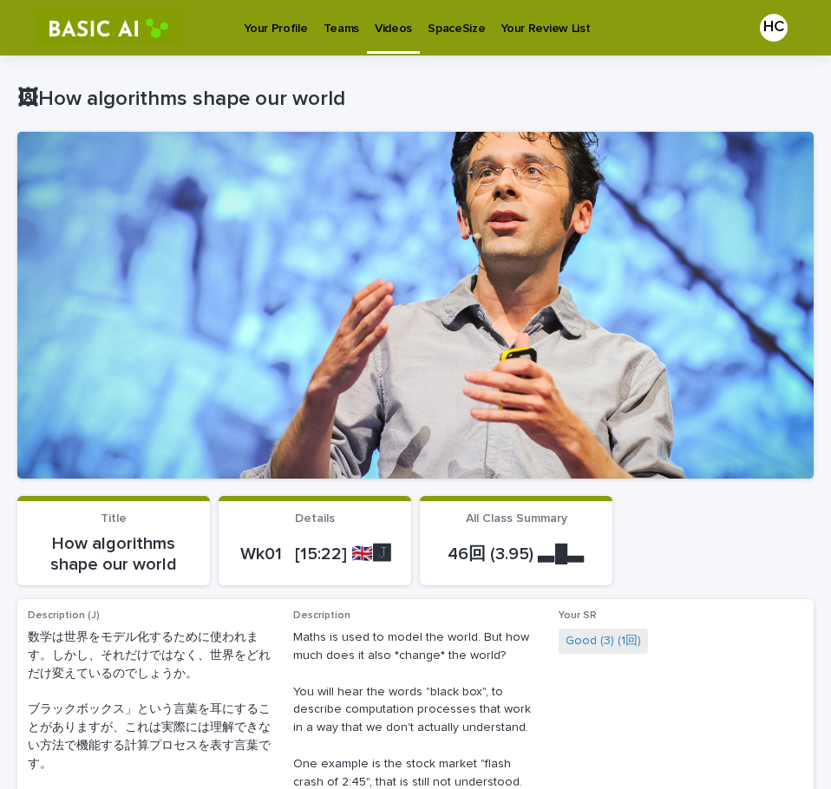
click at [264, 18] on p "Your Profile" at bounding box center [275, 18] width 63 height 36
